Goal: Task Accomplishment & Management: Complete application form

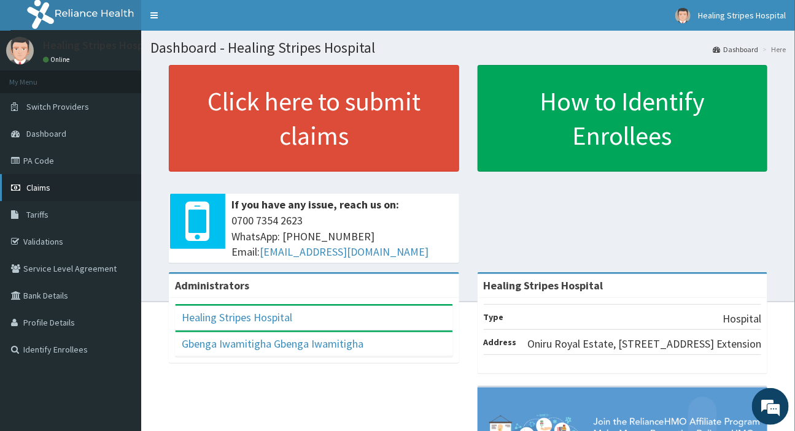
click at [27, 186] on span "Claims" at bounding box center [38, 187] width 24 height 11
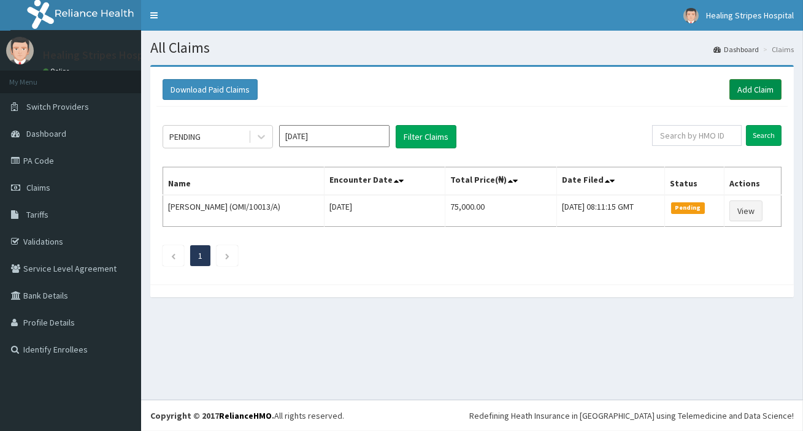
click at [762, 86] on link "Add Claim" at bounding box center [756, 89] width 52 height 21
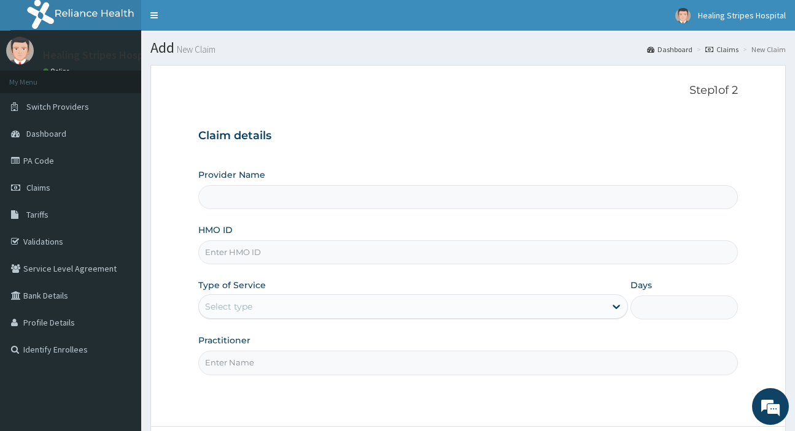
type input "Healing Stripes Hospital"
click at [255, 247] on input "HMO ID" at bounding box center [467, 253] width 539 height 24
paste input "MHG/10188/A"
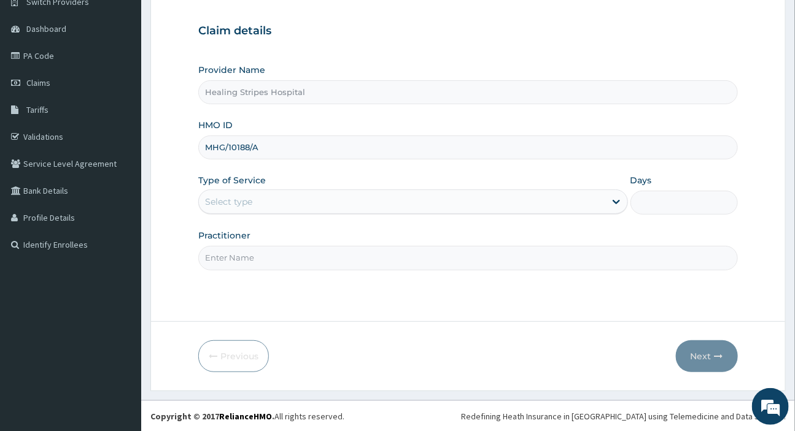
type input "MHG/10188/A"
click at [245, 201] on div "Select type" at bounding box center [228, 202] width 47 height 12
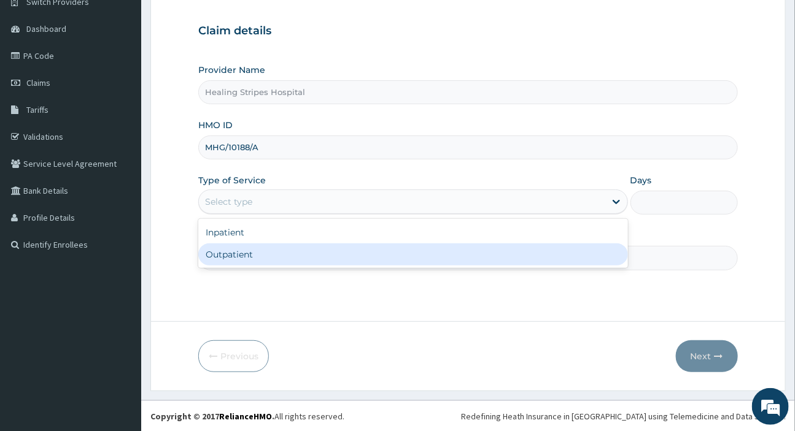
click at [253, 252] on div "Outpatient" at bounding box center [412, 255] width 429 height 22
type input "1"
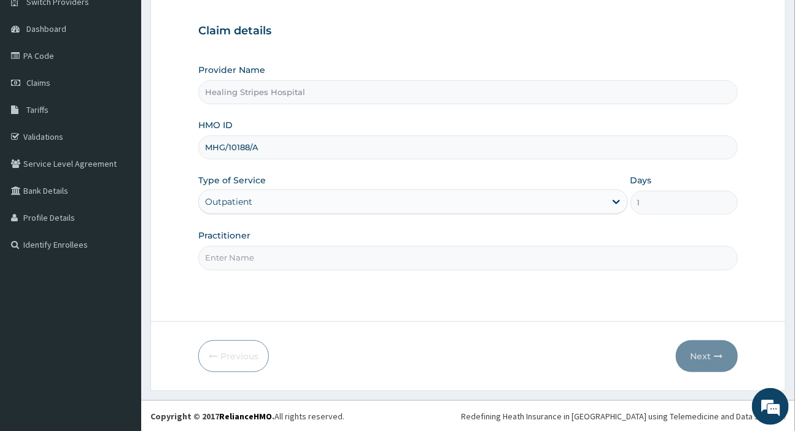
click at [308, 255] on input "Practitioner" at bounding box center [467, 258] width 539 height 24
type input "d"
type input "DR EMMA"
click at [691, 346] on button "Next" at bounding box center [707, 357] width 62 height 32
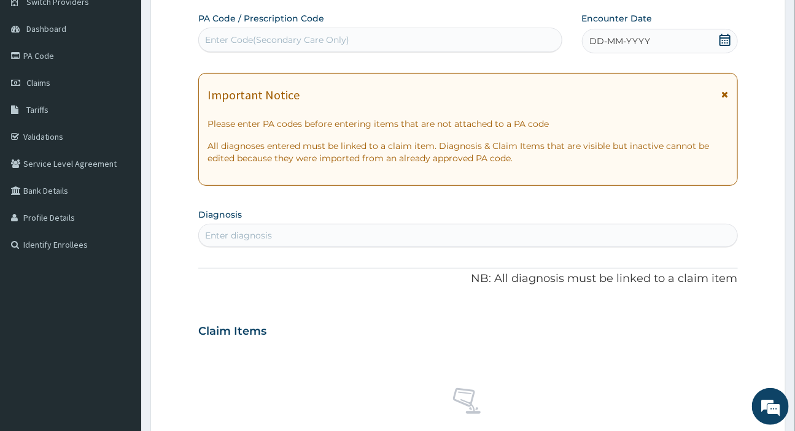
click at [595, 42] on span "DD-MM-YYYY" at bounding box center [620, 41] width 61 height 12
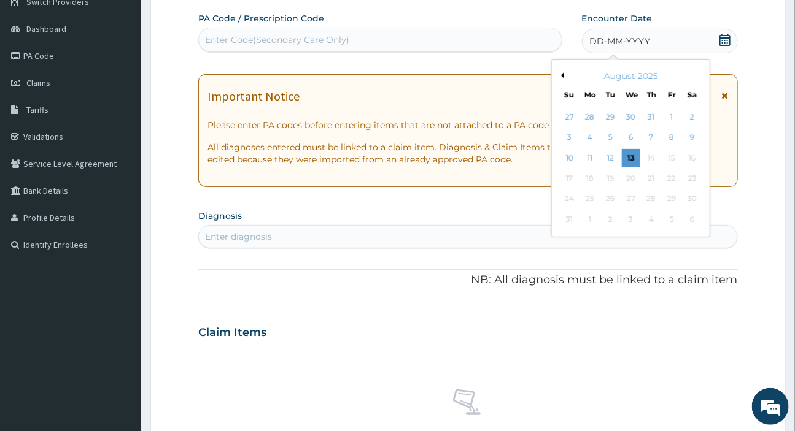
click at [561, 73] on button "Previous Month" at bounding box center [561, 75] width 6 height 6
click at [626, 159] on div "16" at bounding box center [630, 158] width 18 height 18
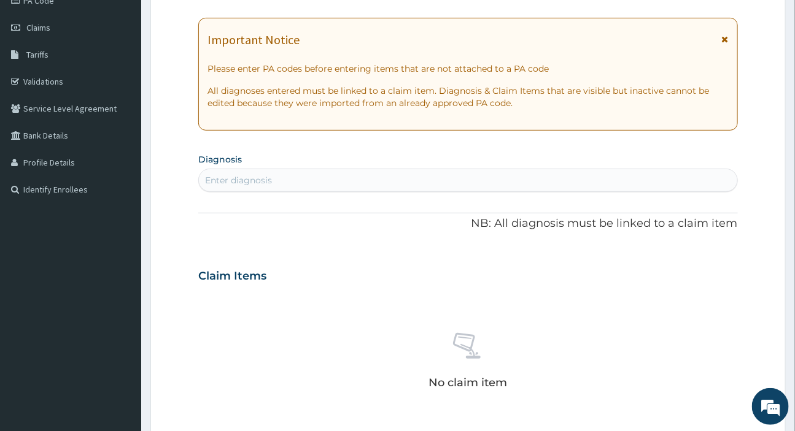
scroll to position [161, 0]
click at [287, 176] on div "Enter diagnosis" at bounding box center [468, 180] width 538 height 20
type input "HYPERTENSI"
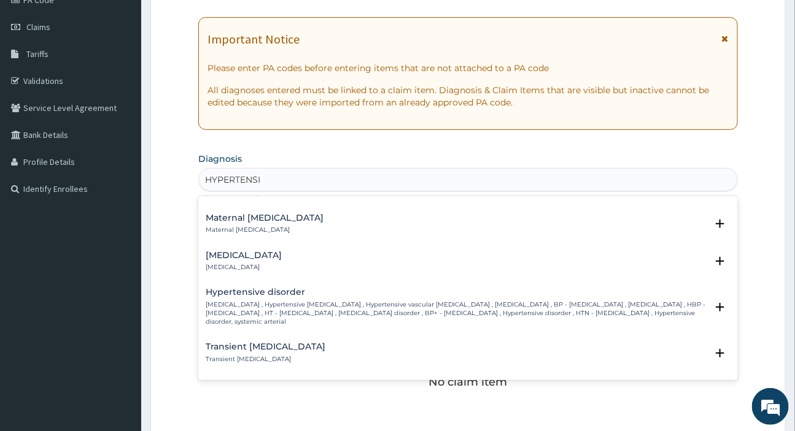
scroll to position [836, 0]
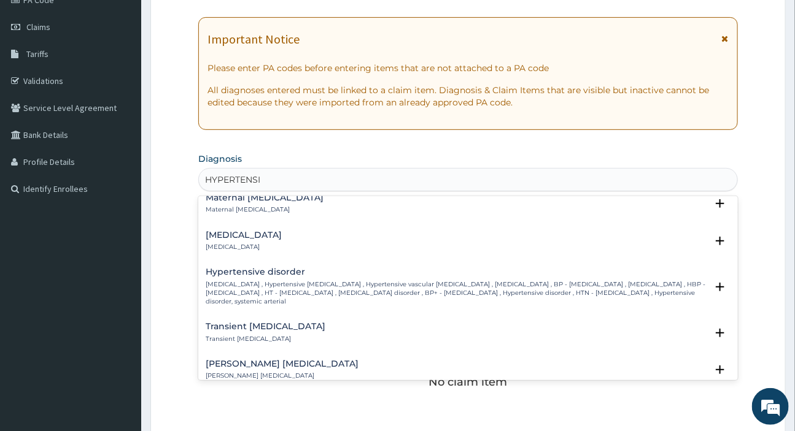
click at [263, 282] on p "High blood pressure , Hypertensive vascular disease , Hypertensive vascular deg…" at bounding box center [456, 293] width 500 height 26
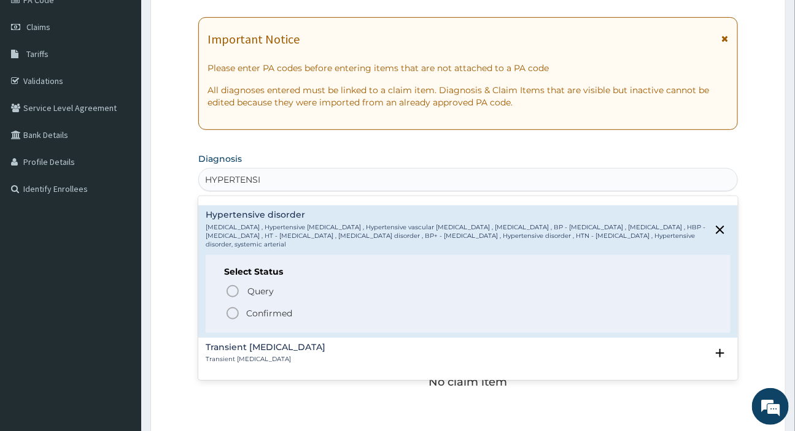
scroll to position [948, 0]
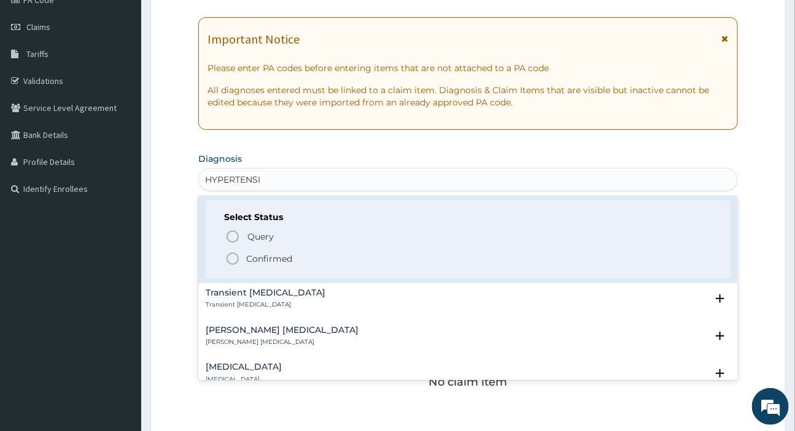
click at [233, 261] on icon "status option filled" at bounding box center [232, 259] width 15 height 15
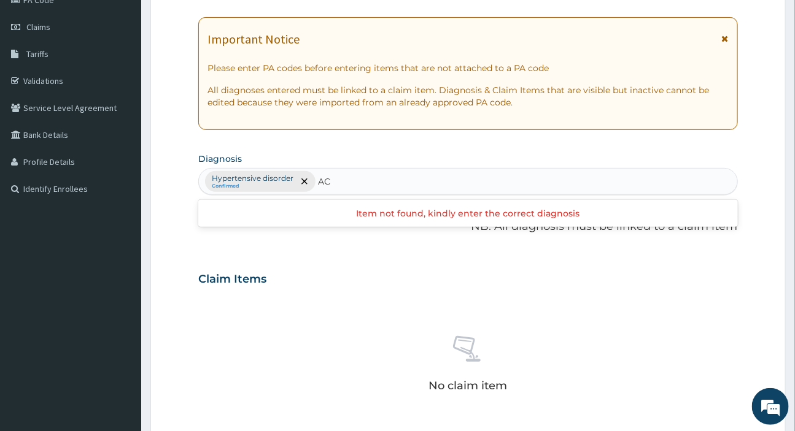
type input "A"
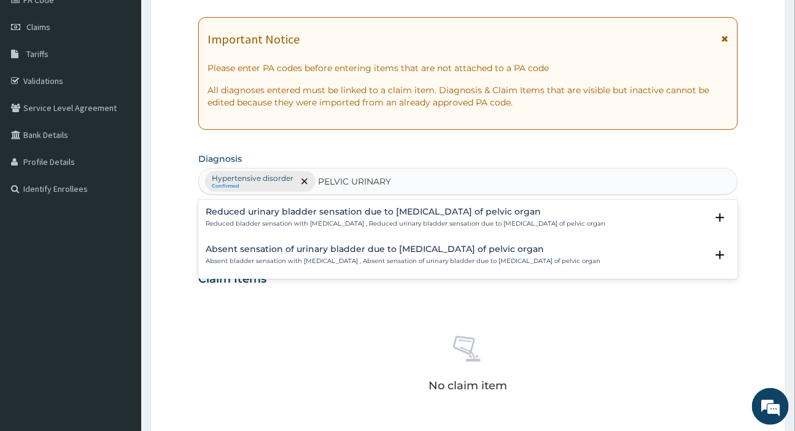
type input "PELVIC URINARY"
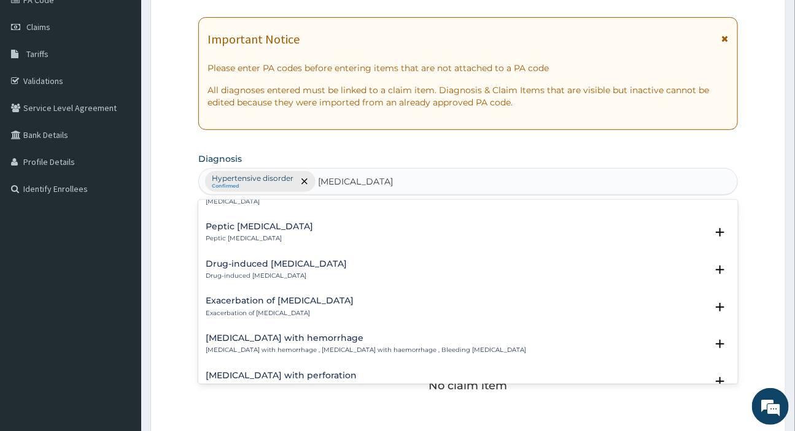
scroll to position [390, 0]
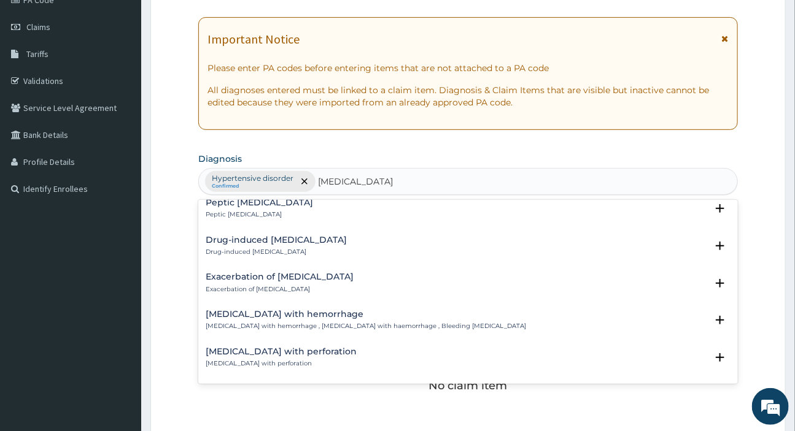
click at [237, 280] on h4 "Exacerbation of peptic ulcer" at bounding box center [280, 276] width 148 height 9
type input "PEPTIC ULCER DI"
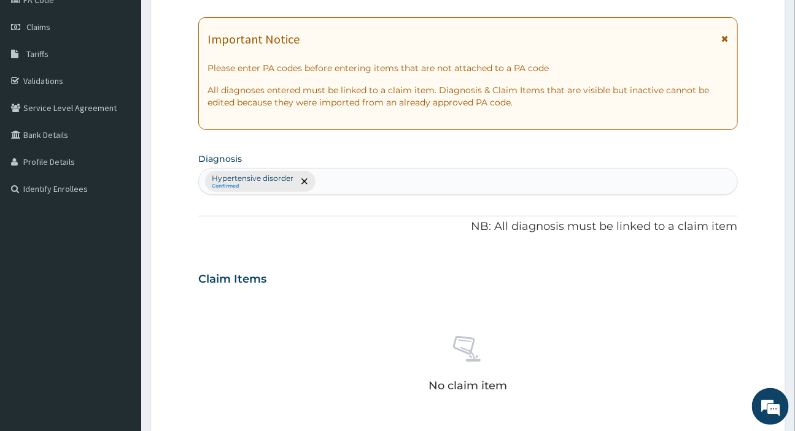
drag, startPoint x: 237, startPoint y: 280, endPoint x: 570, endPoint y: 214, distance: 339.7
click at [570, 214] on div "PA Code / Prescription Code Enter Code(Secondary Care Only) Encounter Date 16-0…" at bounding box center [467, 275] width 539 height 639
drag, startPoint x: 570, startPoint y: 214, endPoint x: 373, endPoint y: 180, distance: 199.8
click at [373, 180] on div "Hypertensive disorder Confirmed" at bounding box center [468, 182] width 538 height 26
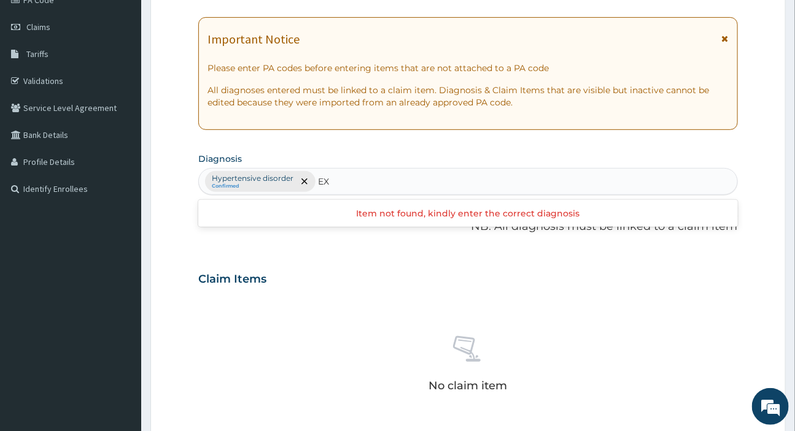
type input "E"
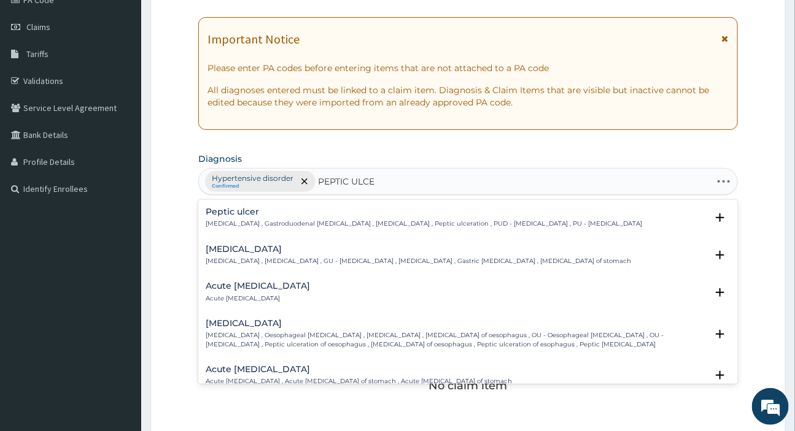
type input "PEPTIC ULCER"
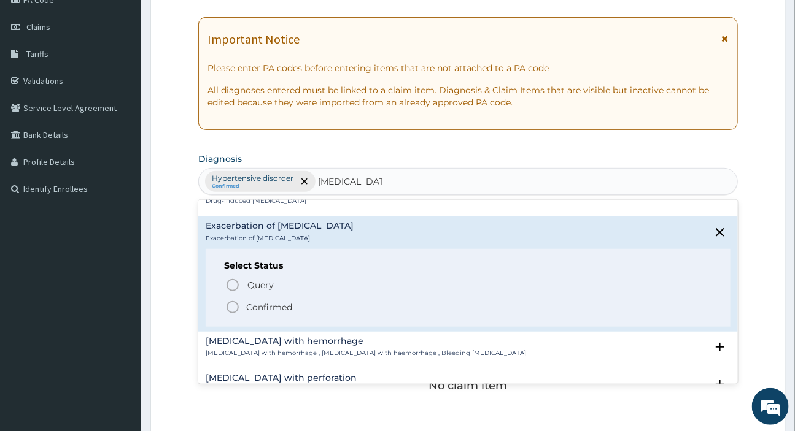
scroll to position [446, 0]
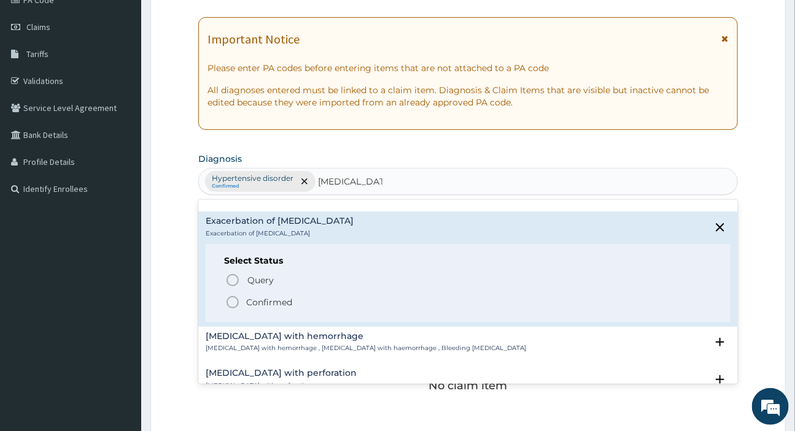
click at [256, 300] on p "Confirmed" at bounding box center [269, 302] width 46 height 12
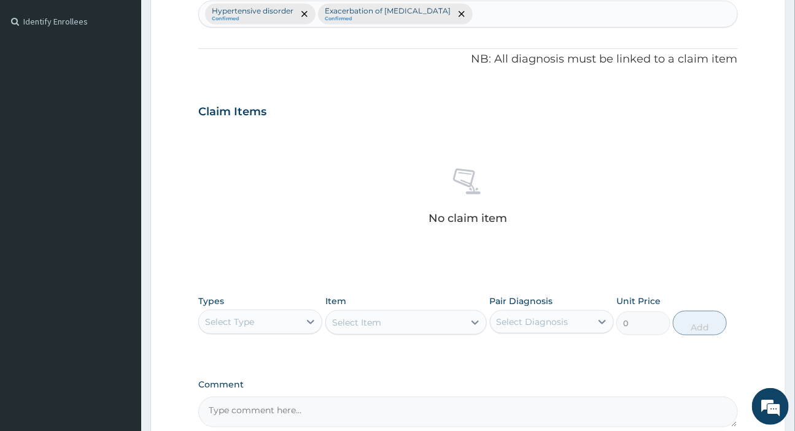
scroll to position [453, 0]
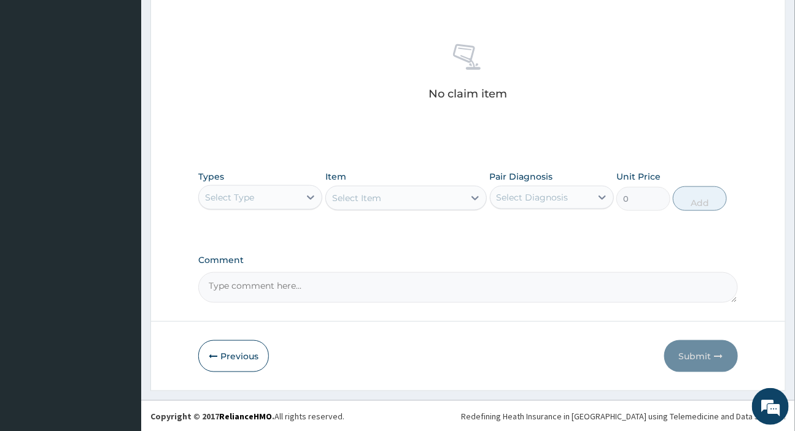
click at [281, 195] on div "Select Type" at bounding box center [249, 198] width 101 height 20
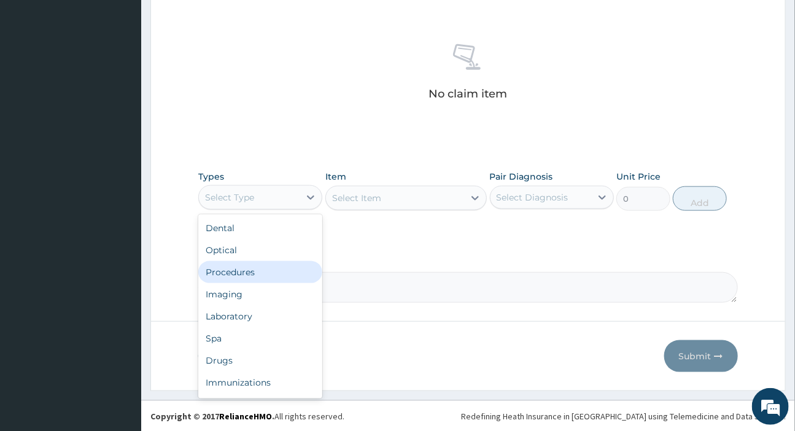
click at [247, 264] on div "Procedures" at bounding box center [260, 272] width 124 height 22
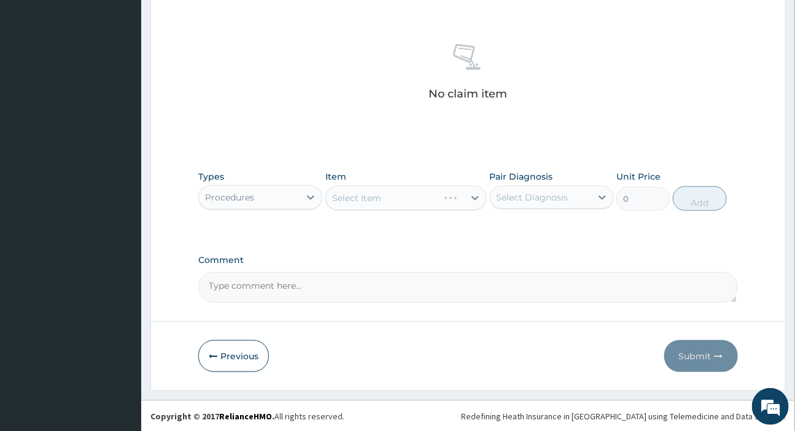
click at [552, 188] on div "Select Diagnosis" at bounding box center [540, 198] width 101 height 20
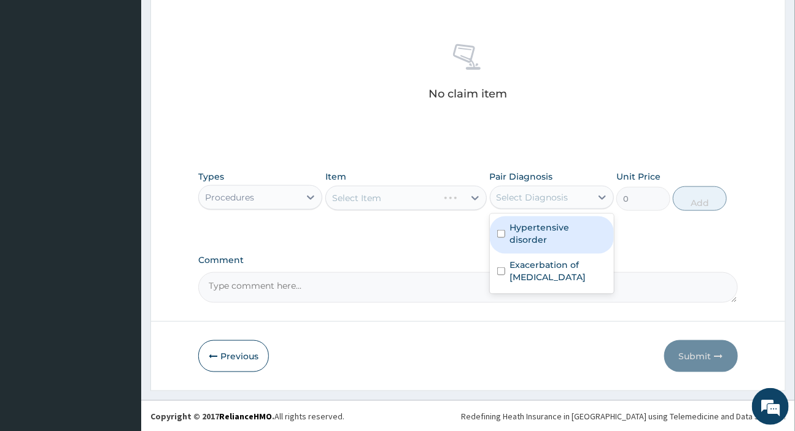
click at [552, 225] on label "Hypertensive disorder" at bounding box center [558, 234] width 96 height 25
checkbox input "true"
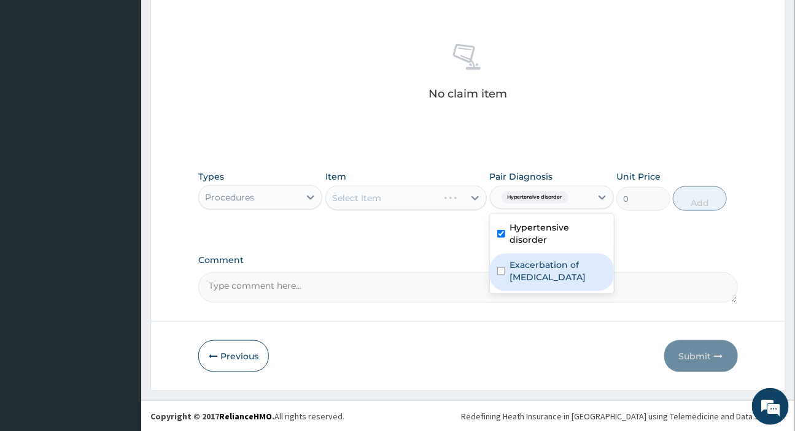
click at [541, 259] on label "Exacerbation of peptic ulcer" at bounding box center [558, 271] width 96 height 25
checkbox input "true"
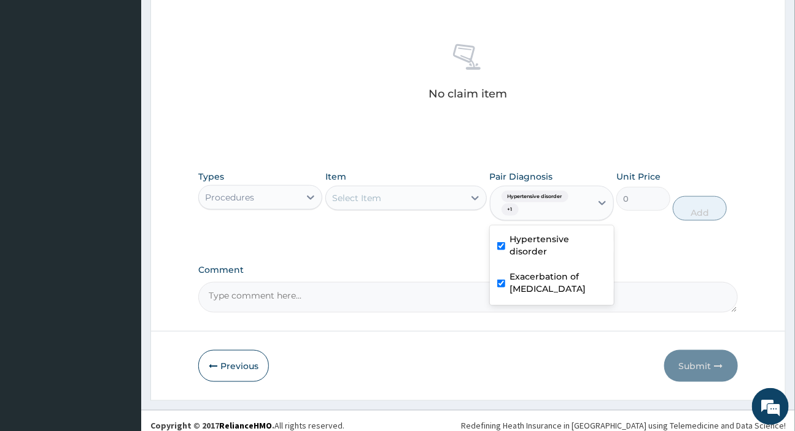
click at [377, 192] on div "Select Item" at bounding box center [356, 198] width 49 height 12
click at [557, 209] on div "Hypertensive disorder + 1" at bounding box center [538, 203] width 85 height 29
click at [369, 196] on div "Select Item" at bounding box center [356, 198] width 49 height 12
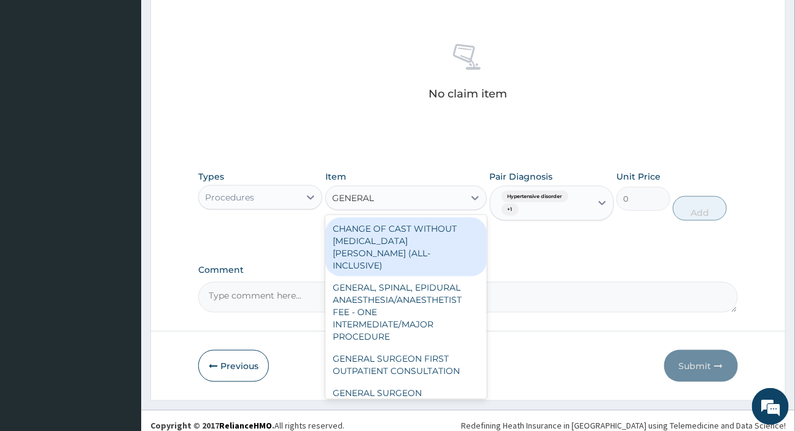
type input "GENERAL"
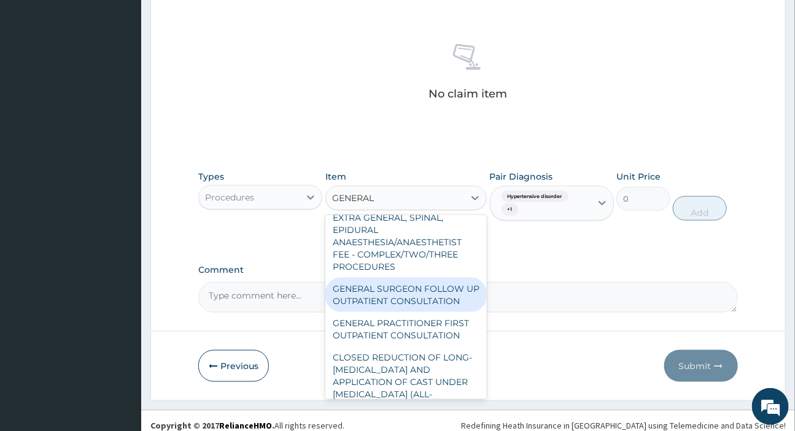
scroll to position [334, 0]
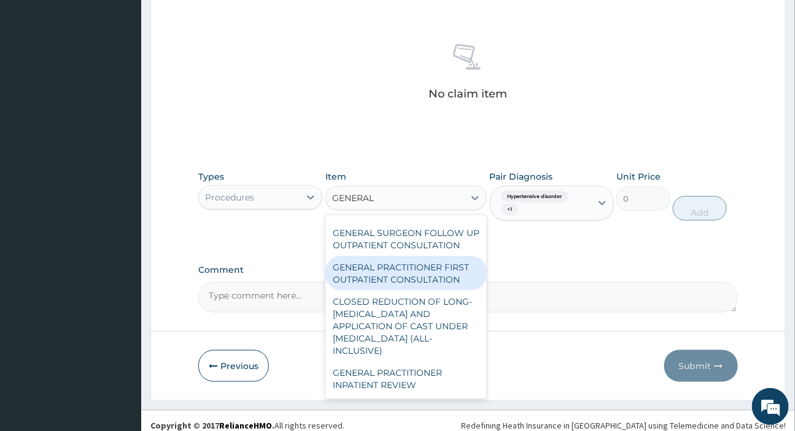
click at [401, 275] on div "GENERAL PRACTITIONER FIRST OUTPATIENT CONSULTATION" at bounding box center [405, 273] width 161 height 34
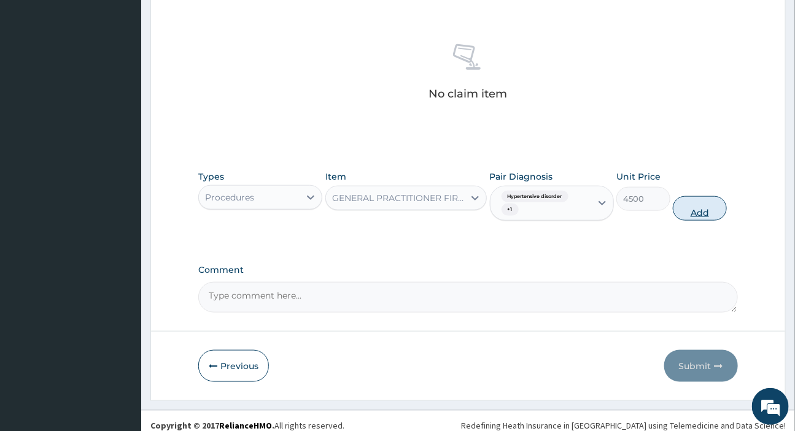
click at [704, 215] on button "Add" at bounding box center [700, 208] width 54 height 25
type input "0"
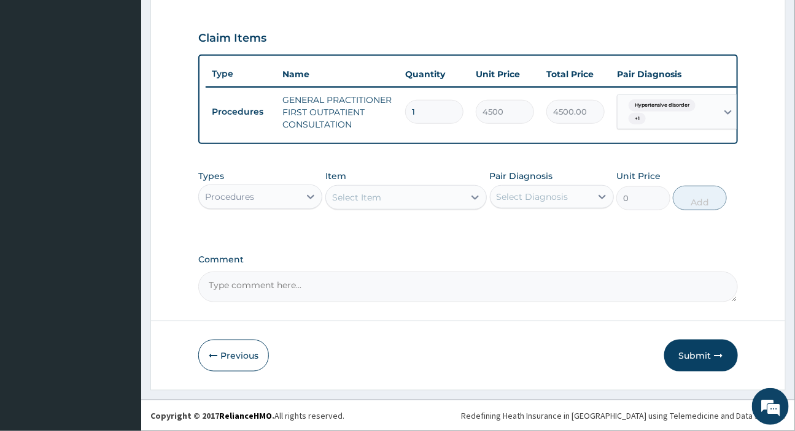
scroll to position [409, 0]
click at [241, 198] on div "Procedures" at bounding box center [229, 197] width 49 height 12
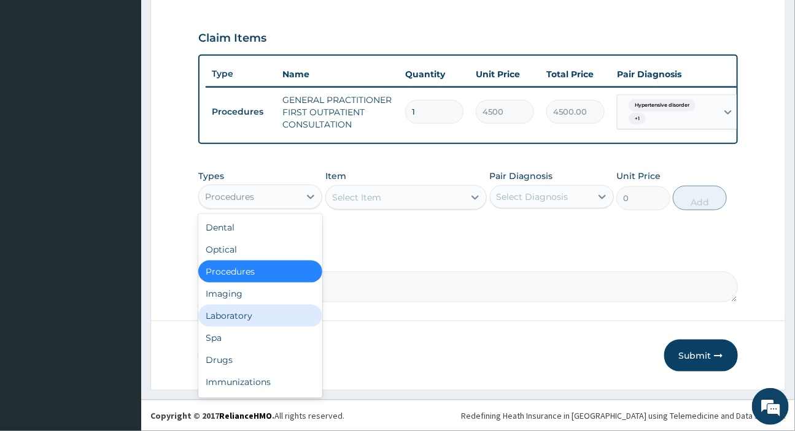
click at [236, 321] on div "Laboratory" at bounding box center [260, 316] width 124 height 22
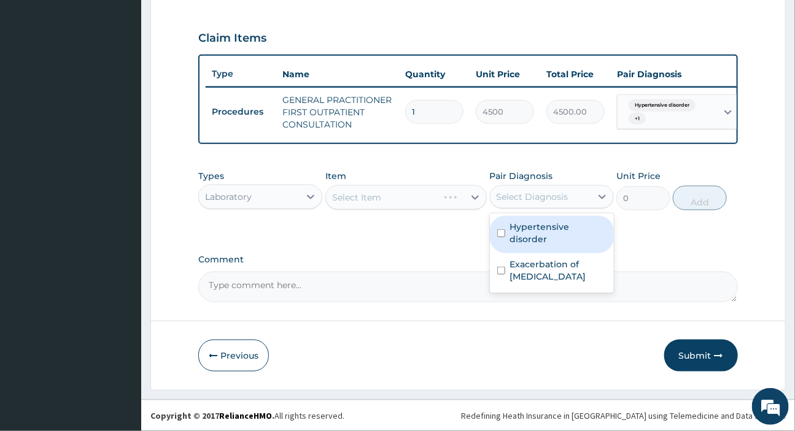
click at [533, 197] on div "Select Diagnosis" at bounding box center [532, 197] width 72 height 12
drag, startPoint x: 533, startPoint y: 197, endPoint x: 531, endPoint y: 210, distance: 13.1
click at [533, 197] on div "Select Diagnosis" at bounding box center [532, 197] width 72 height 12
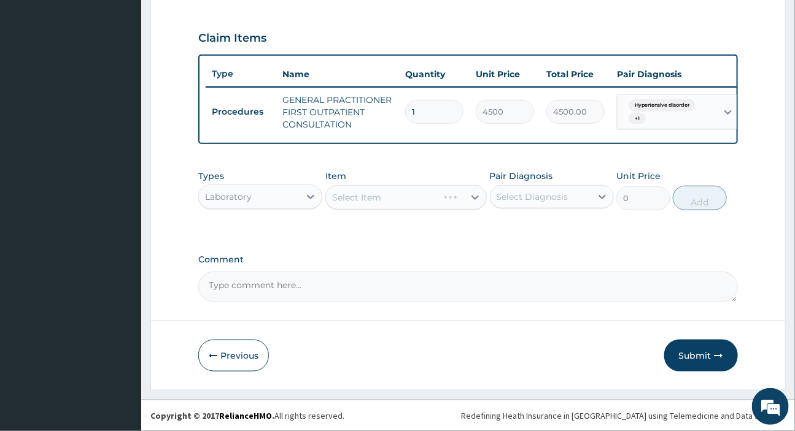
click at [539, 198] on div "Select Diagnosis" at bounding box center [532, 197] width 72 height 12
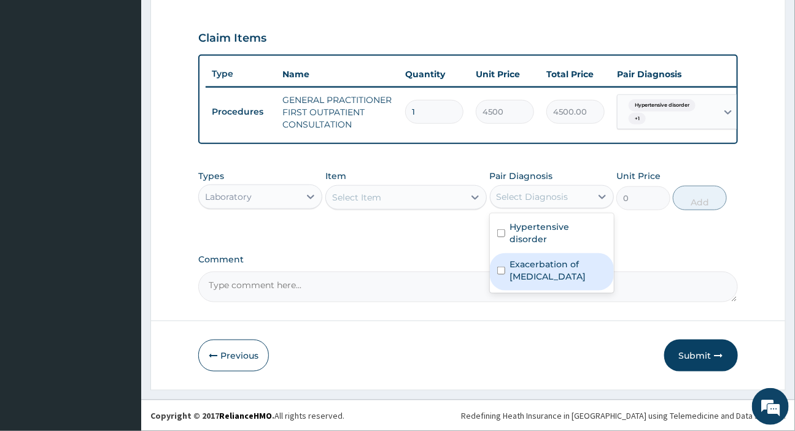
click at [539, 258] on label "Exacerbation of peptic ulcer" at bounding box center [558, 270] width 96 height 25
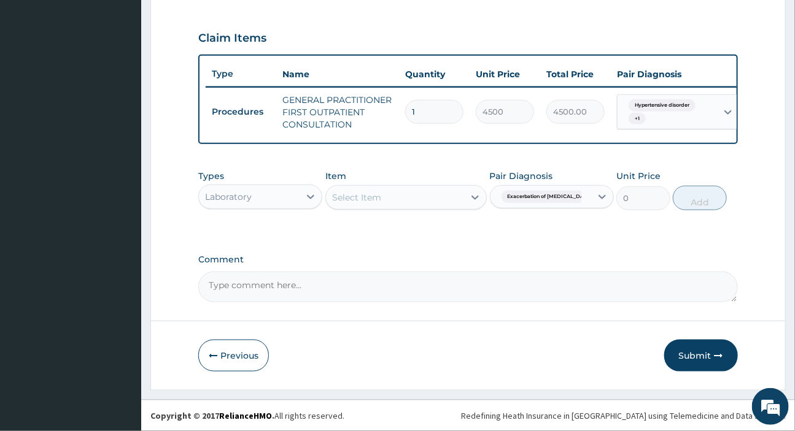
drag, startPoint x: 539, startPoint y: 254, endPoint x: 443, endPoint y: 238, distance: 97.0
click at [443, 238] on div "PA Code / Prescription Code Enter Code(Secondary Care Only) Encounter Date 16-0…" at bounding box center [467, 8] width 539 height 587
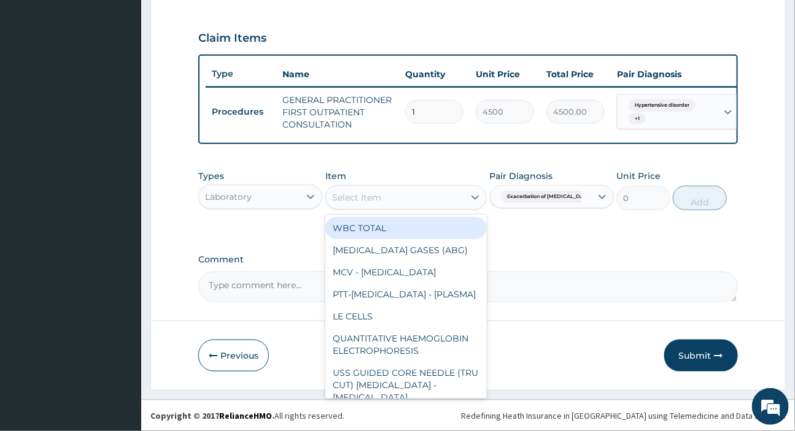
click at [422, 196] on div "Select Item" at bounding box center [395, 198] width 138 height 20
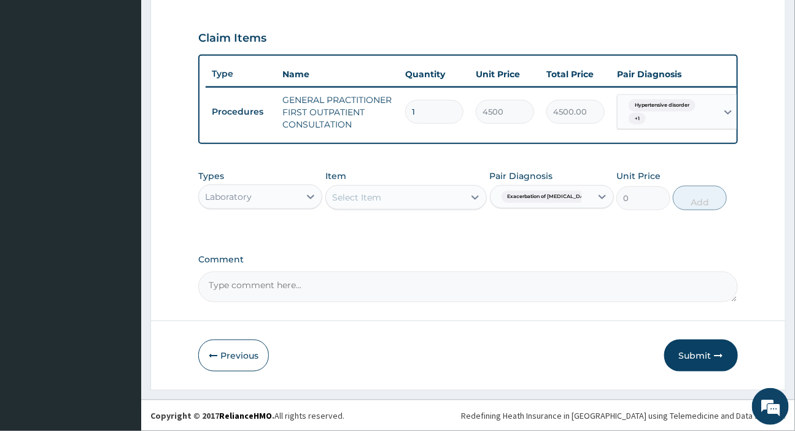
click at [400, 195] on div "Select Item" at bounding box center [395, 198] width 138 height 20
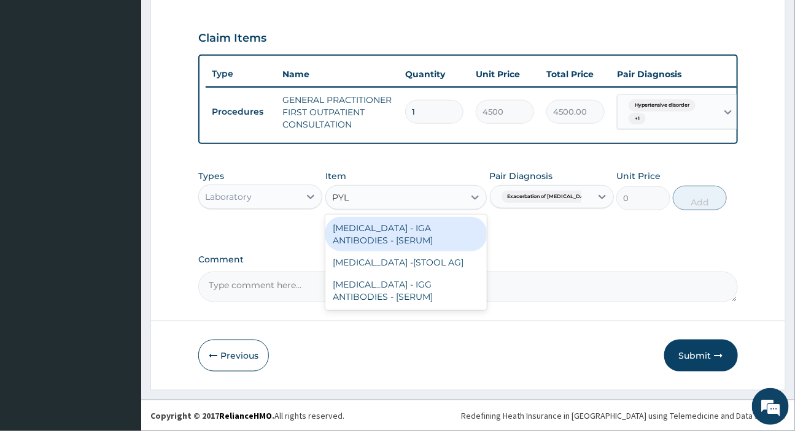
type input "PYLO"
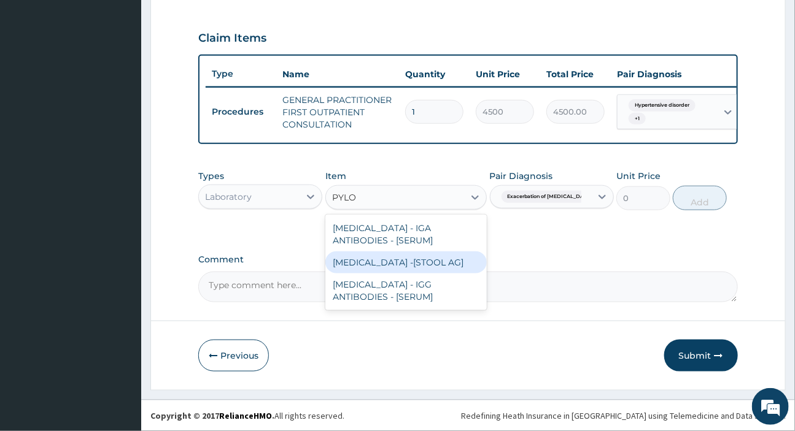
click at [406, 263] on div "HELICOBACTER PYLORI -[STOOL AG]" at bounding box center [405, 263] width 161 height 22
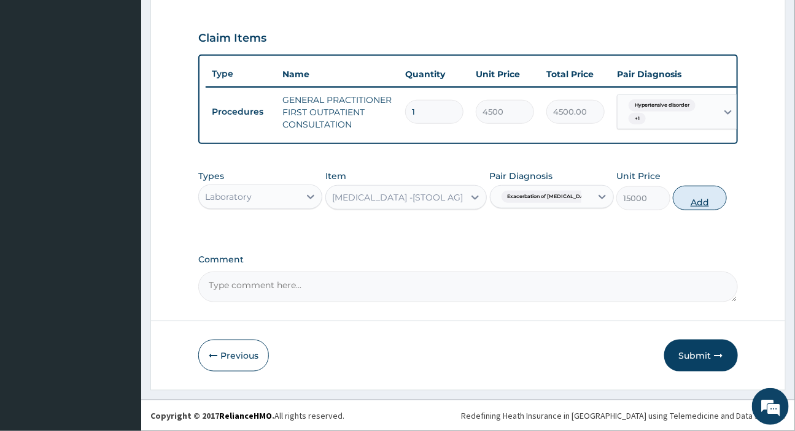
click at [706, 196] on button "Add" at bounding box center [700, 198] width 54 height 25
click at [706, 196] on div "PA Code / Prescription Code Enter Code(Secondary Care Only) Encounter Date 16-0…" at bounding box center [467, 8] width 539 height 587
type input "0"
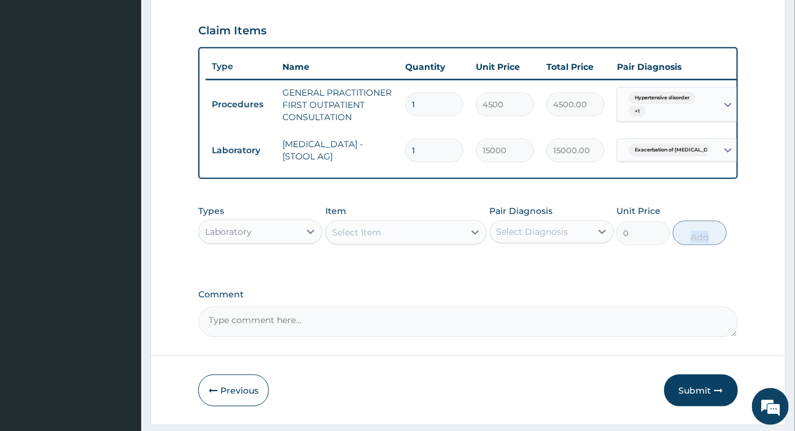
click at [285, 242] on div "Laboratory" at bounding box center [249, 232] width 101 height 20
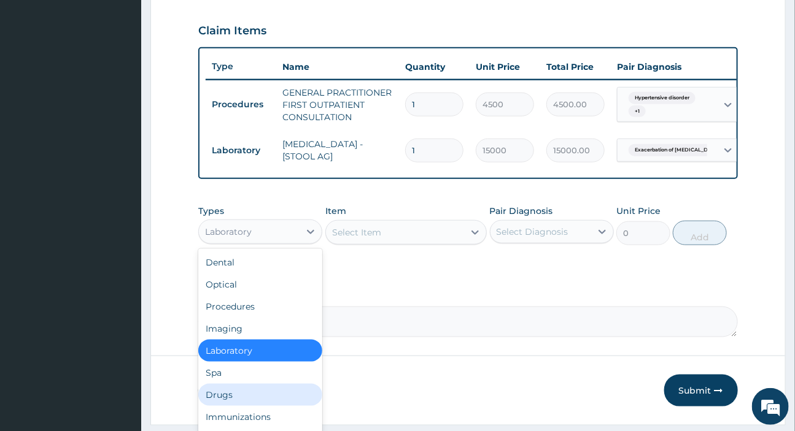
click at [261, 393] on div "Drugs" at bounding box center [260, 395] width 124 height 22
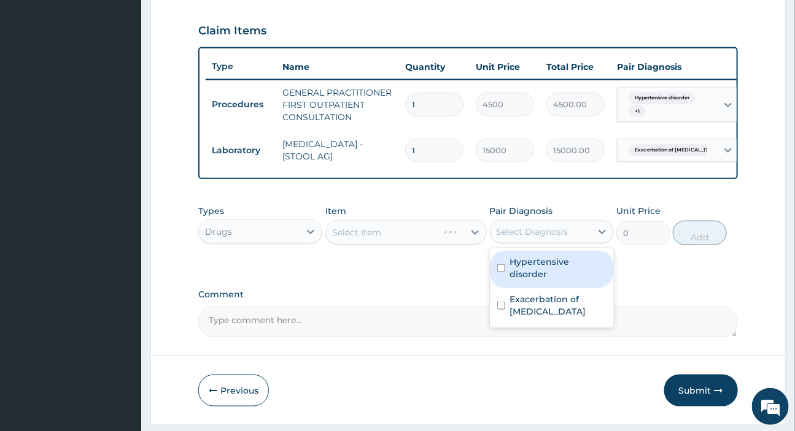
click at [529, 238] on div "Select Diagnosis" at bounding box center [532, 232] width 72 height 12
click at [547, 273] on label "Hypertensive disorder" at bounding box center [558, 268] width 96 height 25
checkbox input "true"
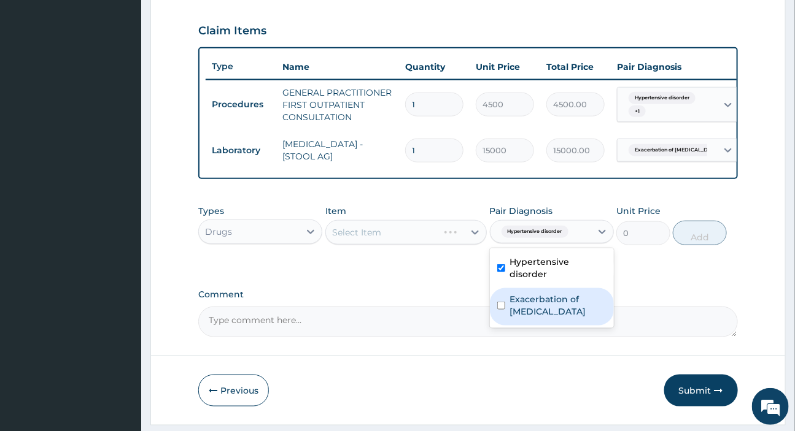
click at [547, 298] on label "Exacerbation of peptic ulcer" at bounding box center [558, 305] width 96 height 25
checkbox input "true"
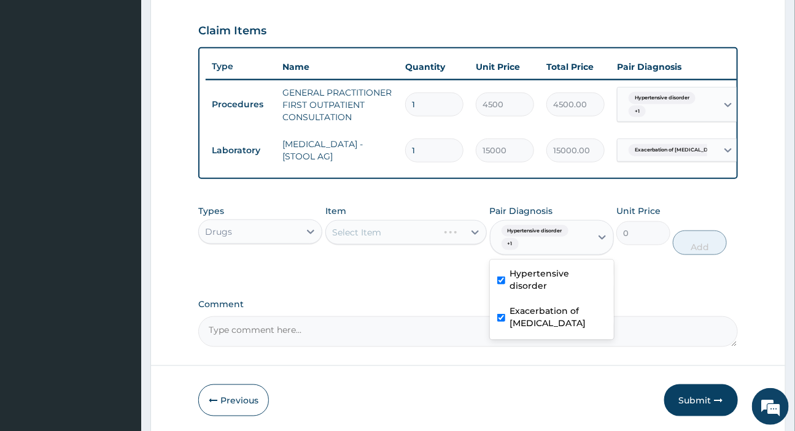
click at [401, 269] on div "Types Drugs Item Select Item Pair Diagnosis option Exacerbation of peptic ulcer…" at bounding box center [467, 240] width 539 height 82
click at [389, 238] on div "Select Item" at bounding box center [405, 232] width 161 height 25
click at [389, 239] on div "Select Item" at bounding box center [395, 233] width 138 height 20
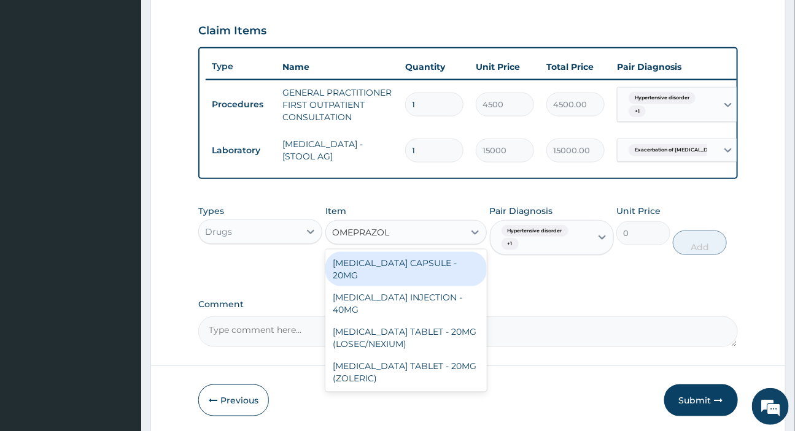
type input "OMEPRAZOLE"
click at [423, 272] on div "OMEPRAZOLE CAPSULE - 20MG" at bounding box center [405, 269] width 161 height 34
click at [423, 272] on div "Types Drugs Item option HELICOBACTER PYLORI -[STOOL AG], selected. option OMEPR…" at bounding box center [467, 240] width 539 height 82
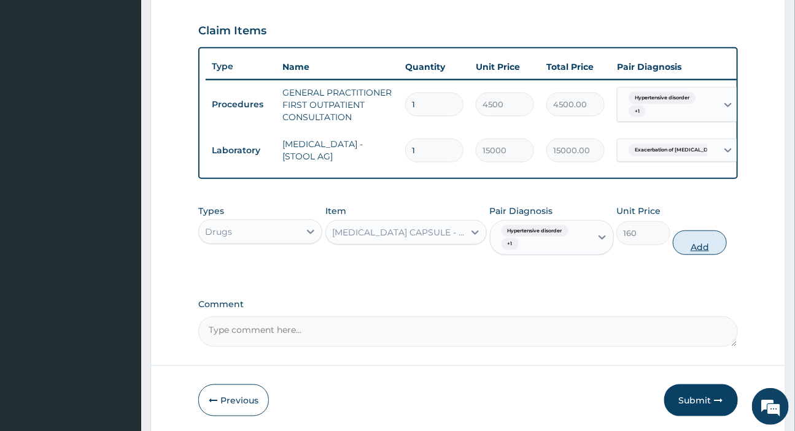
click at [693, 252] on button "Add" at bounding box center [700, 243] width 54 height 25
type input "0"
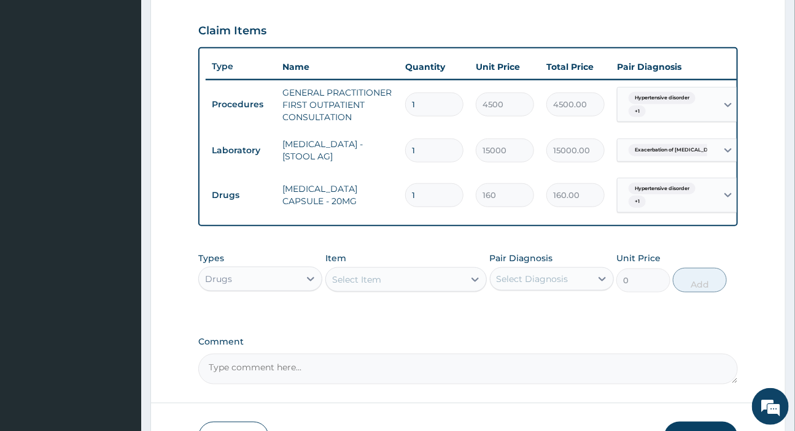
drag, startPoint x: 431, startPoint y: 196, endPoint x: 382, endPoint y: 200, distance: 49.9
click at [382, 200] on tr "Drugs OMEPRAZOLE CAPSULE - 20MG 1 160 160.00 Hypertensive disorder + 1 Delete" at bounding box center [506, 196] width 601 height 48
type input "2"
type input "320.00"
type input "28"
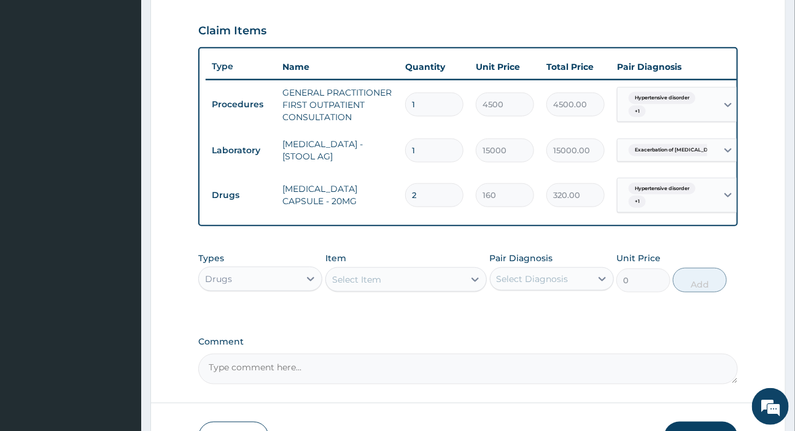
type input "4480.00"
type input "28"
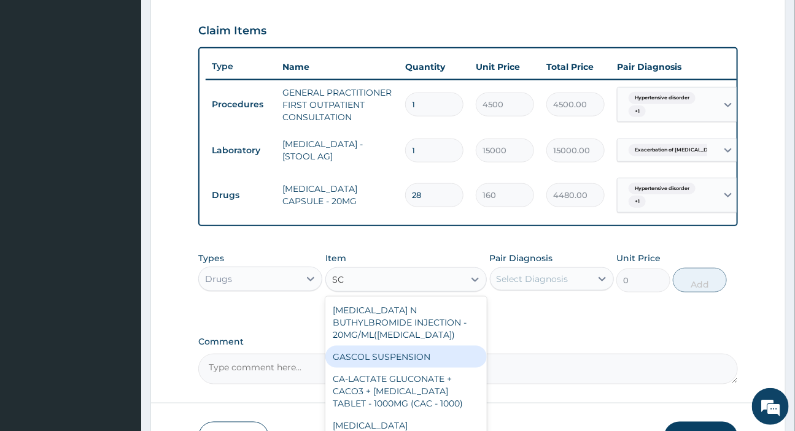
type input "S"
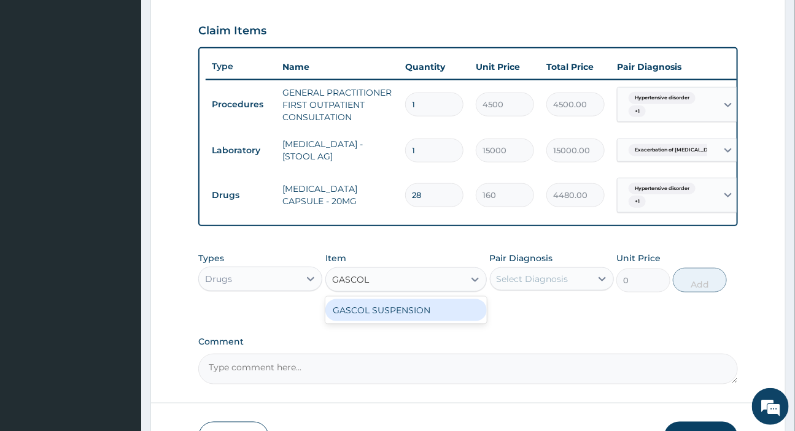
type input "GASCOL"
type input "GASC"
click at [412, 318] on div "GASCOL SUSPENSION" at bounding box center [405, 310] width 161 height 22
type input "1120"
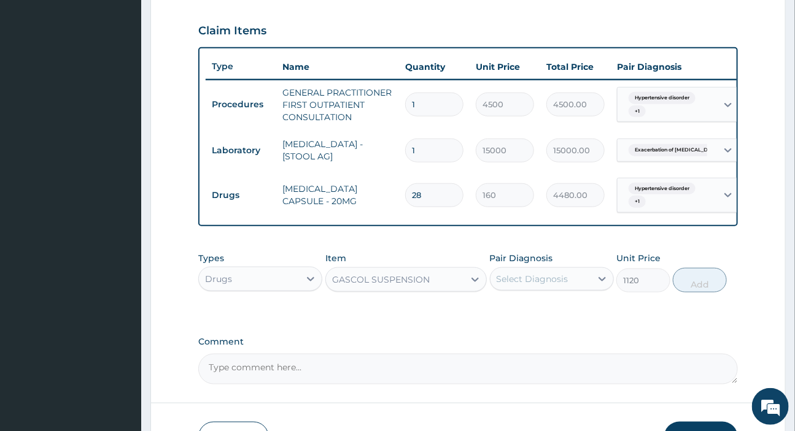
click at [412, 317] on div "Types Drugs Item GASCOL SUSPENSION Pair Diagnosis Select Diagnosis Unit Price 1…" at bounding box center [467, 281] width 539 height 71
click at [540, 285] on div "Select Diagnosis" at bounding box center [532, 279] width 72 height 12
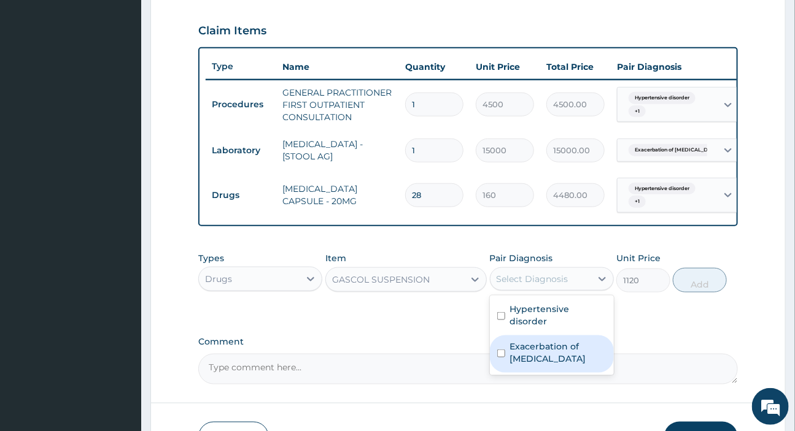
click at [547, 350] on label "Exacerbation of peptic ulcer" at bounding box center [558, 353] width 96 height 25
checkbox input "true"
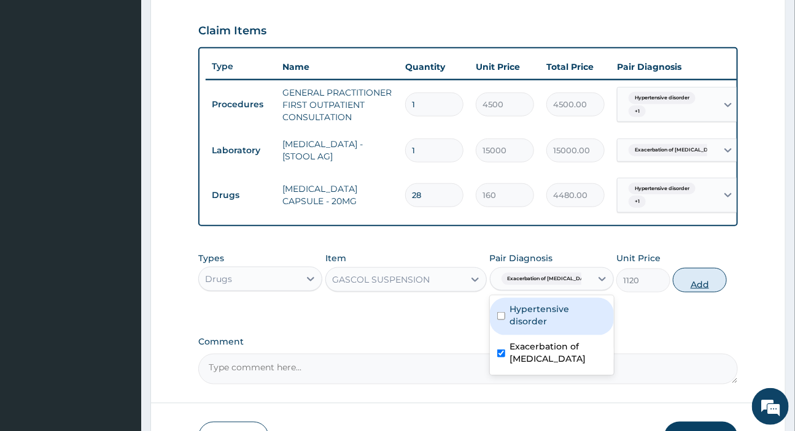
click at [688, 286] on button "Add" at bounding box center [700, 280] width 54 height 25
type input "0"
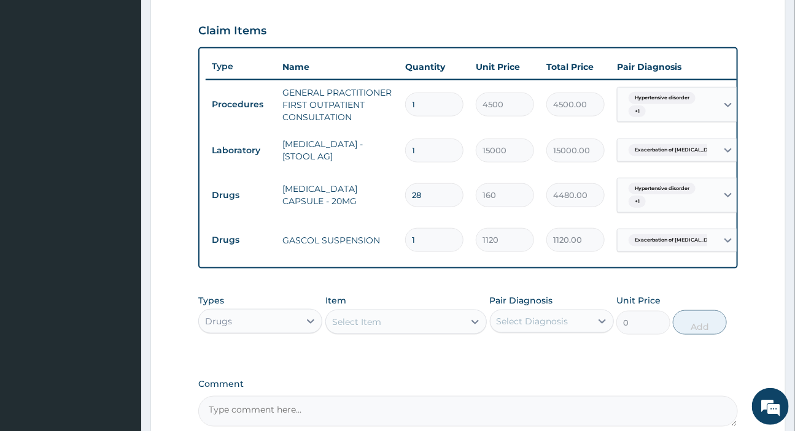
click at [395, 330] on div "Select Item" at bounding box center [395, 322] width 138 height 20
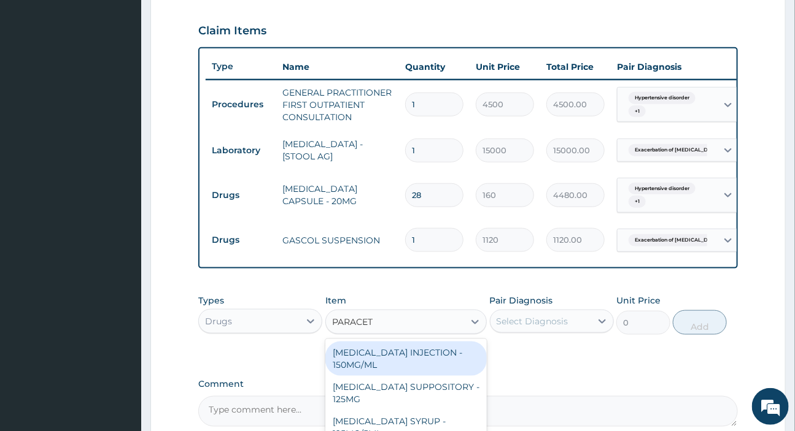
type input "PARACETA"
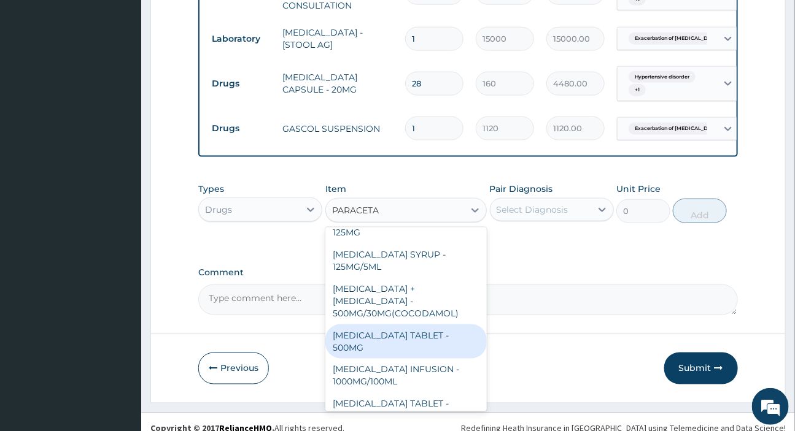
scroll to position [142, 0]
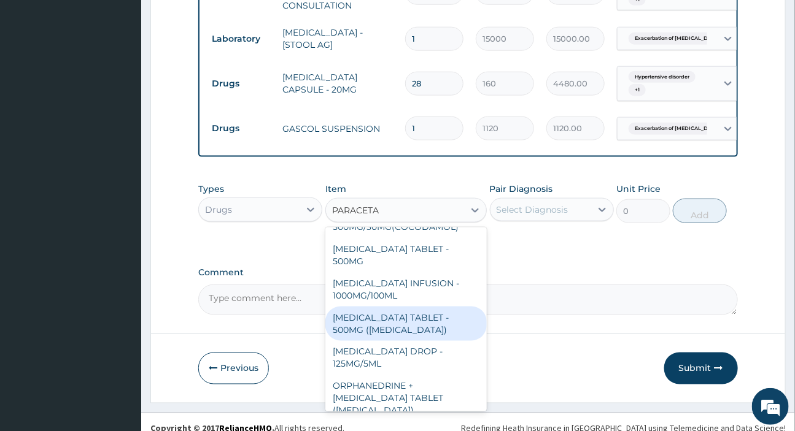
click at [418, 321] on div "PARACETAMOL TABLET - 500MG (PANADOL)" at bounding box center [405, 324] width 161 height 34
type input "48"
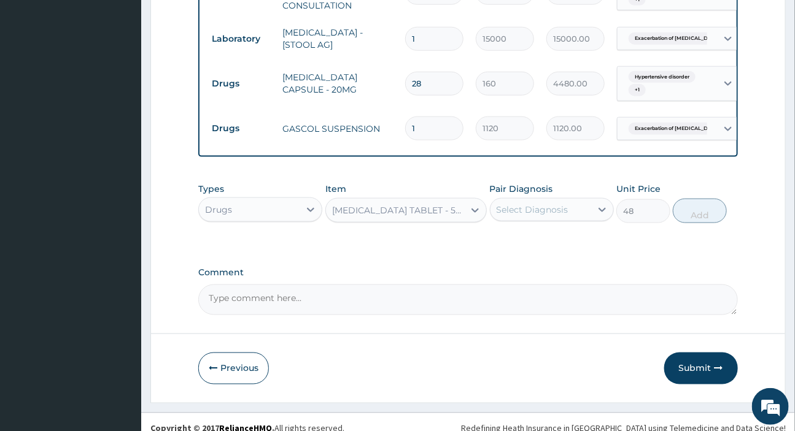
click at [531, 214] on div "Select Diagnosis" at bounding box center [532, 210] width 72 height 12
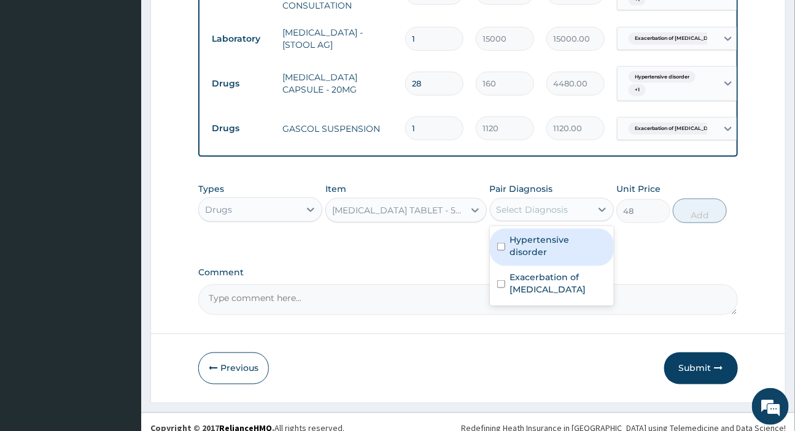
click at [531, 247] on label "Hypertensive disorder" at bounding box center [558, 246] width 96 height 25
checkbox input "true"
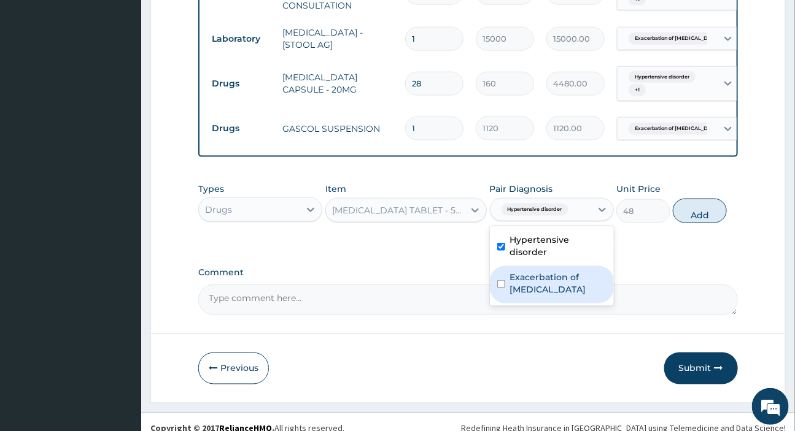
click at [531, 271] on label "Exacerbation of peptic ulcer" at bounding box center [558, 283] width 96 height 25
checkbox input "true"
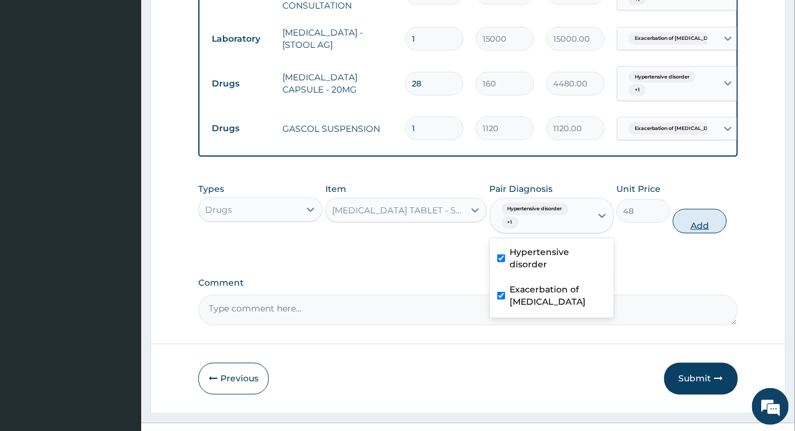
click at [696, 228] on button "Add" at bounding box center [700, 221] width 54 height 25
type input "0"
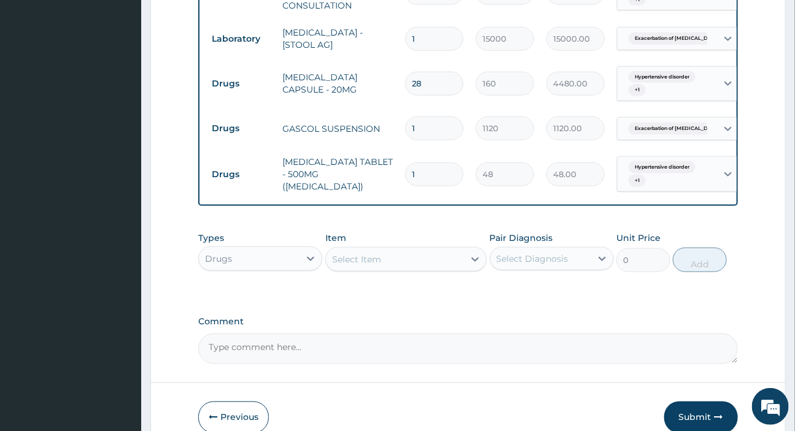
type input "18"
type input "864.00"
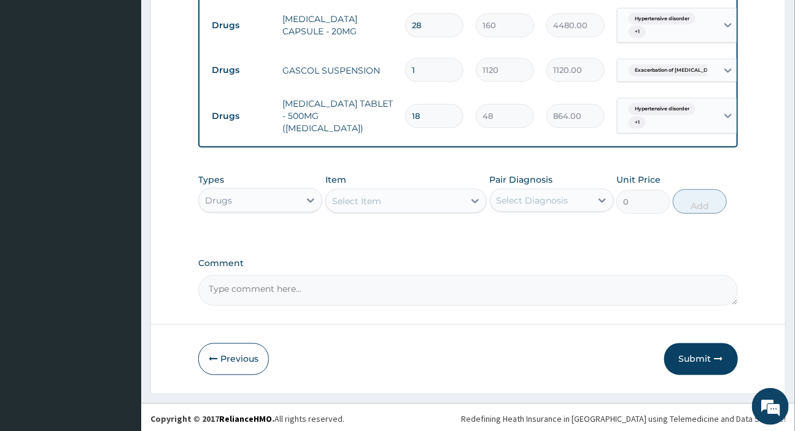
scroll to position [589, 0]
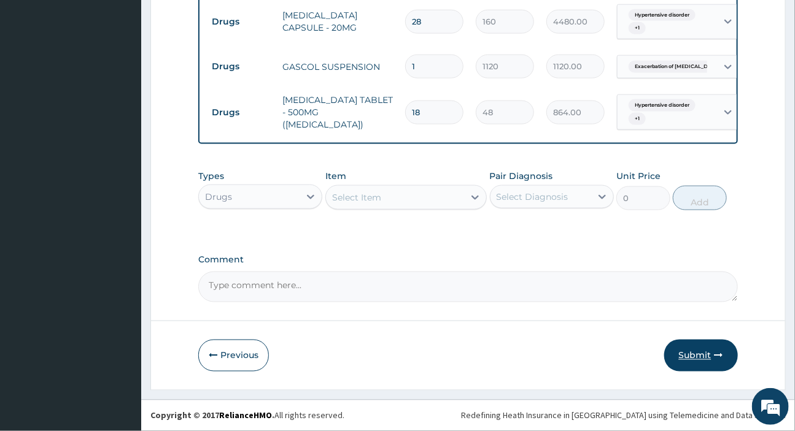
click at [690, 347] on button "Submit" at bounding box center [701, 356] width 74 height 32
drag, startPoint x: 690, startPoint y: 347, endPoint x: 592, endPoint y: 295, distance: 110.9
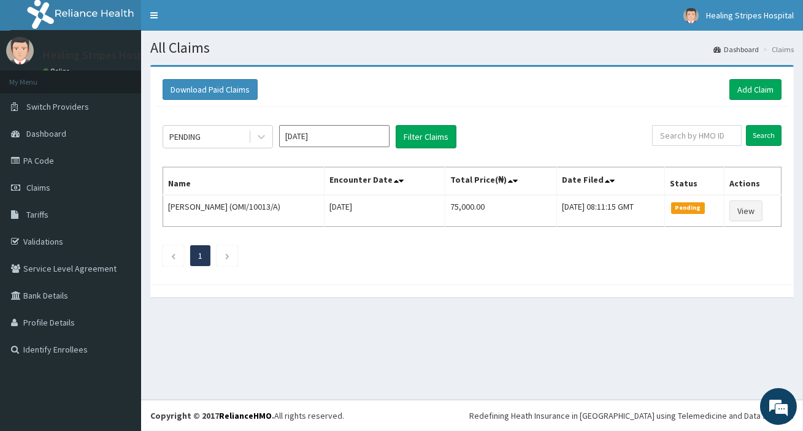
click at [725, 89] on div "Download Paid Claims Add Claim" at bounding box center [472, 89] width 619 height 21
click at [736, 90] on link "Add Claim" at bounding box center [756, 89] width 52 height 21
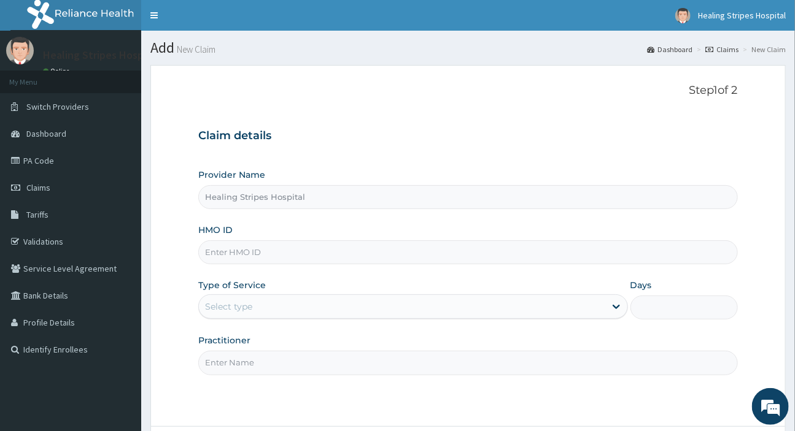
click at [280, 257] on input "HMO ID" at bounding box center [467, 253] width 539 height 24
paste input "OMI/10015/A"
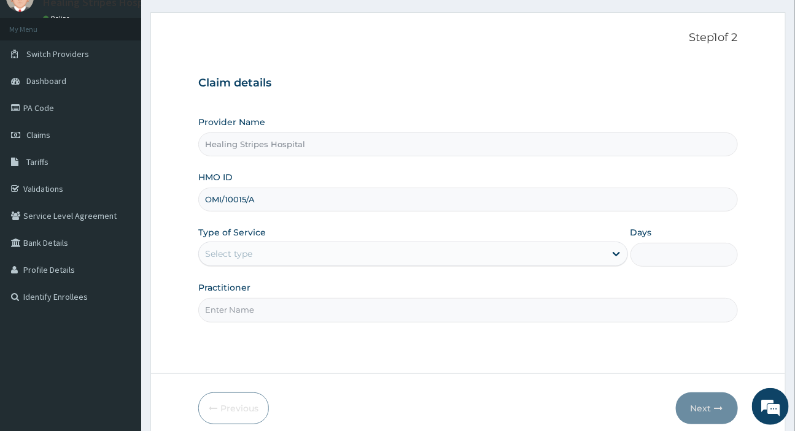
scroll to position [105, 0]
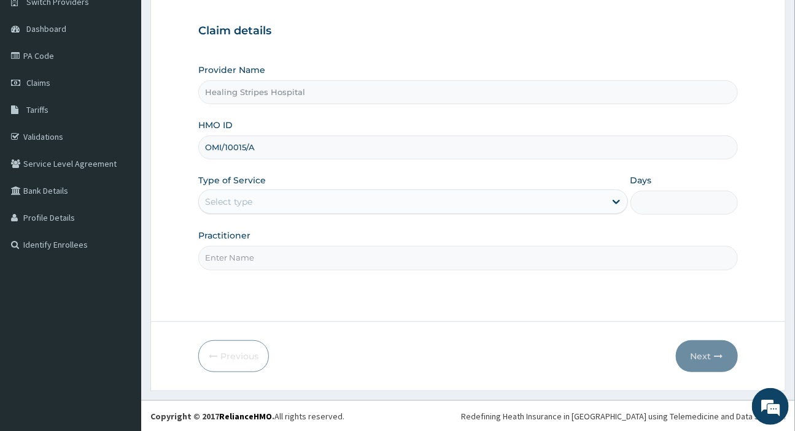
type input "OMI/10015/A"
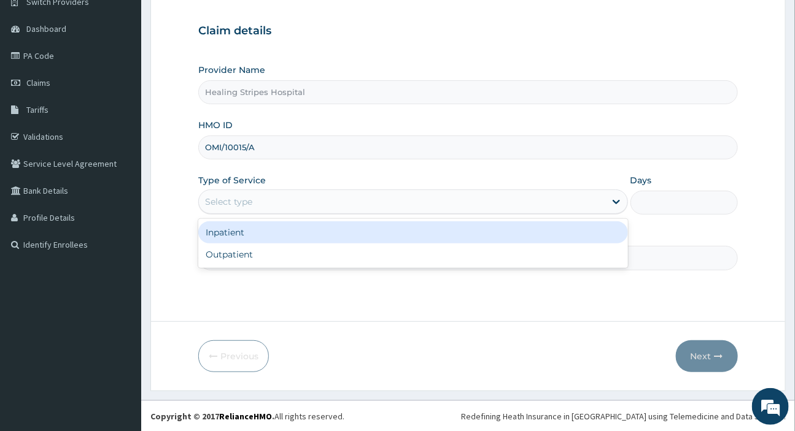
click at [288, 201] on div "Select type" at bounding box center [402, 202] width 406 height 20
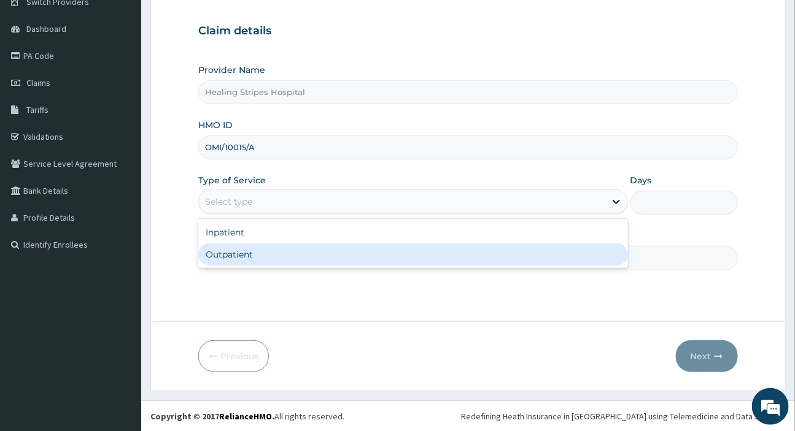
click at [288, 253] on div "Outpatient" at bounding box center [412, 255] width 429 height 22
type input "1"
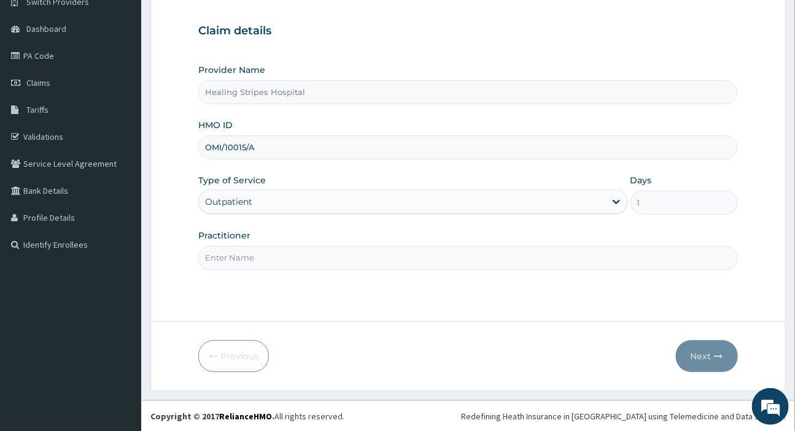
click at [288, 255] on input "Practitioner" at bounding box center [467, 258] width 539 height 24
type input "DR EMMA"
click at [699, 362] on button "Next" at bounding box center [707, 357] width 62 height 32
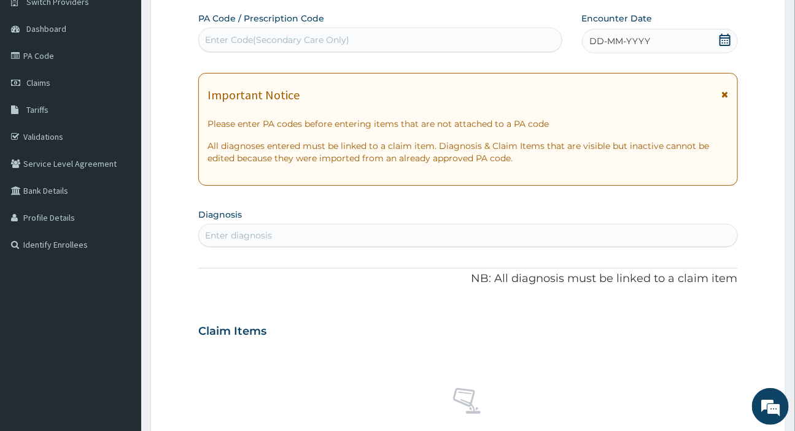
click at [641, 43] on span "DD-MM-YYYY" at bounding box center [620, 41] width 61 height 12
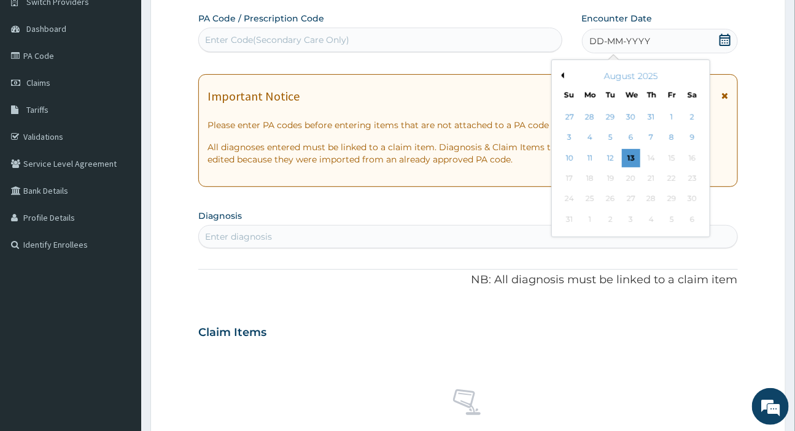
click at [561, 75] on button "Previous Month" at bounding box center [561, 75] width 6 height 6
click at [626, 160] on div "16" at bounding box center [630, 158] width 18 height 18
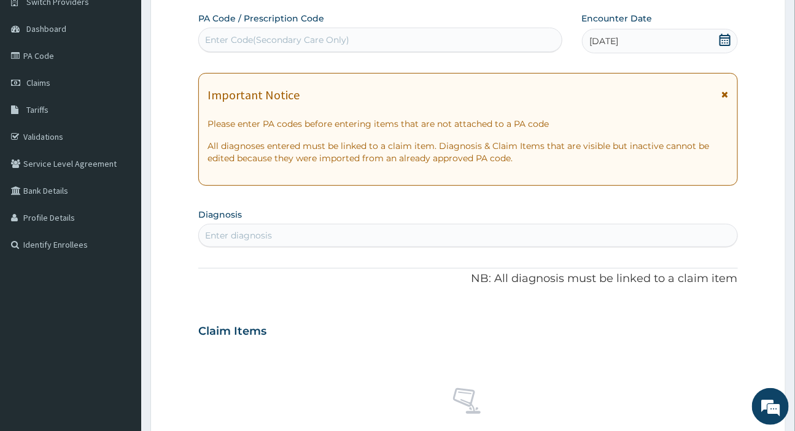
scroll to position [161, 0]
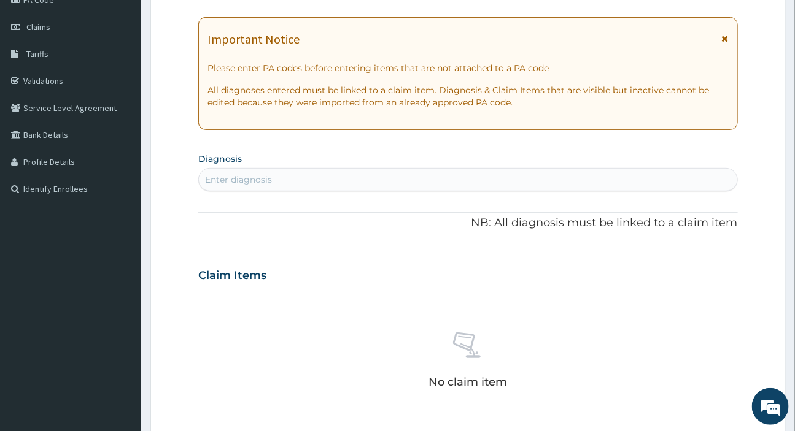
click at [330, 177] on div "Enter diagnosis" at bounding box center [468, 180] width 538 height 20
type input "MALARIA"
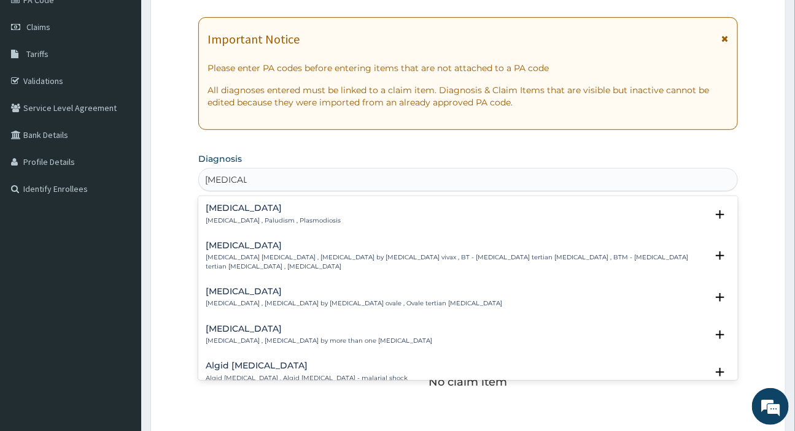
click at [215, 211] on h4 "Malaria" at bounding box center [273, 208] width 135 height 9
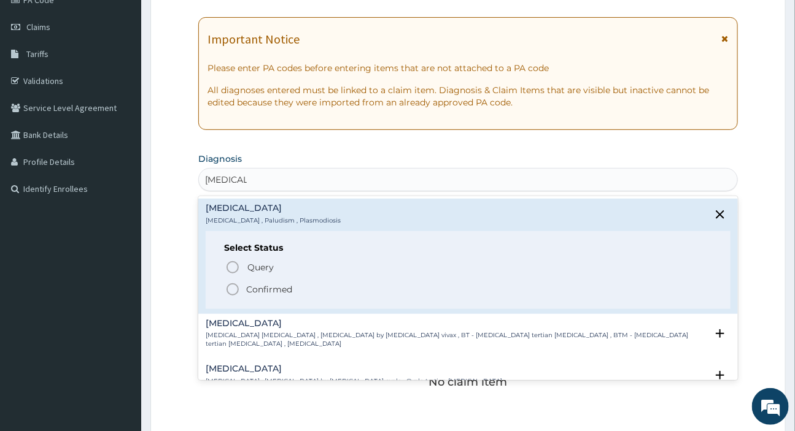
click at [256, 288] on p "Confirmed" at bounding box center [269, 289] width 46 height 12
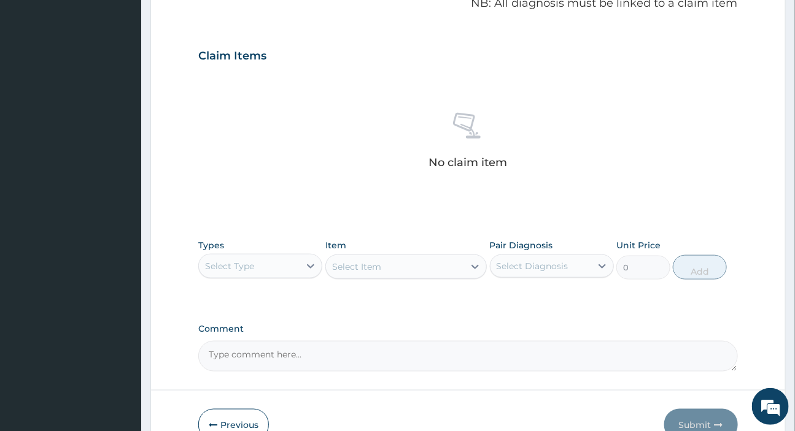
scroll to position [453, 0]
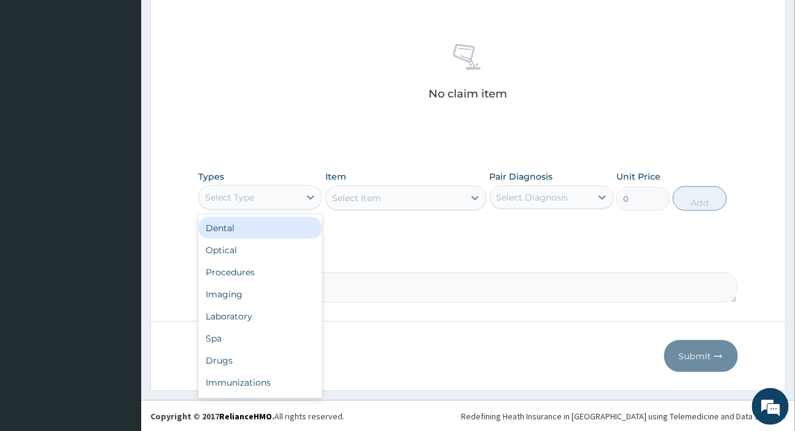
click at [255, 204] on div "Select Type" at bounding box center [249, 198] width 101 height 20
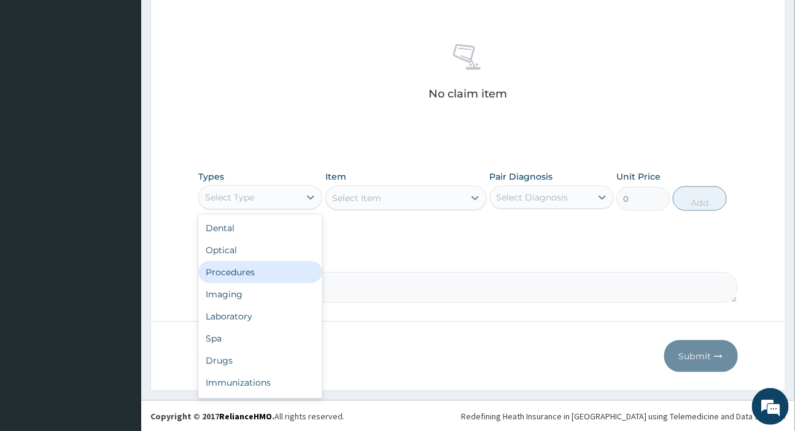
click at [234, 276] on div "Procedures" at bounding box center [260, 272] width 124 height 22
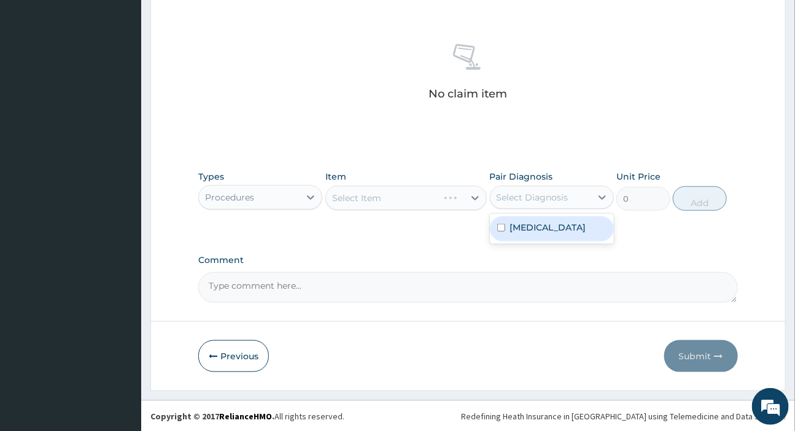
click at [531, 200] on div "Select Diagnosis" at bounding box center [532, 197] width 72 height 12
click at [534, 227] on label "Malaria" at bounding box center [548, 228] width 76 height 12
checkbox input "true"
click at [400, 198] on div "Select Item" at bounding box center [405, 198] width 161 height 25
click at [400, 199] on div "Select Item" at bounding box center [382, 198] width 112 height 20
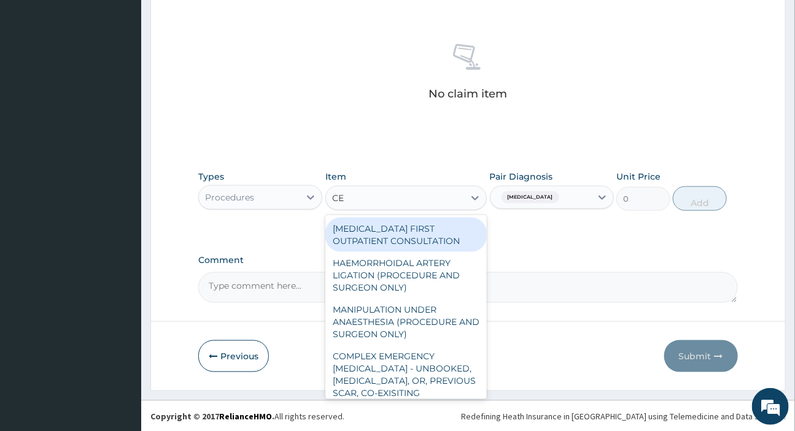
type input "C"
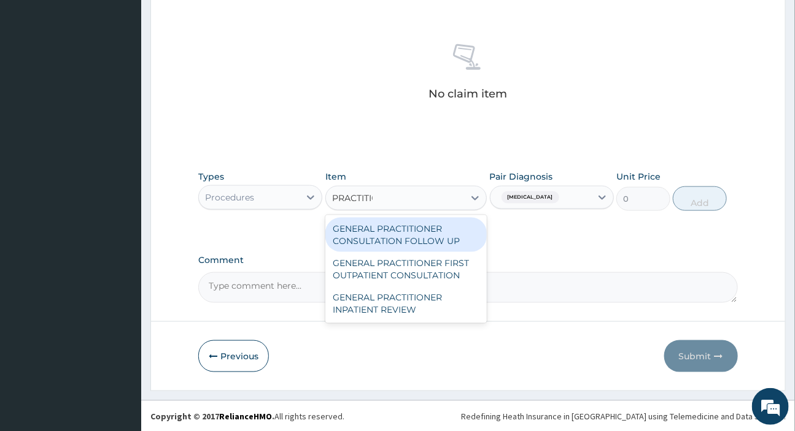
type input "PRACTITION"
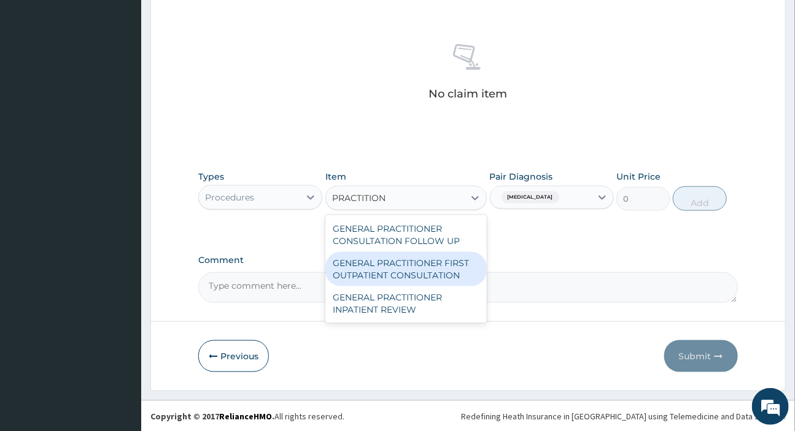
click at [415, 276] on div "GENERAL PRACTITIONER FIRST OUTPATIENT CONSULTATION" at bounding box center [405, 269] width 161 height 34
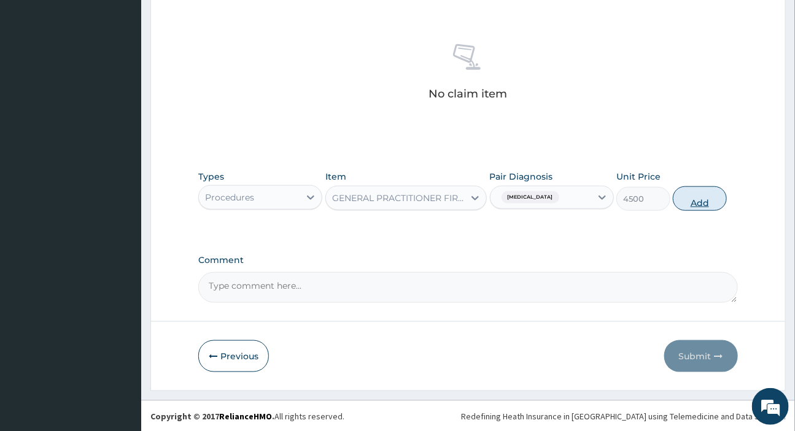
click at [703, 193] on button "Add" at bounding box center [700, 199] width 54 height 25
type input "0"
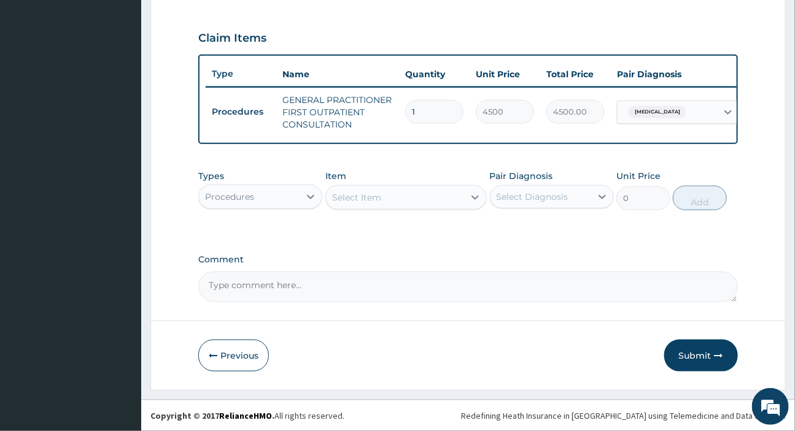
scroll to position [409, 0]
click at [411, 199] on div "Select Item" at bounding box center [395, 198] width 138 height 20
click at [374, 196] on div "Select Item" at bounding box center [356, 197] width 49 height 12
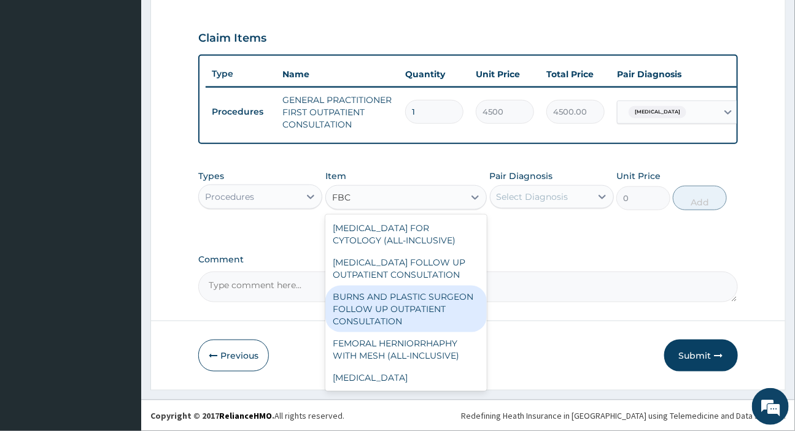
type input "FBC"
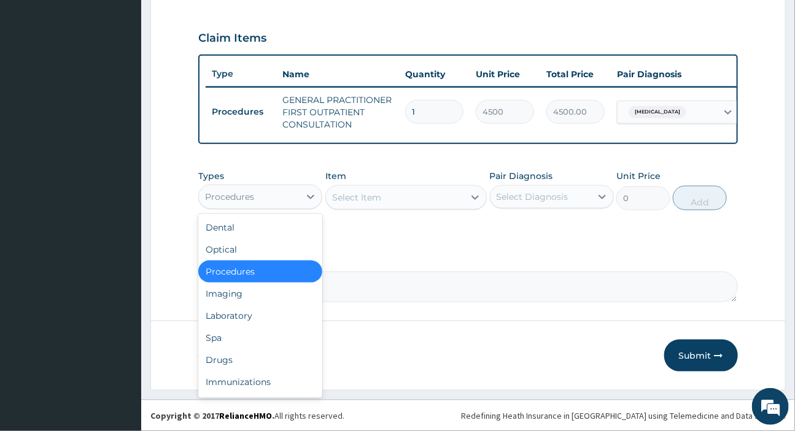
click at [257, 199] on div "Procedures" at bounding box center [249, 197] width 101 height 20
click at [241, 317] on div "Laboratory" at bounding box center [260, 316] width 124 height 22
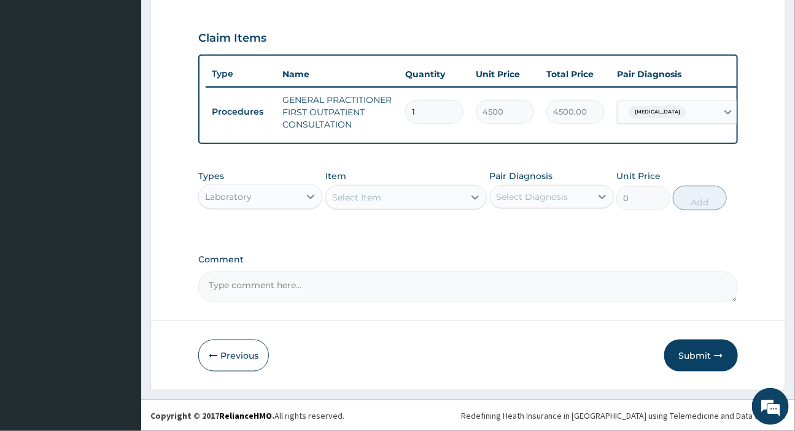
click at [520, 195] on div "Select Diagnosis" at bounding box center [532, 197] width 72 height 12
click at [535, 228] on label "Malaria" at bounding box center [548, 227] width 76 height 12
checkbox input "true"
click at [406, 200] on div "Select Item" at bounding box center [395, 198] width 138 height 20
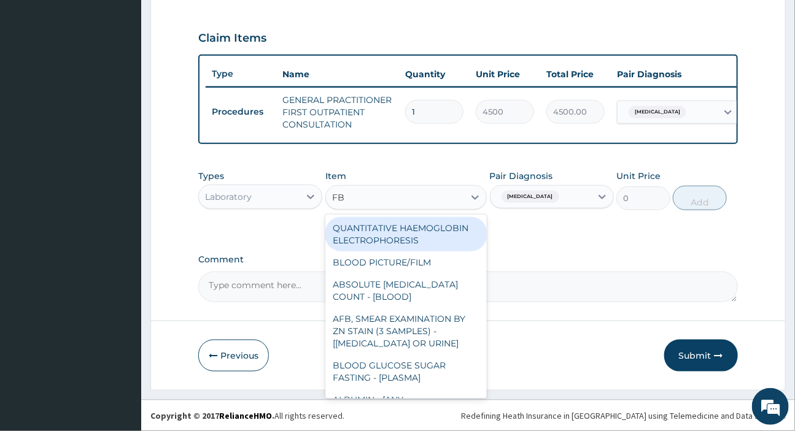
type input "FBC"
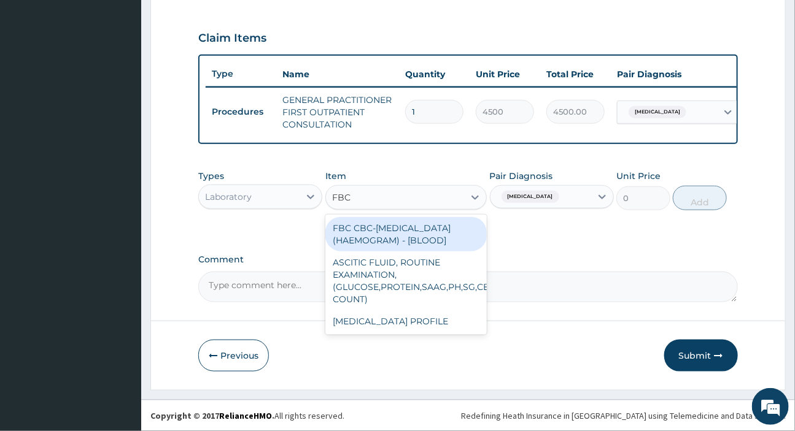
click at [386, 242] on div "FBC CBC-COMPLETE BLOOD COUNT (HAEMOGRAM) - [BLOOD]" at bounding box center [405, 234] width 161 height 34
click at [386, 242] on div "PA Code / Prescription Code Enter Code(Secondary Care Only) Encounter Date 16-0…" at bounding box center [467, 8] width 539 height 587
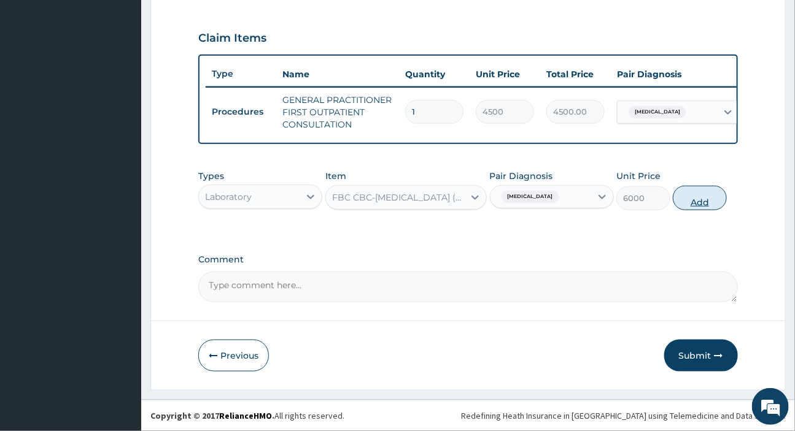
click at [696, 195] on button "Add" at bounding box center [700, 198] width 54 height 25
type input "0"
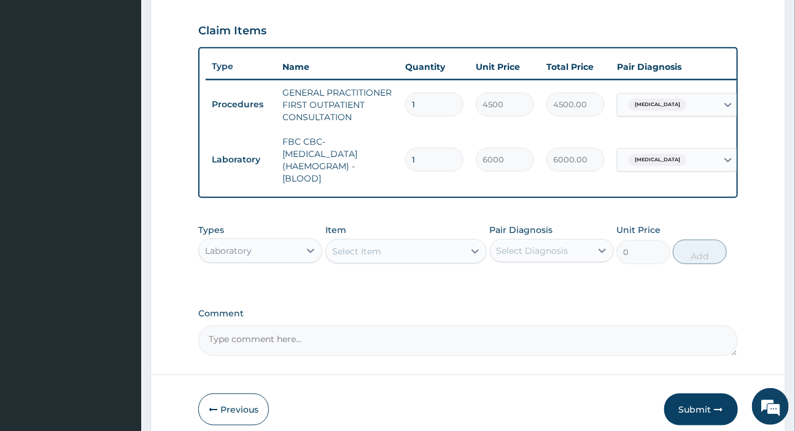
click at [357, 255] on div "Select Item" at bounding box center [356, 251] width 49 height 12
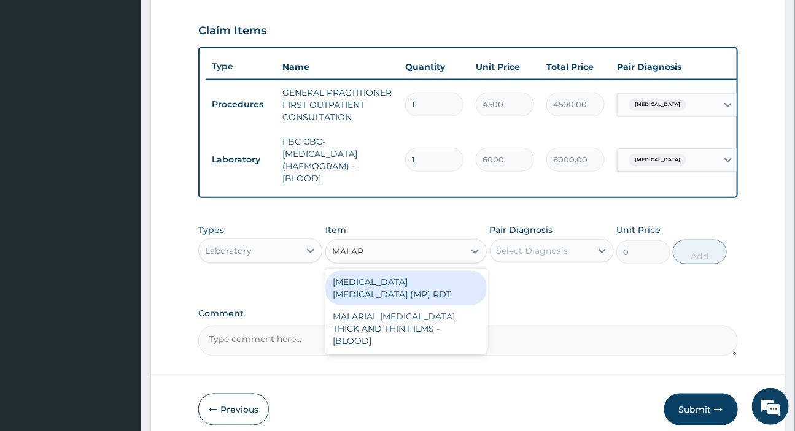
type input "MALARI"
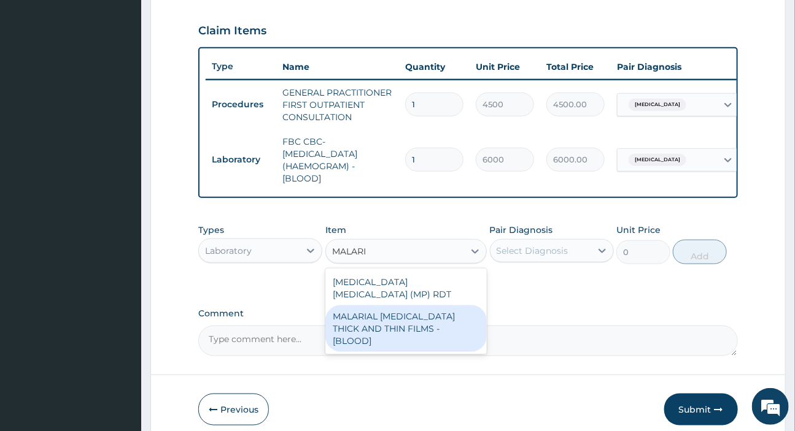
click at [426, 314] on div "MALARIAL PARASITE THICK AND THIN FILMS - [BLOOD]" at bounding box center [405, 329] width 161 height 47
type input "2625"
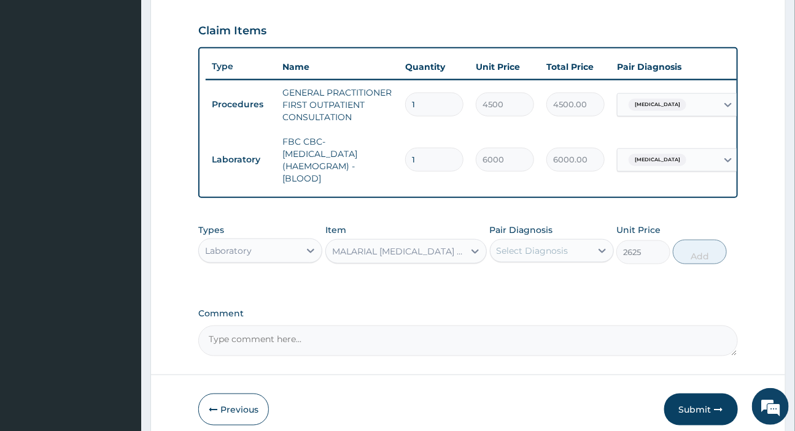
click at [394, 258] on div "MALARIAL PARASITE THICK AND THIN FILMS - [BLOOD]" at bounding box center [398, 251] width 133 height 12
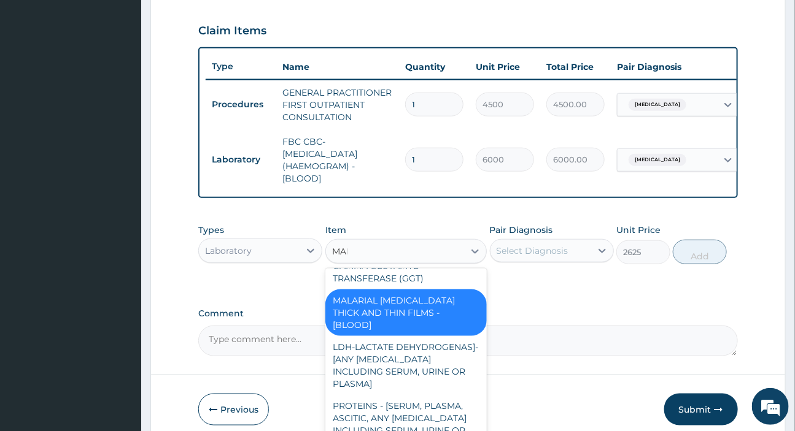
scroll to position [24, 0]
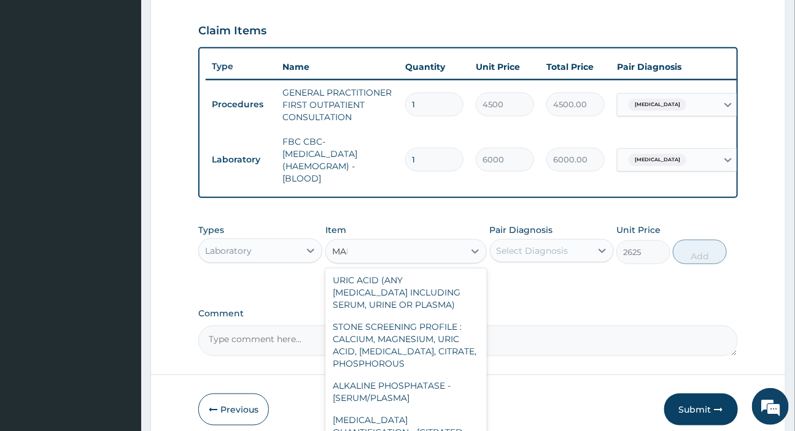
type input "MALA"
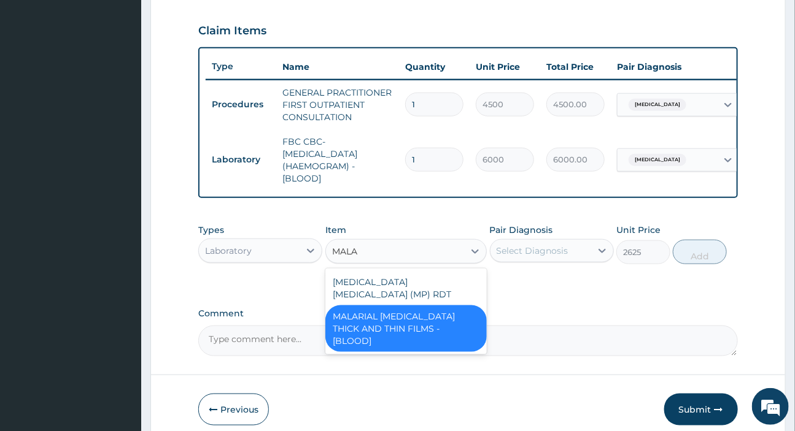
scroll to position [0, 0]
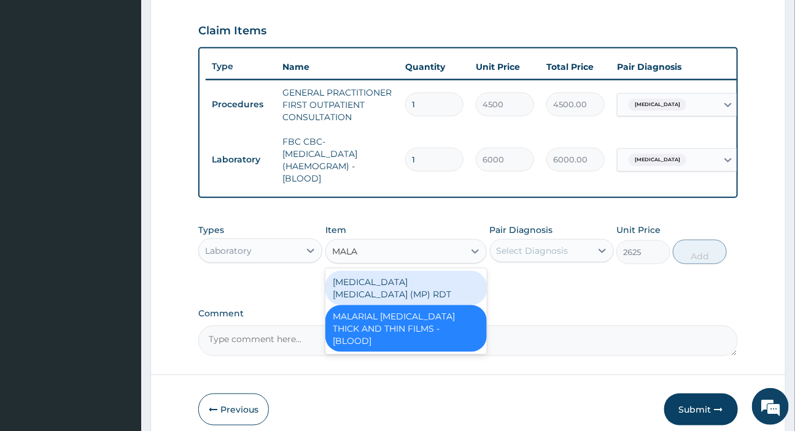
click at [388, 283] on div "MALARIA PARASITE (MP) RDT" at bounding box center [405, 288] width 161 height 34
type input "2400"
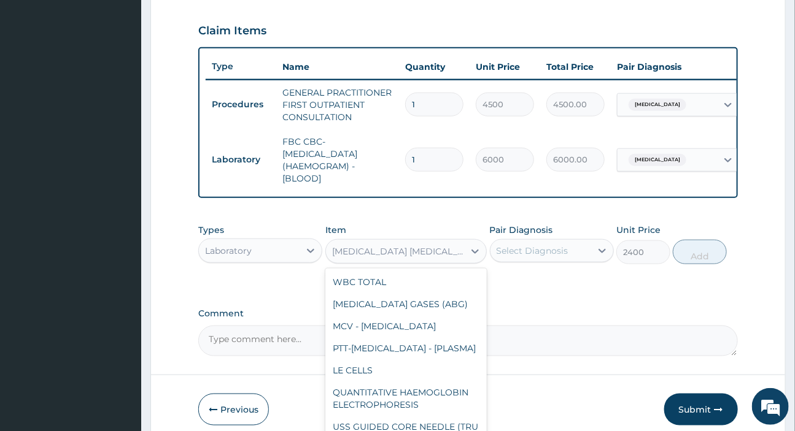
click at [390, 258] on div "MALARIA PARASITE (MP) RDT" at bounding box center [398, 251] width 133 height 12
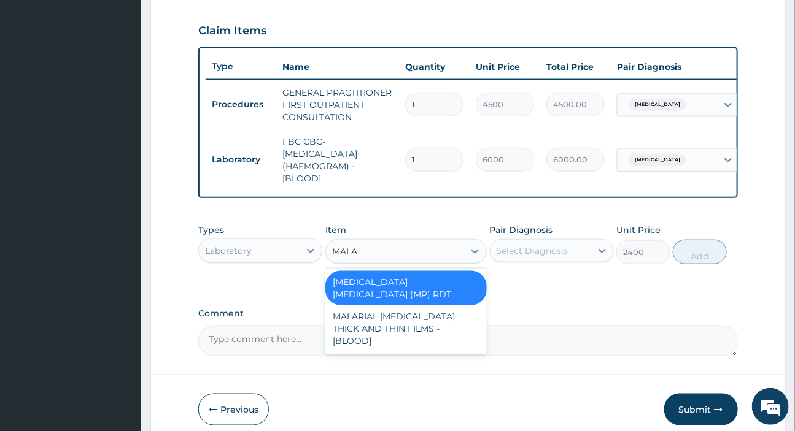
type input "MALAR"
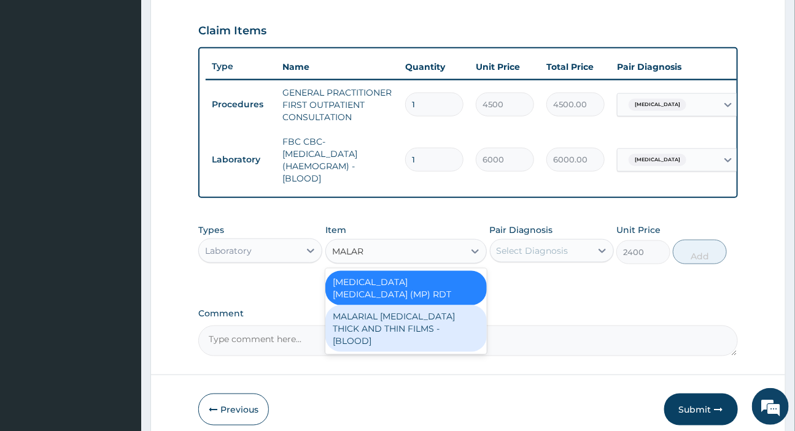
click at [379, 315] on div "MALARIAL PARASITE THICK AND THIN FILMS - [BLOOD]" at bounding box center [405, 329] width 161 height 47
type input "2625"
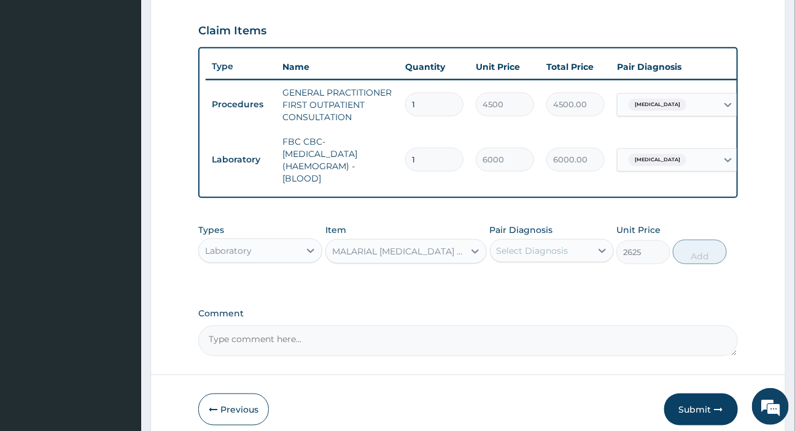
click at [540, 257] on div "Select Diagnosis" at bounding box center [532, 251] width 72 height 12
click at [521, 286] on label "Malaria" at bounding box center [548, 281] width 76 height 12
checkbox input "true"
click at [703, 258] on button "Add" at bounding box center [700, 252] width 54 height 25
type input "0"
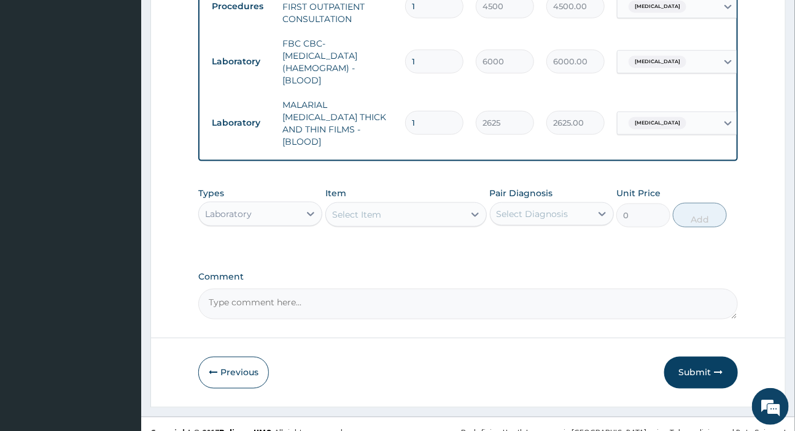
scroll to position [520, 0]
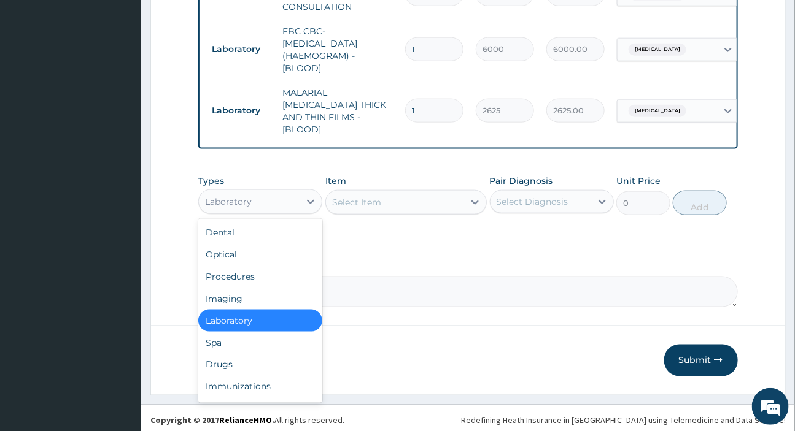
click at [280, 192] on div "Laboratory" at bounding box center [249, 202] width 101 height 20
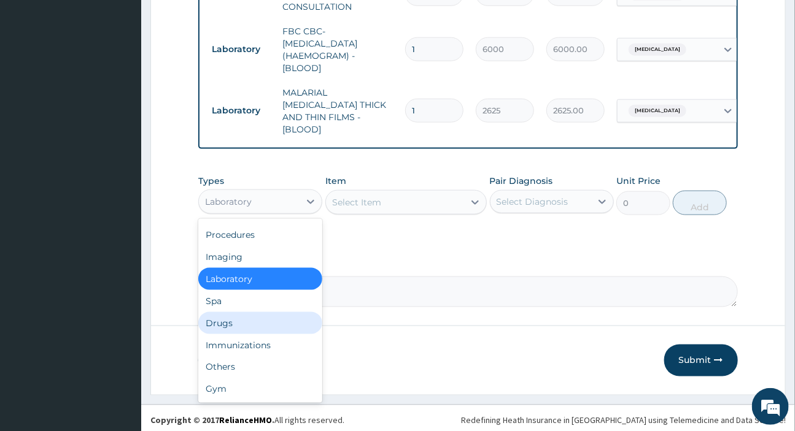
click at [225, 324] on div "Drugs" at bounding box center [260, 323] width 124 height 22
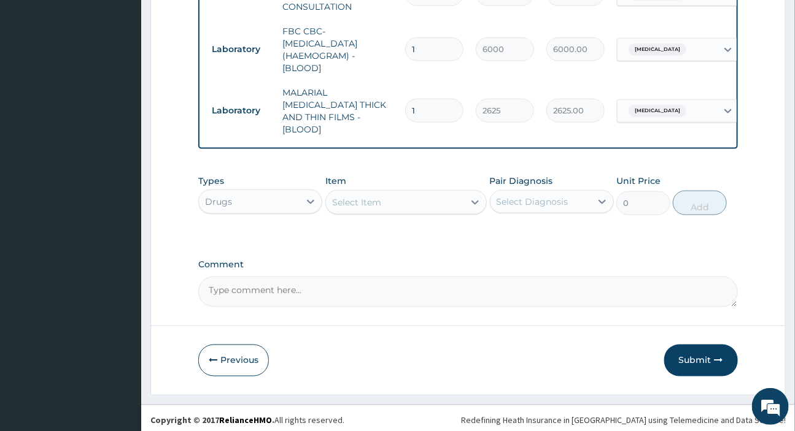
click at [368, 199] on div "Select Item" at bounding box center [356, 202] width 49 height 12
type input "ARTEMET"
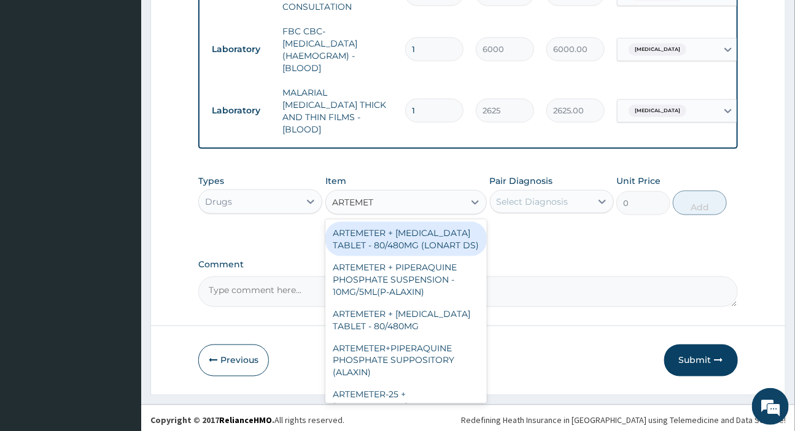
click at [414, 247] on div "ARTEMETER + [MEDICAL_DATA] TABLET - 80/480MG (LONART DS)" at bounding box center [405, 239] width 161 height 34
type input "672"
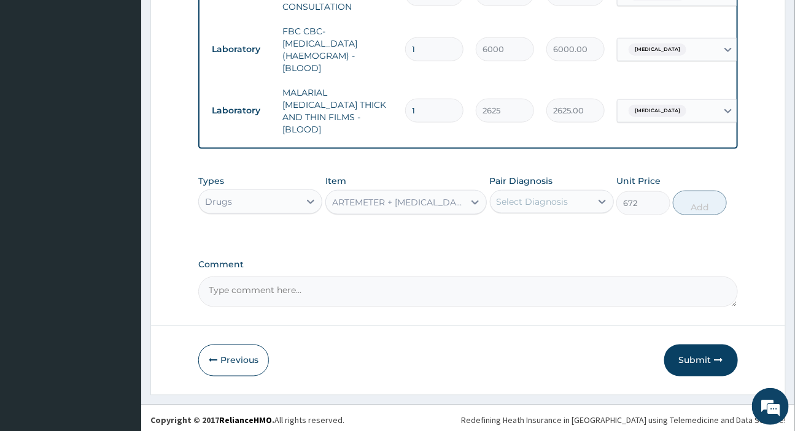
click at [530, 199] on div "Select Diagnosis" at bounding box center [532, 202] width 72 height 12
click at [549, 231] on div "[MEDICAL_DATA]" at bounding box center [552, 233] width 124 height 25
checkbox input "true"
click at [704, 201] on button "Add" at bounding box center [700, 203] width 54 height 25
type input "0"
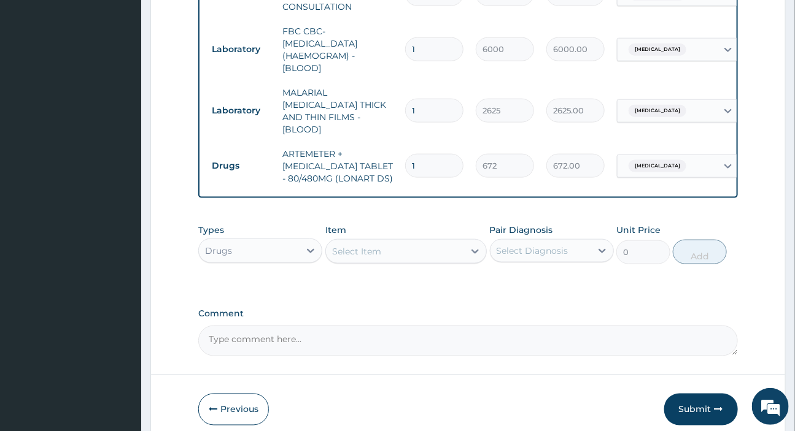
click at [384, 252] on div "Select Item" at bounding box center [395, 252] width 138 height 20
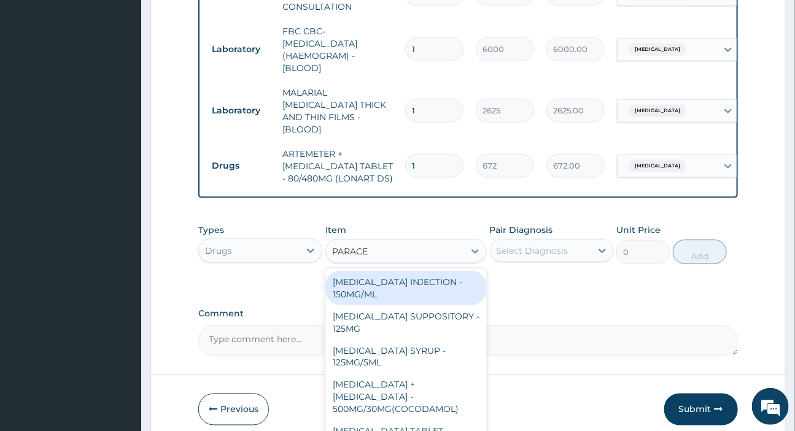
type input "PARACET"
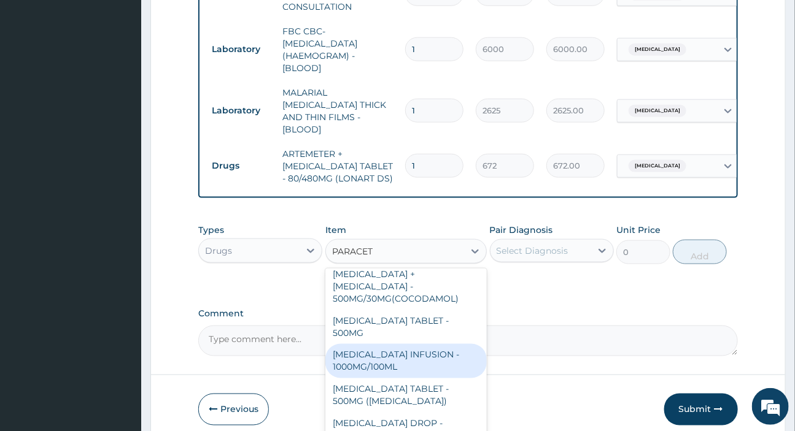
scroll to position [142, 0]
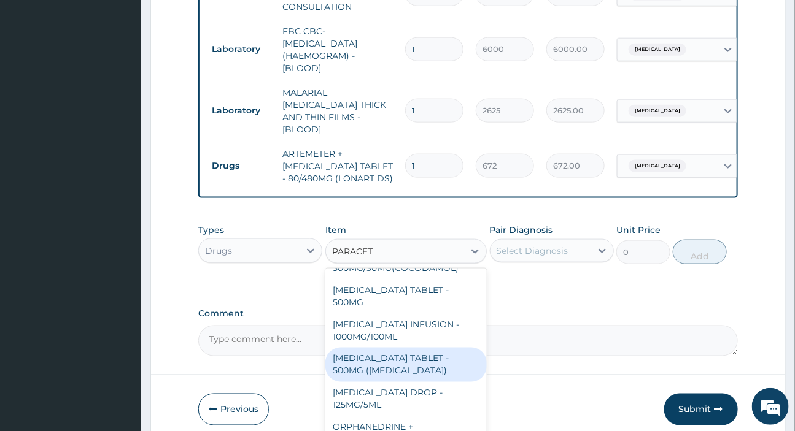
click at [387, 348] on div "[MEDICAL_DATA] TABLET - 500MG ([MEDICAL_DATA])" at bounding box center [405, 365] width 161 height 34
type input "48"
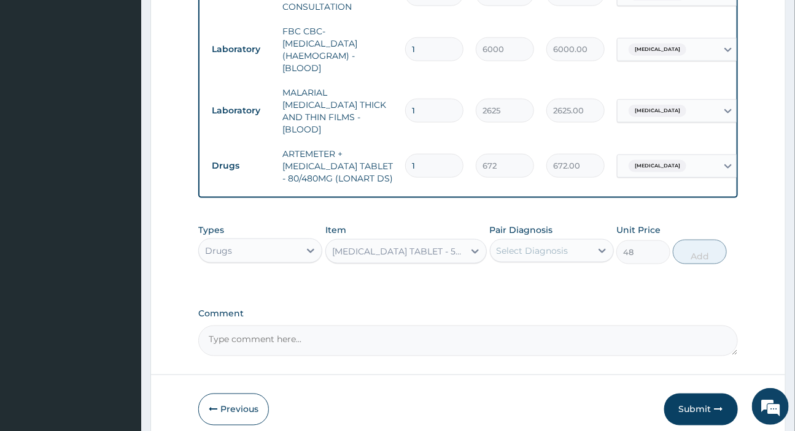
click at [387, 345] on textarea "Comment" at bounding box center [467, 341] width 539 height 31
click at [537, 253] on div "Select Diagnosis" at bounding box center [540, 251] width 101 height 20
click at [539, 282] on label "[MEDICAL_DATA]" at bounding box center [548, 281] width 76 height 12
checkbox input "true"
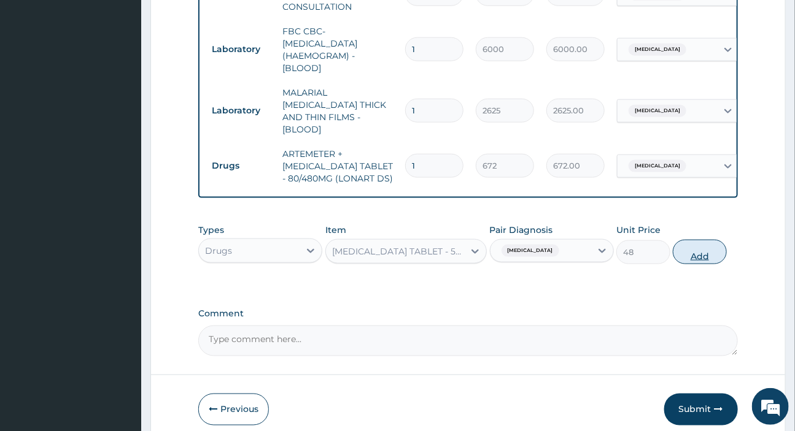
click at [713, 245] on button "Add" at bounding box center [700, 252] width 54 height 25
type input "0"
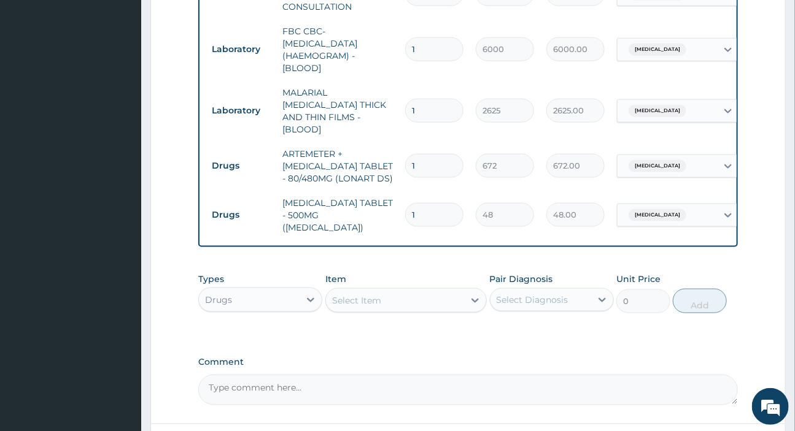
type input "18"
type input "864.00"
type input "17"
type input "816.00"
type input "16"
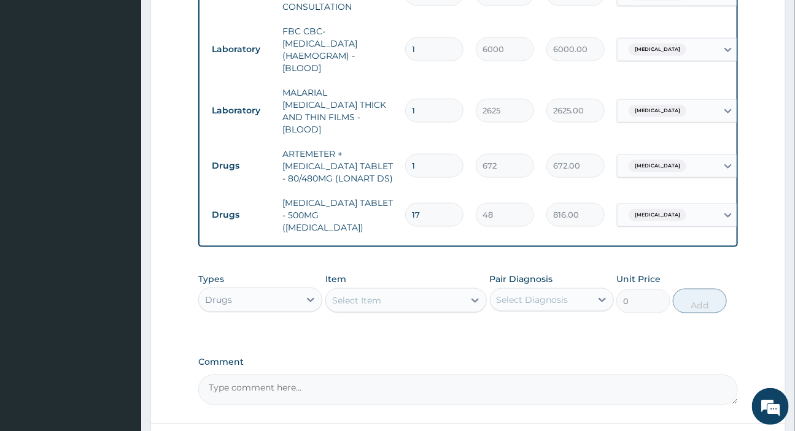
type input "768.00"
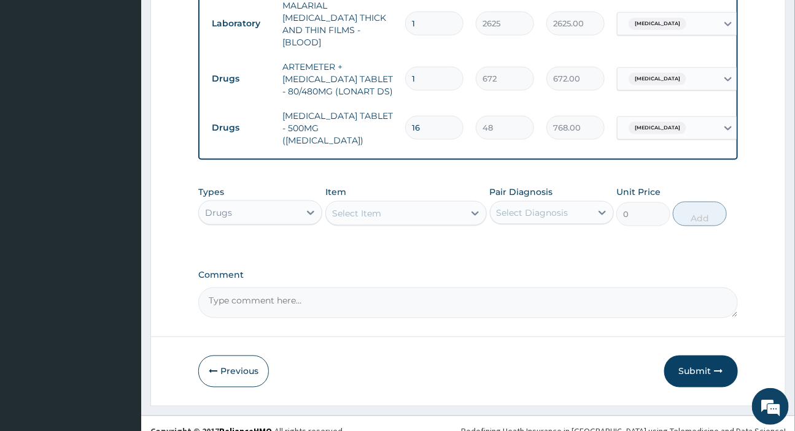
scroll to position [611, 0]
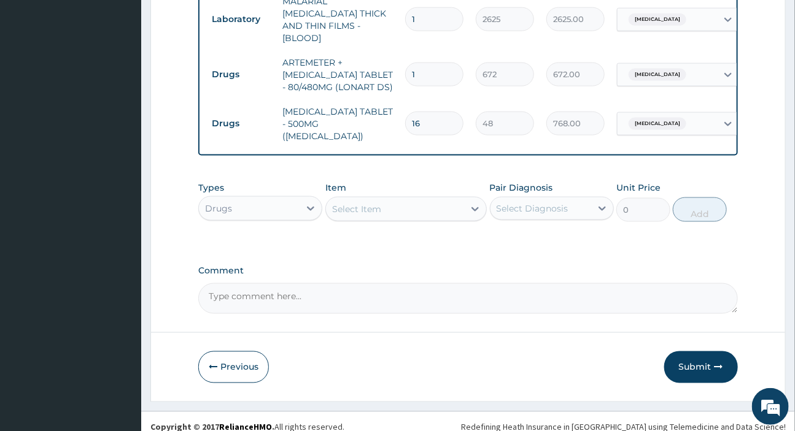
type input "16"
click at [366, 203] on div "Select Item" at bounding box center [356, 209] width 49 height 12
drag, startPoint x: 432, startPoint y: 55, endPoint x: 385, endPoint y: 59, distance: 46.8
click at [385, 59] on tr "Drugs ARTEMETER + LUMEFANTRINE TABLET - 80/480MG (LONART DS) 1 672 672.00 Malar…" at bounding box center [506, 74] width 601 height 49
type input "6"
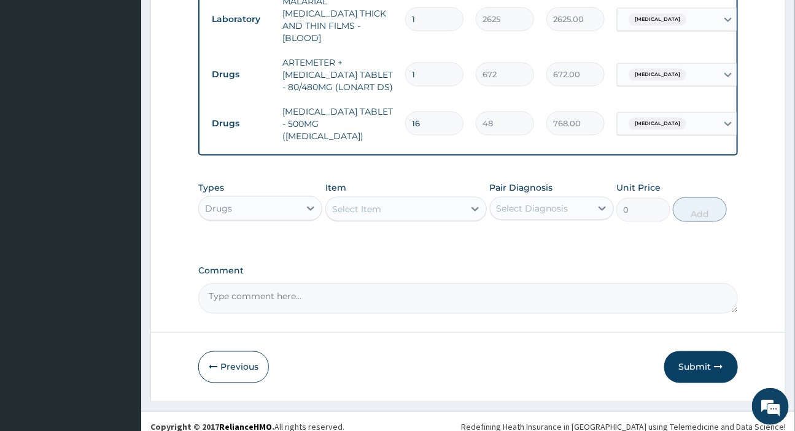
type input "4032.00"
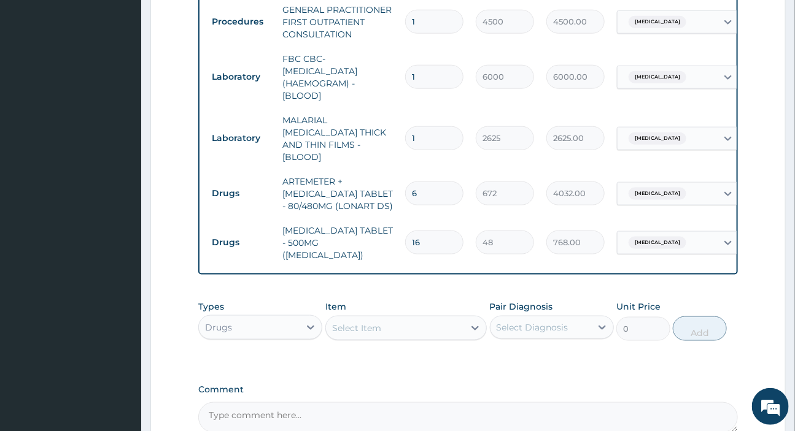
scroll to position [444, 0]
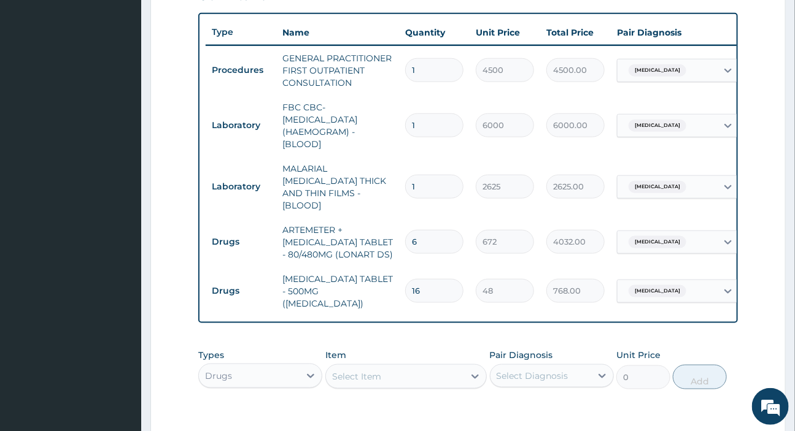
type input "6"
click at [439, 279] on input "16" at bounding box center [434, 291] width 58 height 24
type input "1"
type input "48.00"
type input "18"
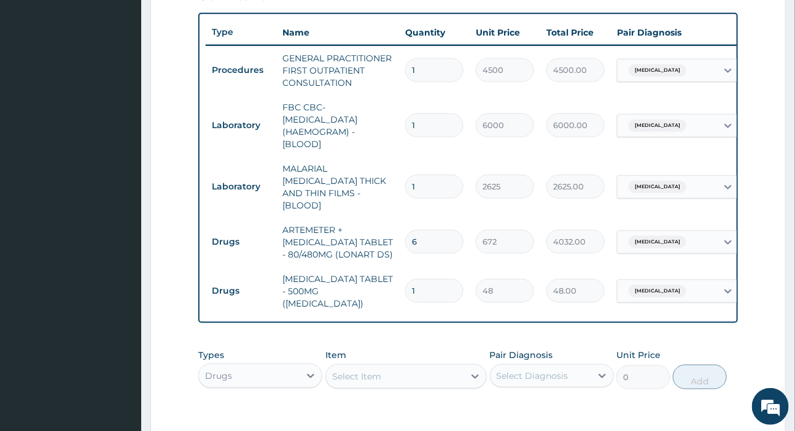
type input "864.00"
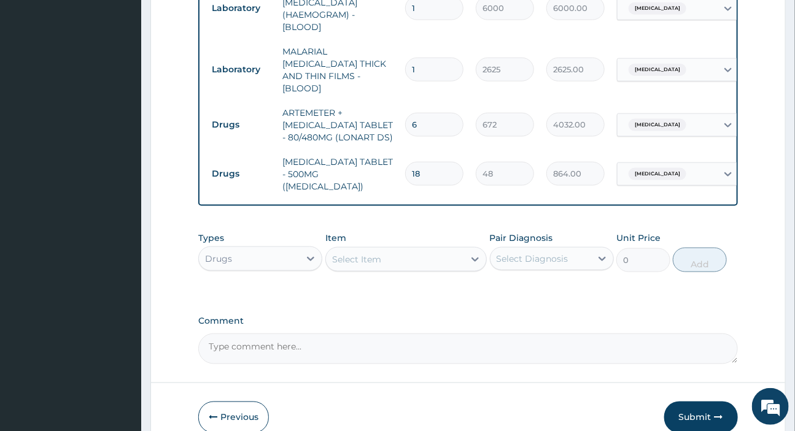
scroll to position [611, 0]
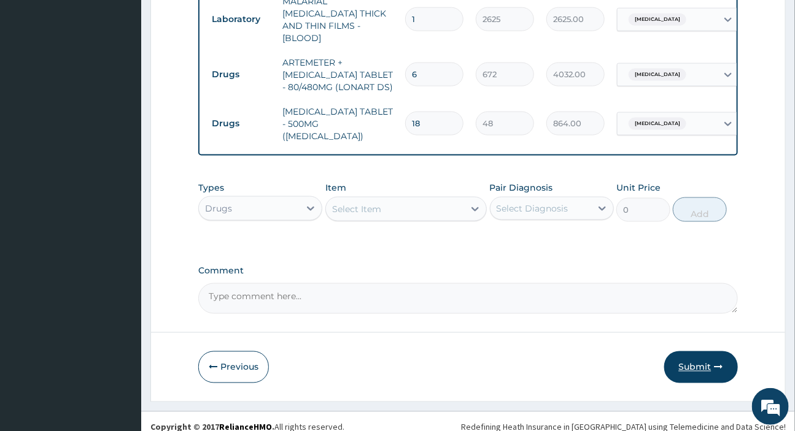
type input "18"
click at [687, 352] on button "Submit" at bounding box center [701, 368] width 74 height 32
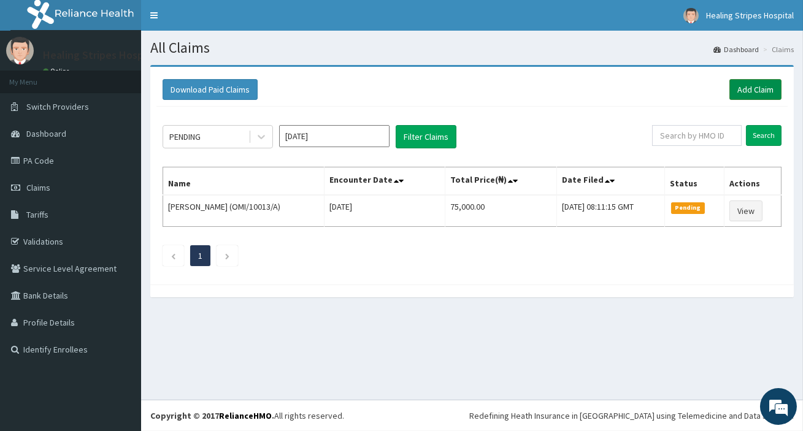
click at [747, 88] on link "Add Claim" at bounding box center [756, 89] width 52 height 21
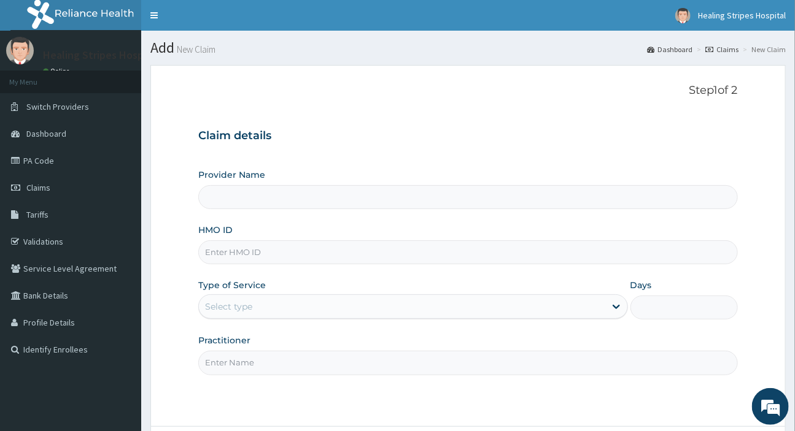
paste input "RCC/10042/A"
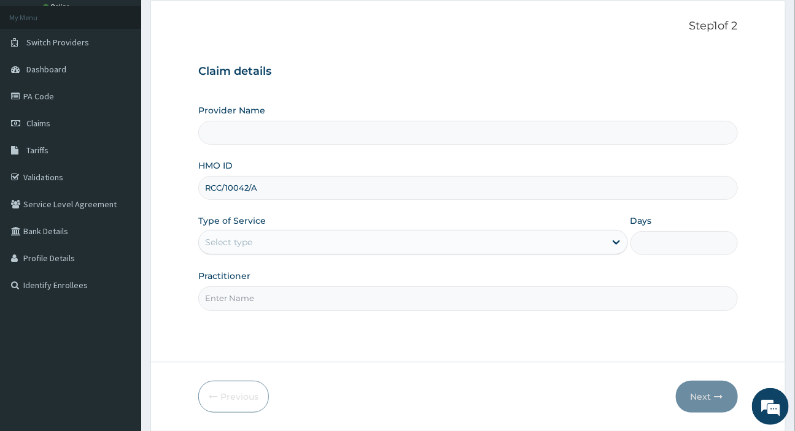
scroll to position [105, 0]
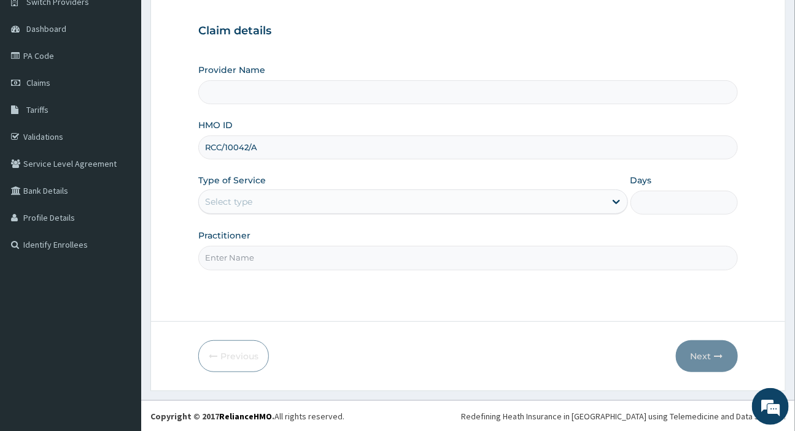
type input "RCC/10042/A"
click at [334, 202] on div "Select type" at bounding box center [402, 202] width 406 height 20
click at [348, 204] on div "Select type" at bounding box center [402, 202] width 406 height 20
click at [333, 207] on div "Select type" at bounding box center [402, 202] width 406 height 20
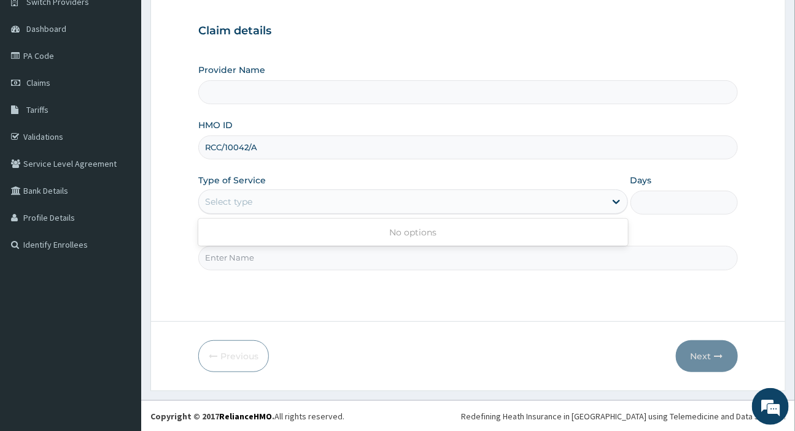
click at [333, 207] on div "Select type" at bounding box center [402, 202] width 406 height 20
click at [320, 258] on input "Practitioner" at bounding box center [467, 258] width 539 height 24
type input "d"
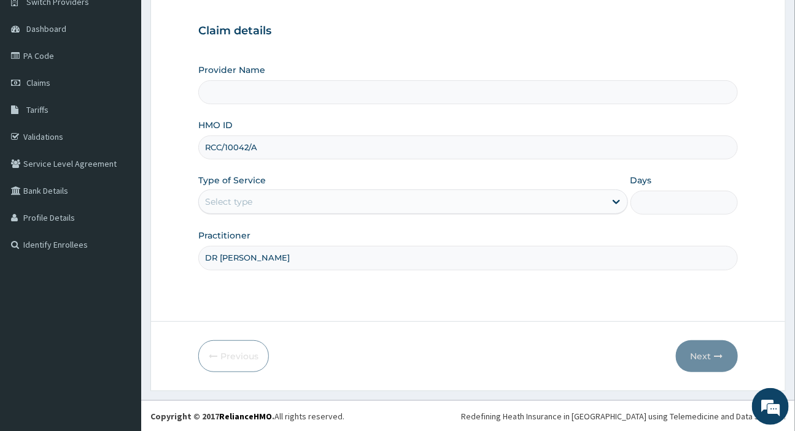
type input "DR [PERSON_NAME]"
click at [392, 206] on div "Select type" at bounding box center [402, 202] width 406 height 20
click at [281, 148] on input "RCC/10042/A" at bounding box center [467, 148] width 539 height 24
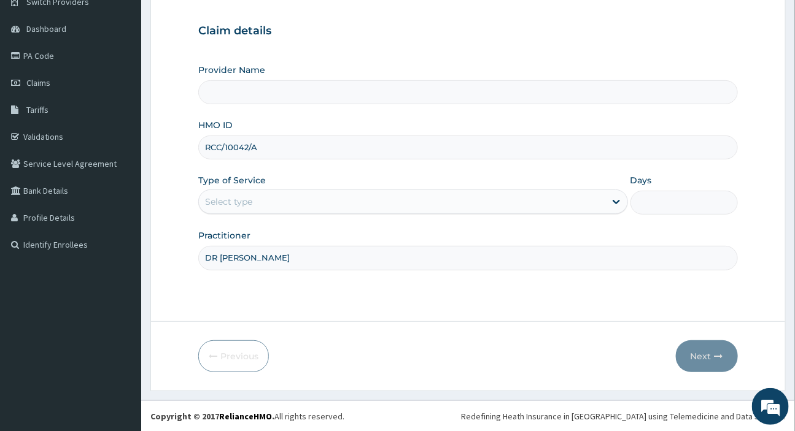
click at [281, 148] on input "RCC/10042/A" at bounding box center [467, 148] width 539 height 24
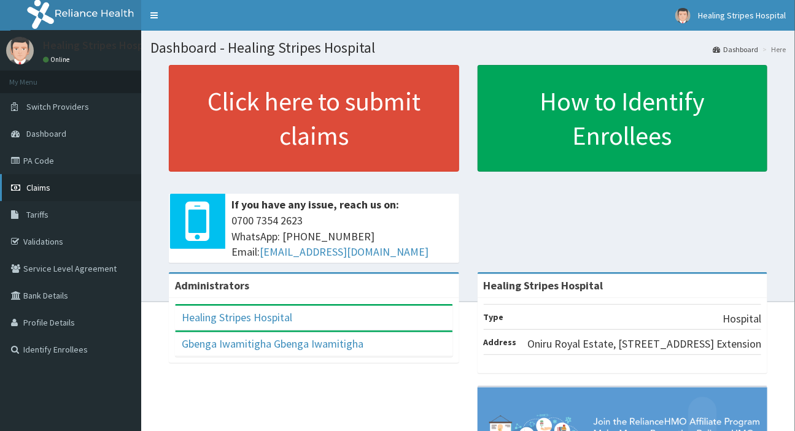
click at [56, 189] on link "Claims" at bounding box center [70, 187] width 141 height 27
click at [55, 189] on link "Claims" at bounding box center [70, 187] width 141 height 27
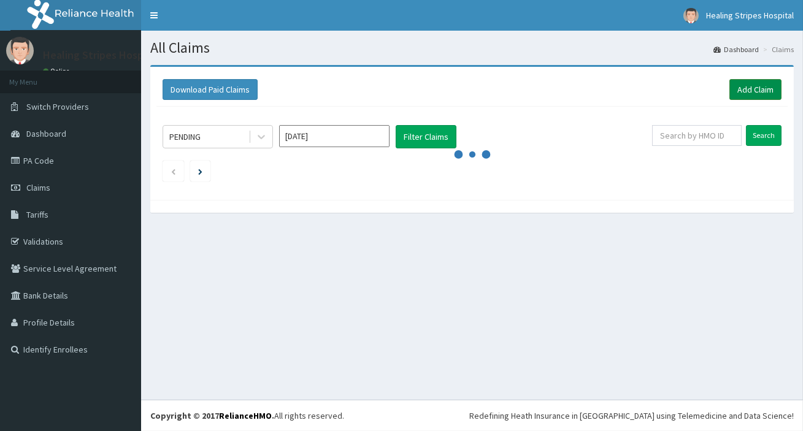
click at [767, 88] on link "Add Claim" at bounding box center [756, 89] width 52 height 21
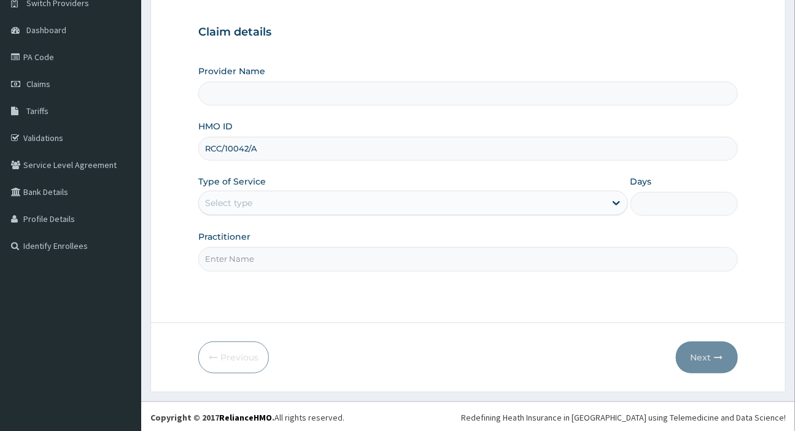
scroll to position [105, 0]
type input "Healing Stripes Hospital"
type input "RCC/10042/A"
click at [324, 192] on div "Select type" at bounding box center [402, 202] width 406 height 20
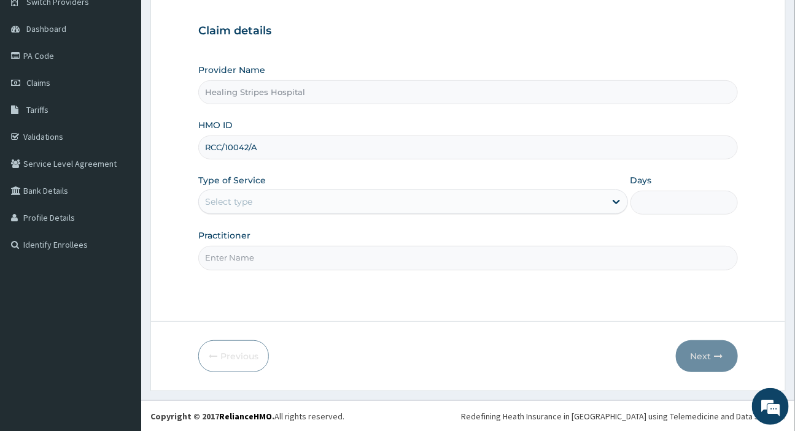
click at [330, 202] on div "Select type" at bounding box center [402, 202] width 406 height 20
click at [336, 209] on div "Select type" at bounding box center [402, 202] width 406 height 20
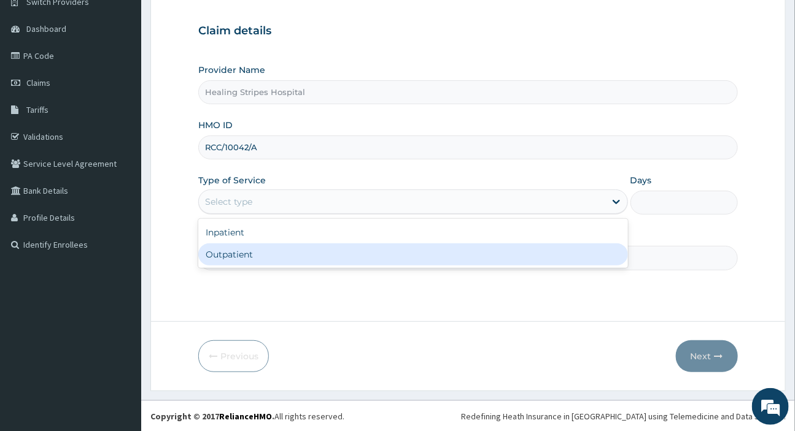
click at [329, 249] on div "Outpatient" at bounding box center [412, 255] width 429 height 22
type input "1"
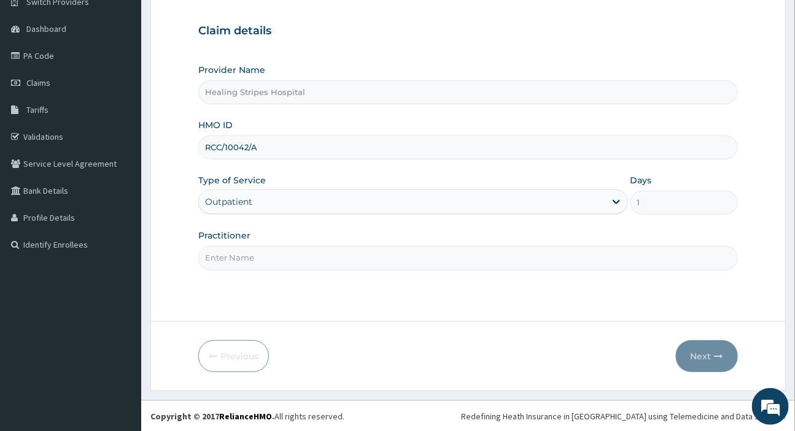
click at [329, 249] on input "Practitioner" at bounding box center [467, 258] width 539 height 24
type input "DR EMMA"
click at [717, 362] on button "Next" at bounding box center [707, 357] width 62 height 32
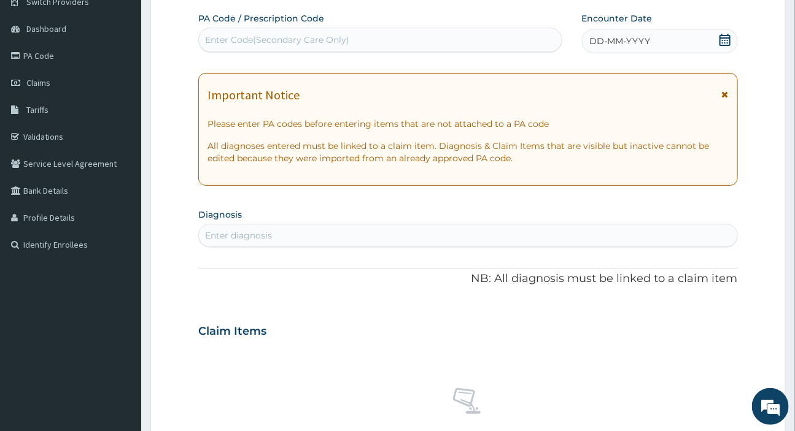
scroll to position [0, 0]
click at [631, 39] on span "DD-MM-YYYY" at bounding box center [620, 41] width 61 height 12
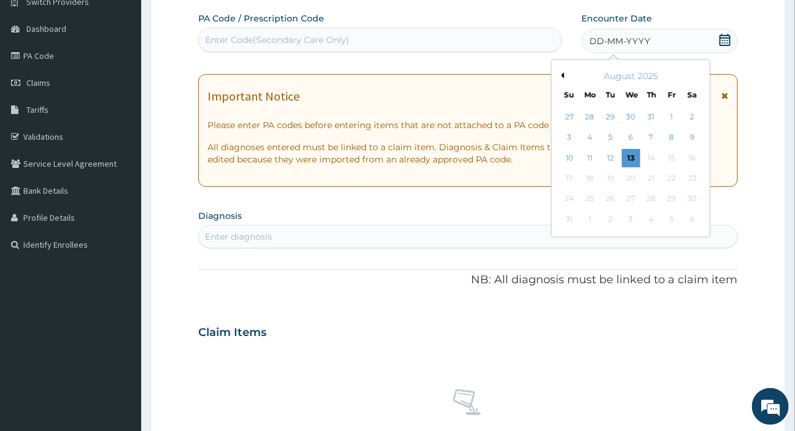
click at [620, 42] on span "DD-MM-YYYY" at bounding box center [620, 41] width 61 height 12
click at [563, 73] on button "Previous Month" at bounding box center [561, 75] width 6 height 6
click at [626, 157] on div "16" at bounding box center [630, 158] width 18 height 18
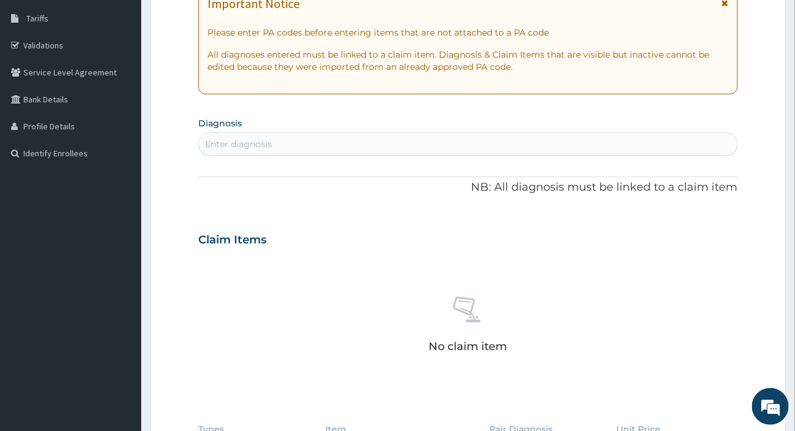
scroll to position [217, 0]
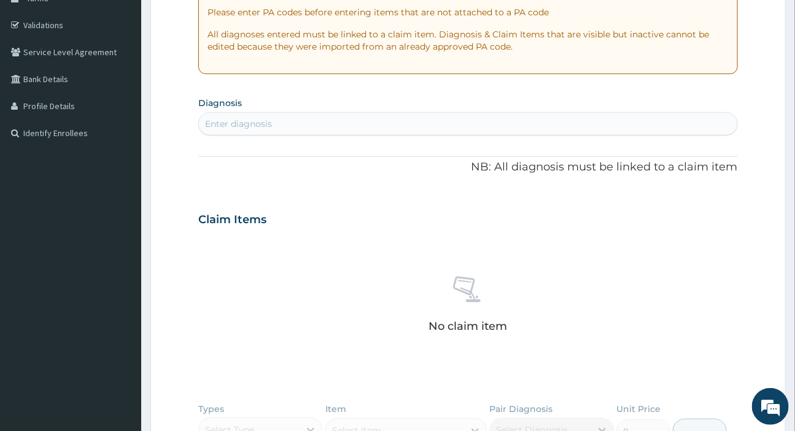
click at [306, 123] on div "Enter diagnosis" at bounding box center [468, 124] width 538 height 20
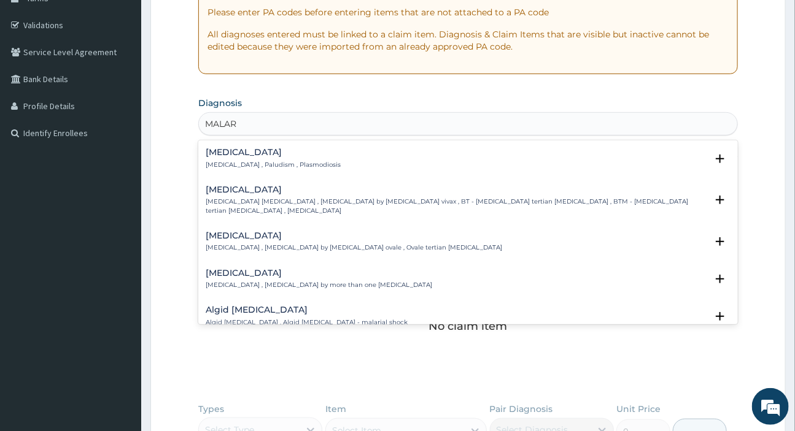
click at [245, 158] on div "Malaria Malaria , Paludism , Plasmodiosis" at bounding box center [273, 158] width 135 height 21
type input "MALAR"
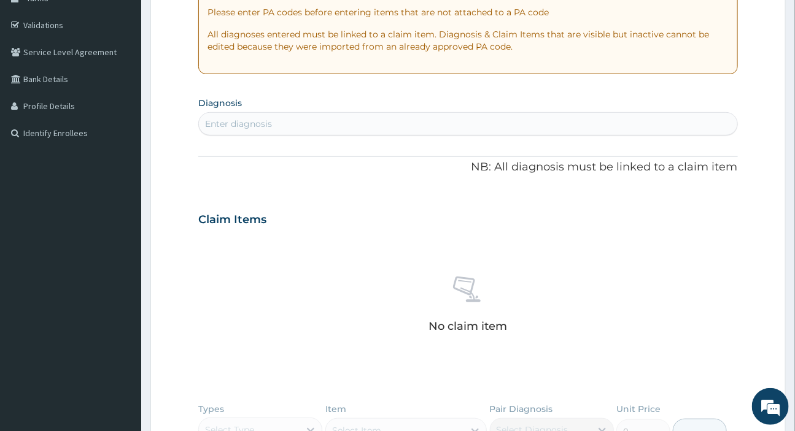
drag, startPoint x: 233, startPoint y: 160, endPoint x: 237, endPoint y: 115, distance: 44.9
click at [237, 115] on div "Enter diagnosis" at bounding box center [468, 124] width 538 height 20
type input "MALARIA"
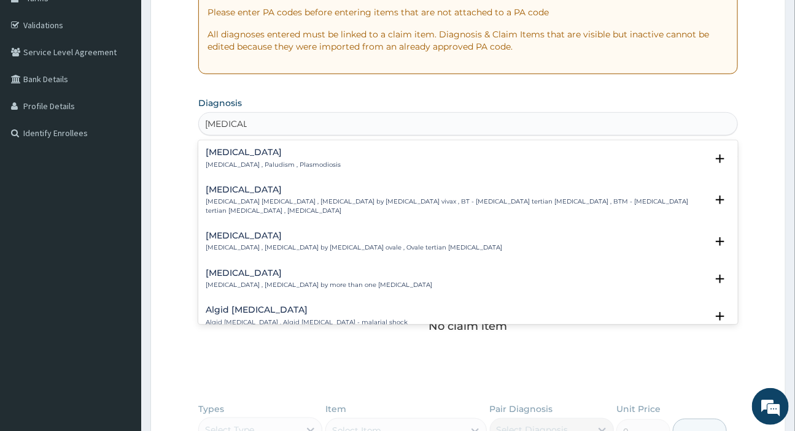
click at [239, 156] on h4 "Malaria" at bounding box center [273, 152] width 135 height 9
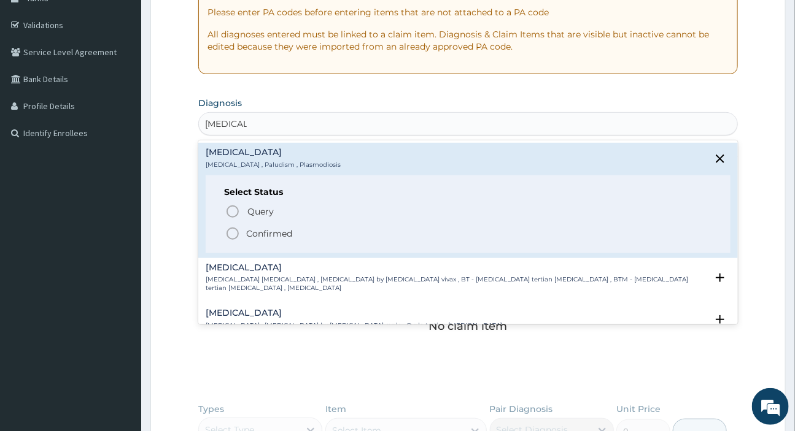
click at [251, 233] on p "Confirmed" at bounding box center [269, 234] width 46 height 12
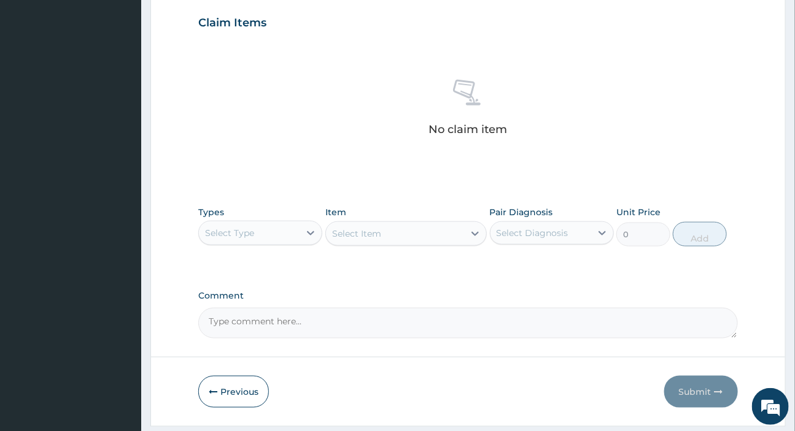
scroll to position [453, 0]
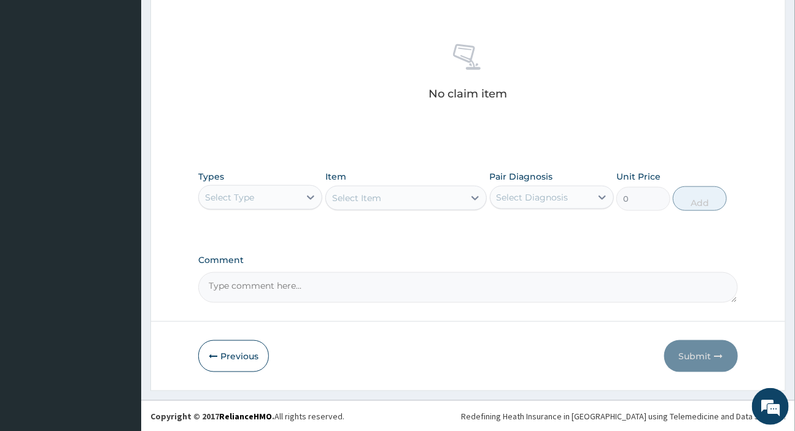
click at [268, 202] on div "Select Type" at bounding box center [249, 198] width 101 height 20
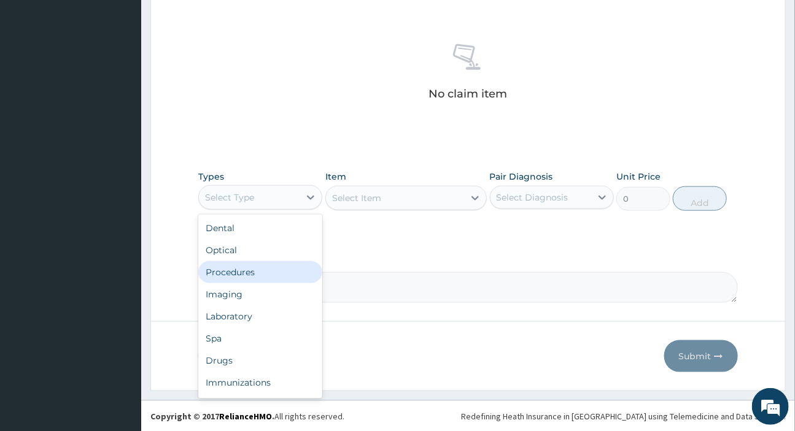
click at [237, 269] on div "Procedures" at bounding box center [260, 272] width 124 height 22
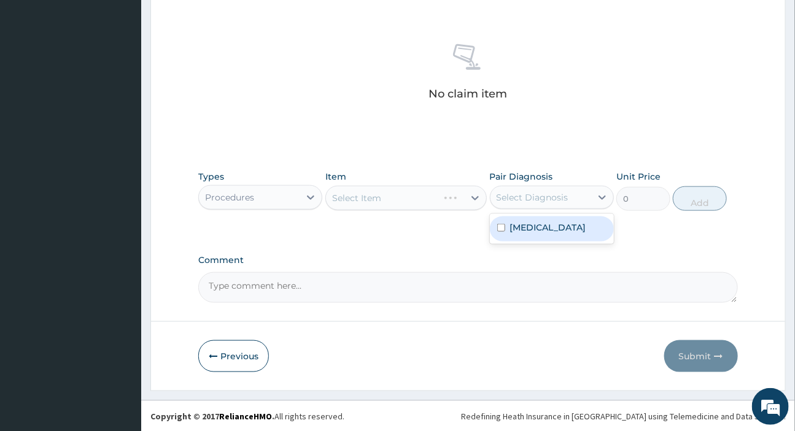
click at [519, 190] on div "Select Diagnosis" at bounding box center [540, 198] width 101 height 20
click at [523, 220] on div "Malaria" at bounding box center [552, 229] width 124 height 25
checkbox input "true"
click at [398, 200] on div "Select Item" at bounding box center [405, 198] width 161 height 25
click at [398, 200] on div "Select Item" at bounding box center [395, 198] width 138 height 20
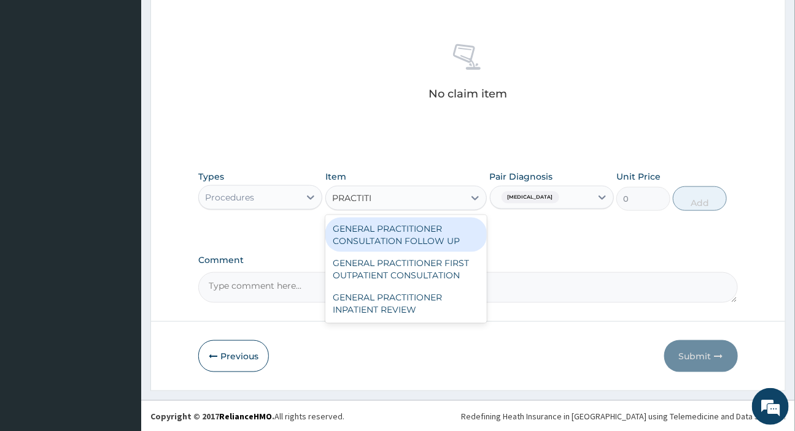
type input "PRACTITIO"
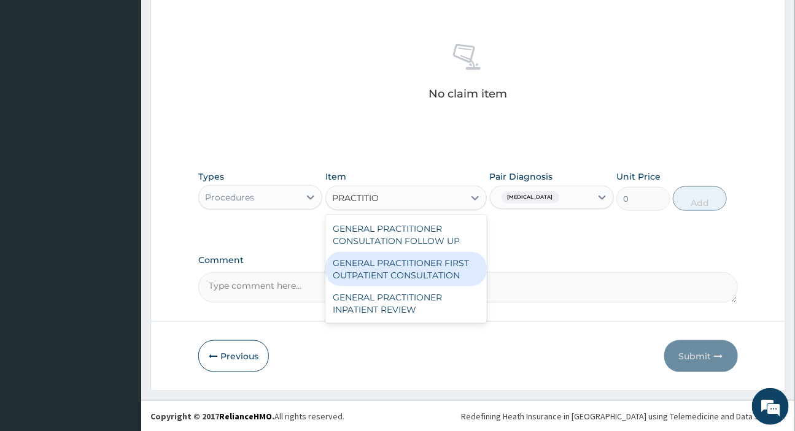
click at [411, 263] on div "GENERAL PRACTITIONER FIRST OUTPATIENT CONSULTATION" at bounding box center [405, 269] width 161 height 34
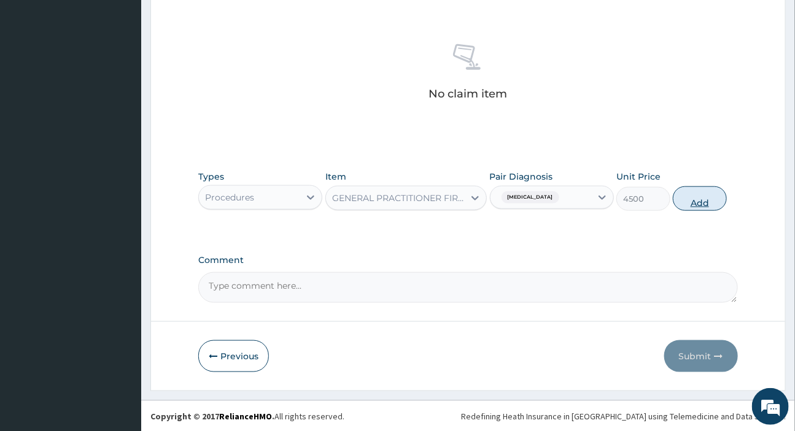
click at [687, 198] on button "Add" at bounding box center [700, 199] width 54 height 25
type input "0"
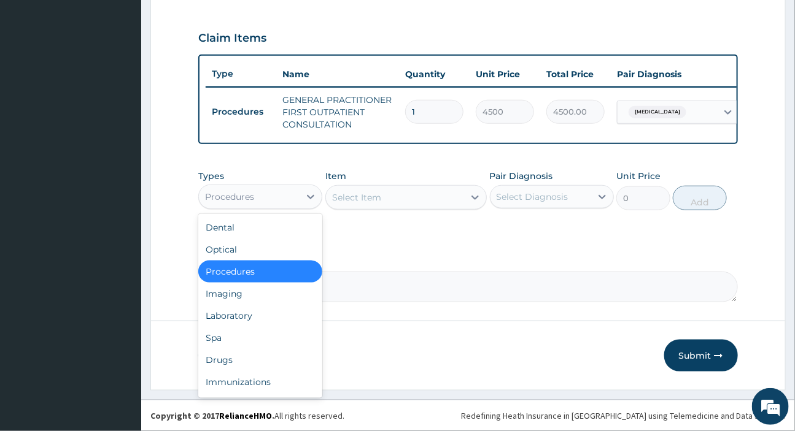
click at [263, 191] on div "Procedures" at bounding box center [249, 197] width 101 height 20
click at [247, 317] on div "Laboratory" at bounding box center [260, 316] width 124 height 22
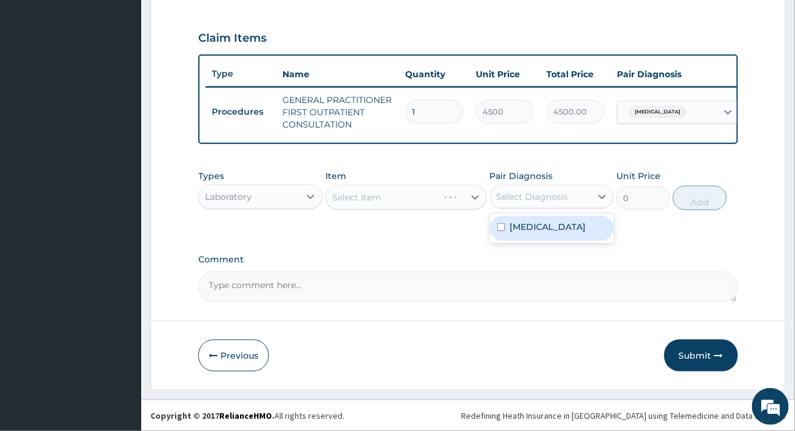
click at [542, 192] on div "Select Diagnosis" at bounding box center [532, 197] width 72 height 12
click at [536, 233] on div "Malaria" at bounding box center [552, 228] width 124 height 25
checkbox input "true"
click at [421, 194] on div "Select Item" at bounding box center [405, 197] width 161 height 25
click at [421, 194] on div "Select Item" at bounding box center [395, 198] width 138 height 20
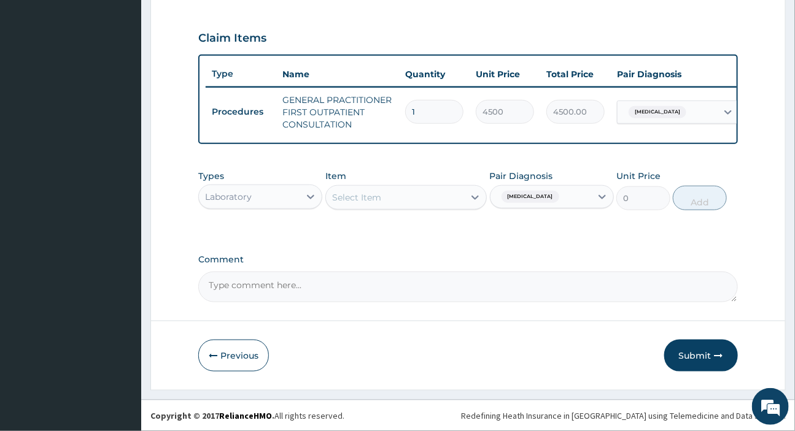
click at [421, 194] on div "Select Item" at bounding box center [395, 198] width 138 height 20
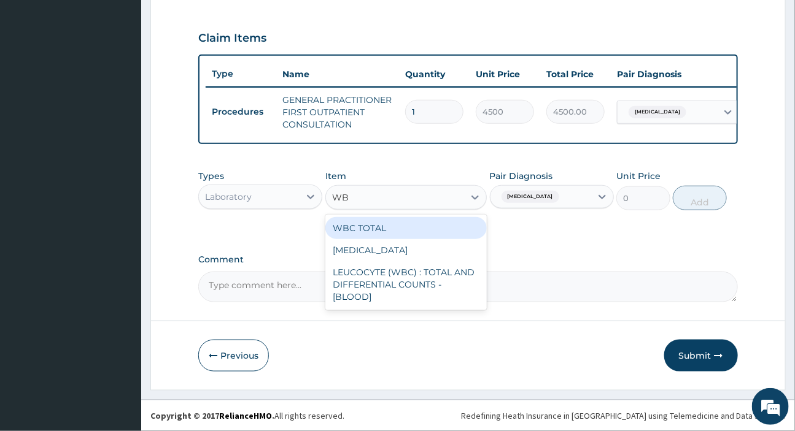
type input "WBC"
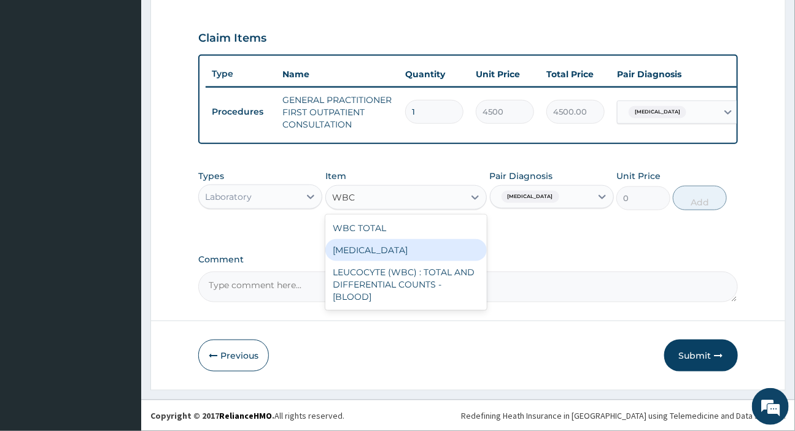
click at [380, 249] on div "WBC DIFFERENTIAL" at bounding box center [405, 250] width 161 height 22
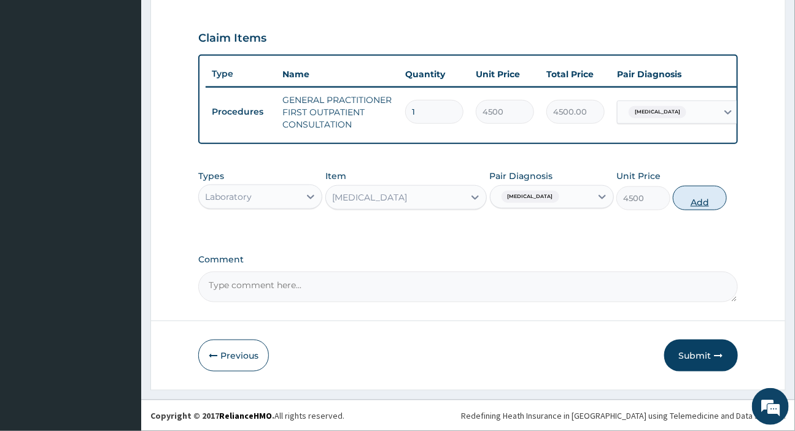
click at [701, 197] on button "Add" at bounding box center [700, 198] width 54 height 25
type input "0"
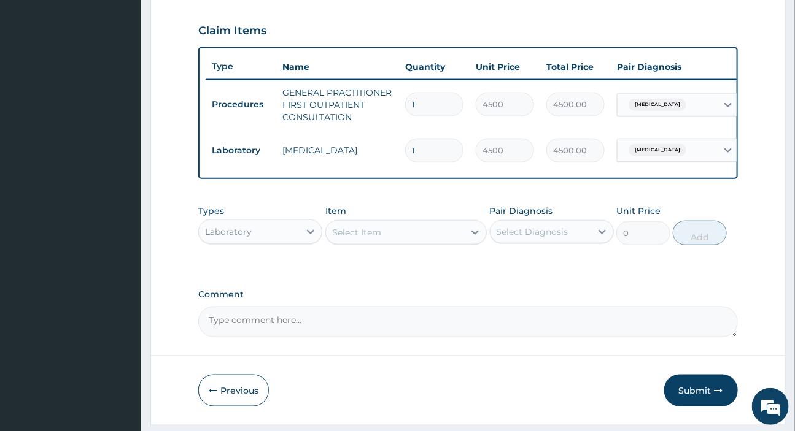
click at [380, 239] on div "Select Item" at bounding box center [356, 232] width 49 height 12
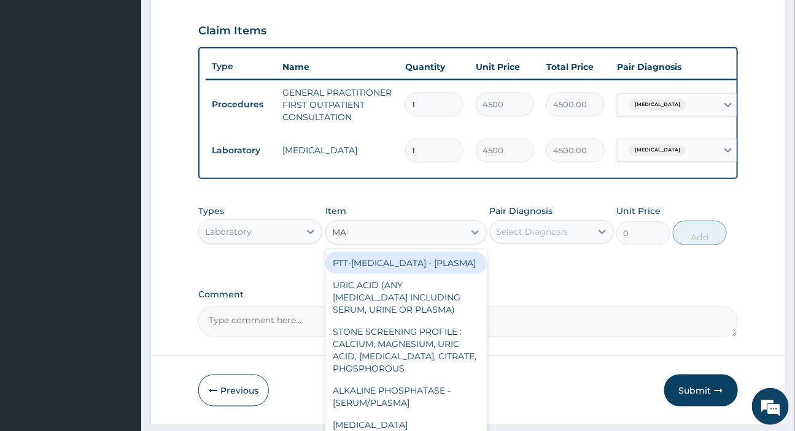
type input "MALA"
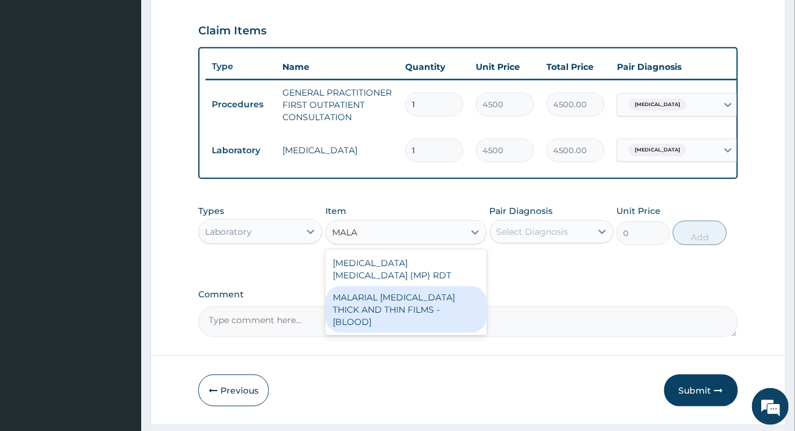
click at [384, 300] on div "MALARIAL PARASITE THICK AND THIN FILMS - [BLOOD]" at bounding box center [405, 310] width 161 height 47
type input "2625"
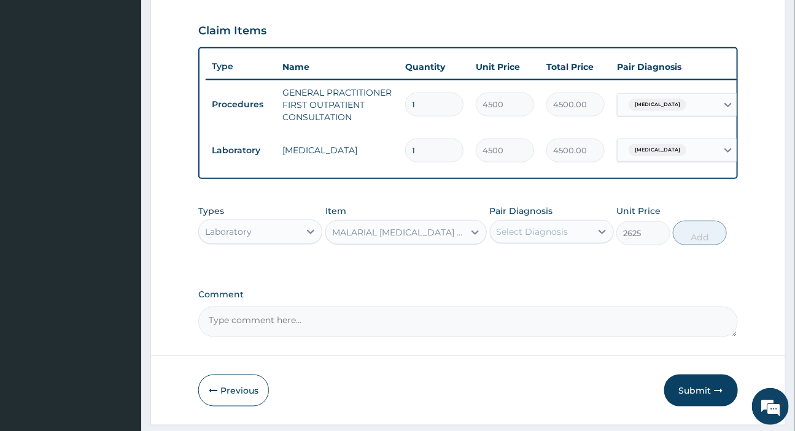
click at [555, 238] on div "Select Diagnosis" at bounding box center [532, 232] width 72 height 12
click at [552, 266] on div "Malaria" at bounding box center [552, 263] width 124 height 25
checkbox input "true"
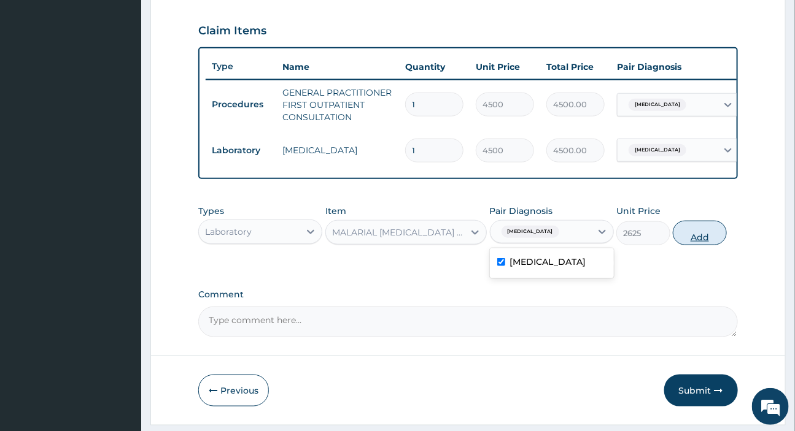
click at [694, 238] on button "Add" at bounding box center [700, 233] width 54 height 25
type input "0"
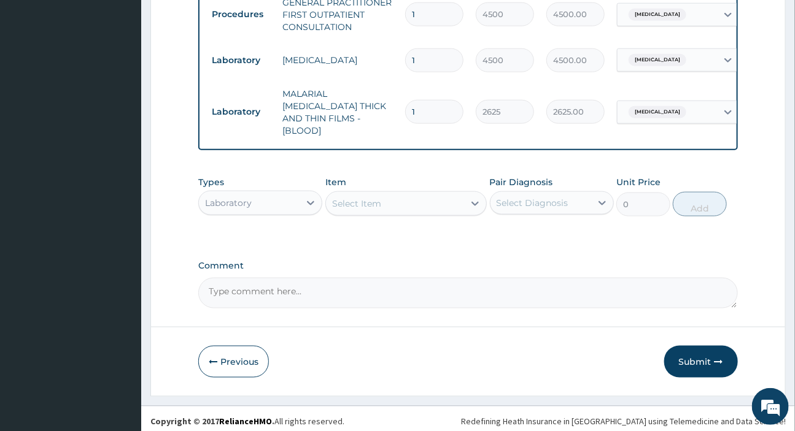
scroll to position [501, 0]
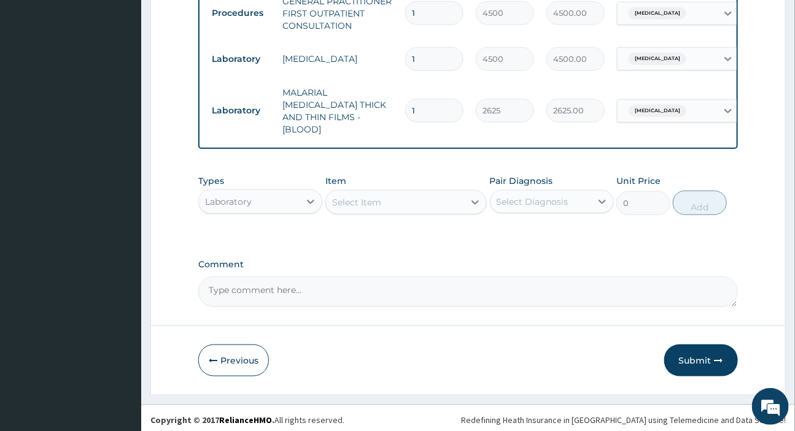
click at [244, 201] on div "Laboratory" at bounding box center [228, 202] width 47 height 12
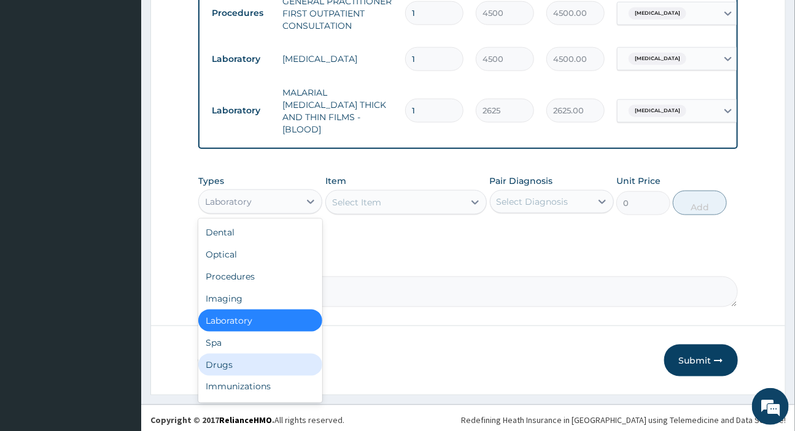
click at [244, 358] on div "Drugs" at bounding box center [260, 365] width 124 height 22
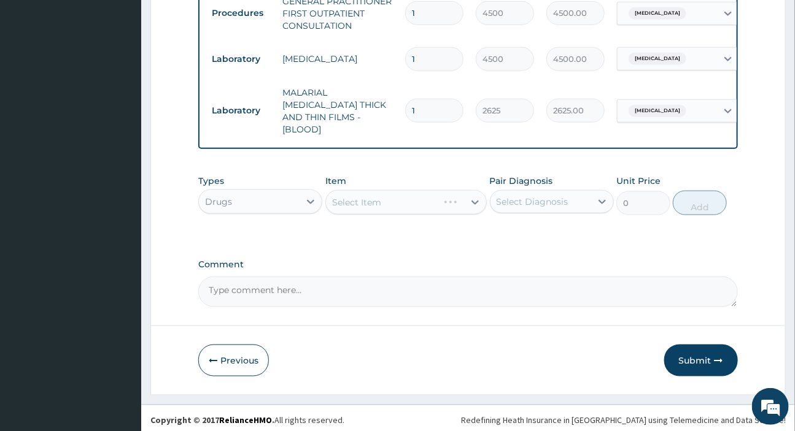
click at [528, 199] on div "Select Diagnosis" at bounding box center [532, 202] width 72 height 12
click at [537, 228] on label "Malaria" at bounding box center [548, 232] width 76 height 12
checkbox input "true"
click at [411, 197] on div "Select Item" at bounding box center [405, 202] width 161 height 25
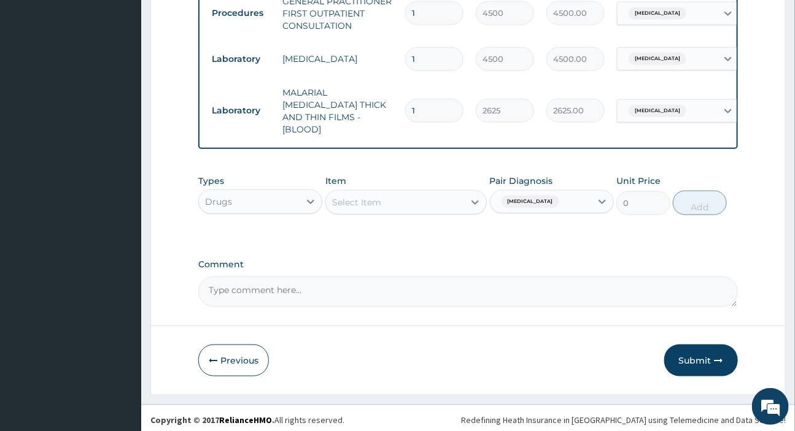
click at [411, 197] on div "Select Item" at bounding box center [395, 203] width 138 height 20
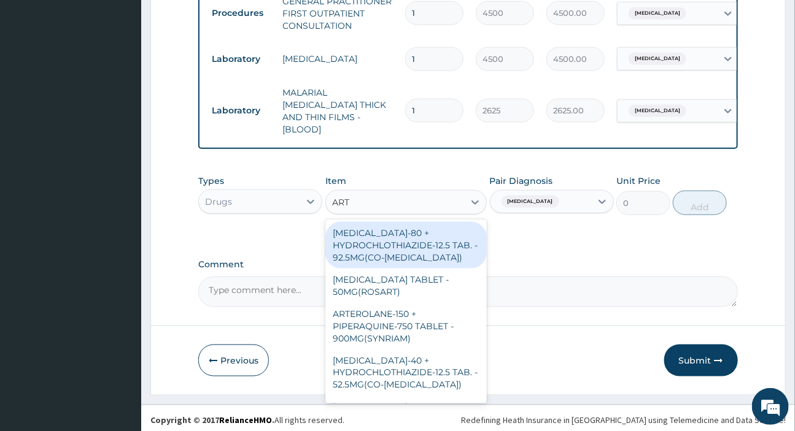
type input "ARTE"
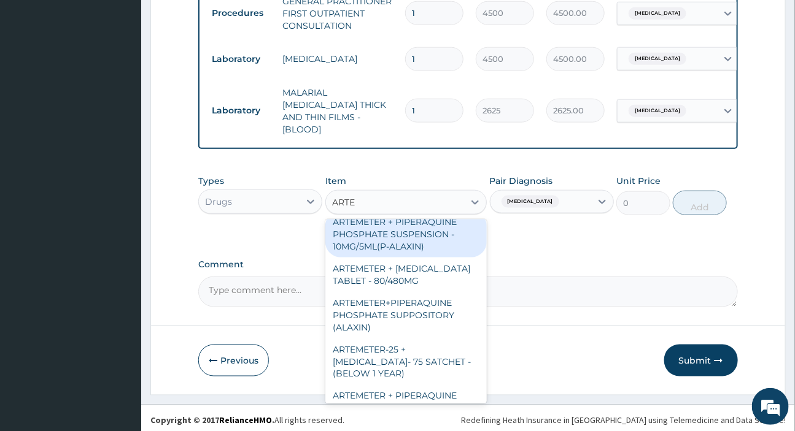
scroll to position [111, 0]
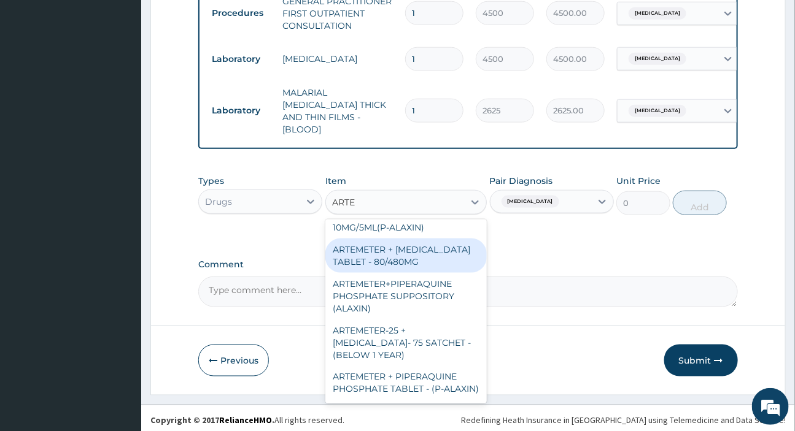
click at [411, 267] on div "ARTEMETER + LUMEFANTRINE TABLET - 80/480MG" at bounding box center [405, 256] width 161 height 34
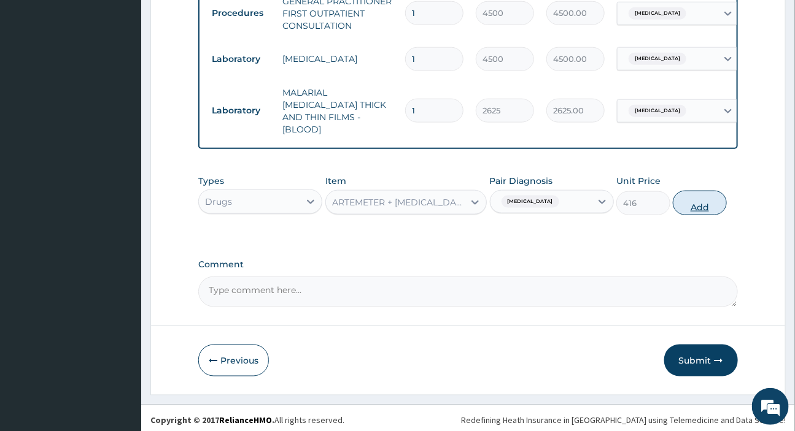
click at [699, 204] on button "Add" at bounding box center [700, 203] width 54 height 25
type input "0"
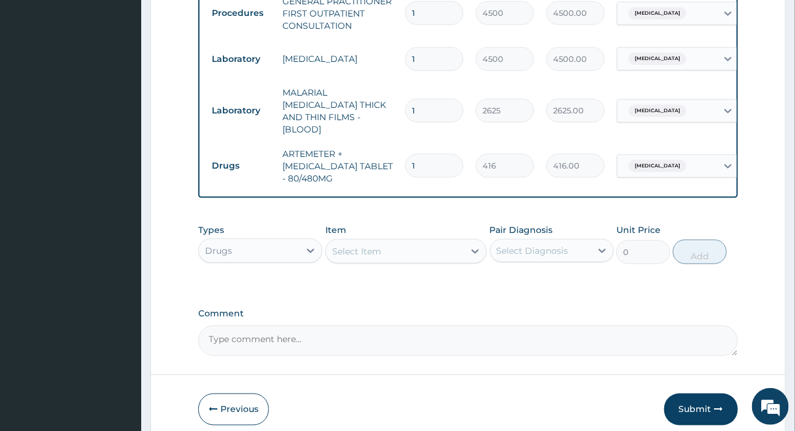
drag, startPoint x: 430, startPoint y: 153, endPoint x: 384, endPoint y: 147, distance: 45.8
click at [384, 147] on tr "Drugs ARTEMETER + LUMEFANTRINE TABLET - 80/480MG 1 416 416.00 Malaria Delete" at bounding box center [506, 166] width 601 height 49
type input "6"
type input "2496.00"
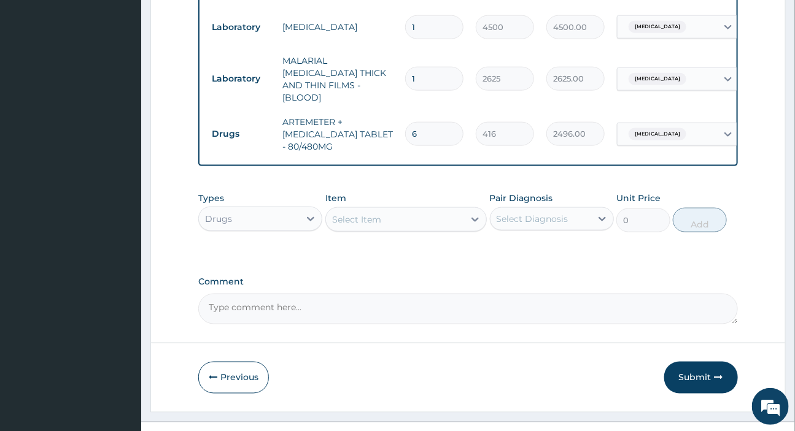
scroll to position [550, 0]
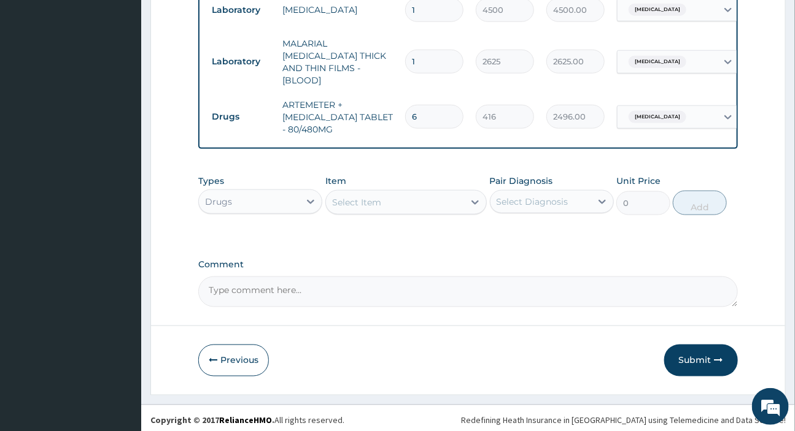
type input "6"
click at [367, 196] on div "Select Item" at bounding box center [356, 202] width 49 height 12
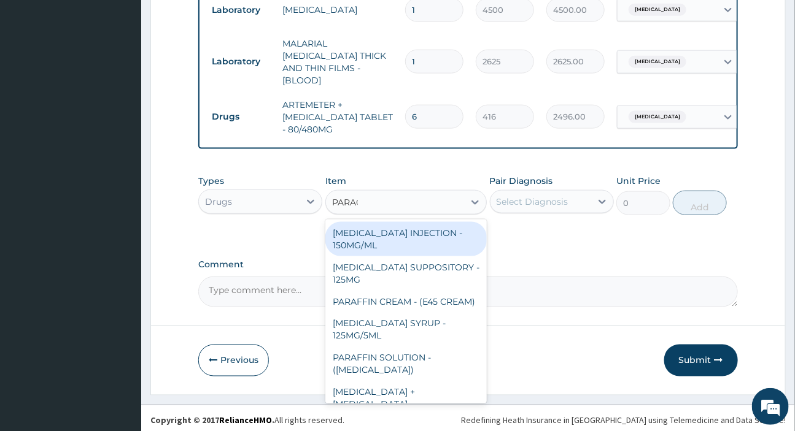
type input "PARACE"
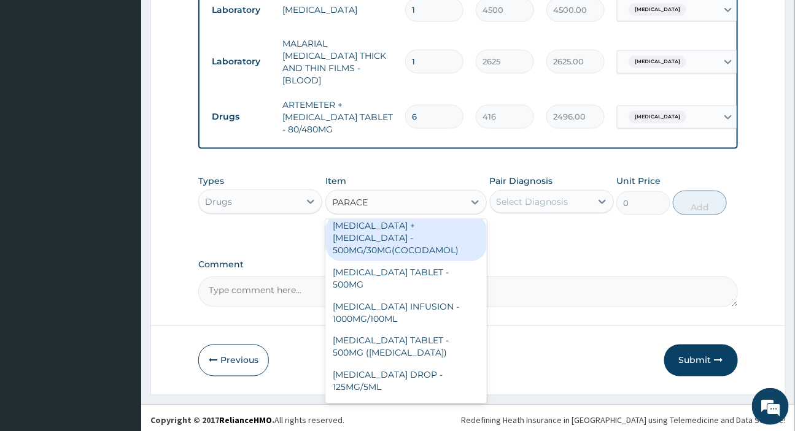
scroll to position [142, 0]
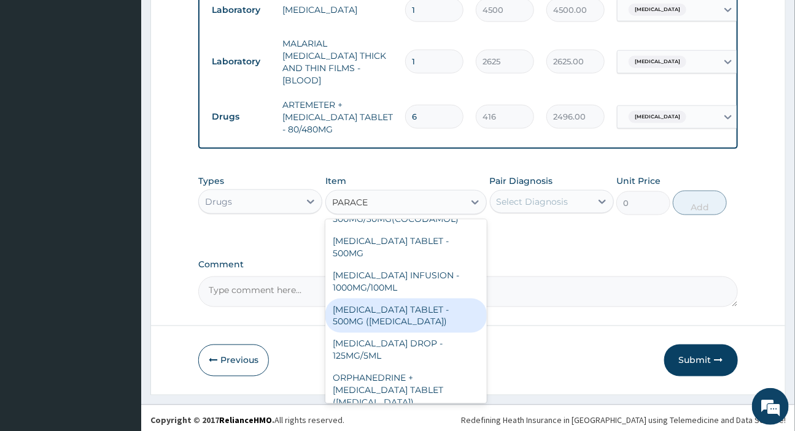
click at [375, 302] on div "PARACETAMOL TABLET - 500MG (PANADOL)" at bounding box center [405, 316] width 161 height 34
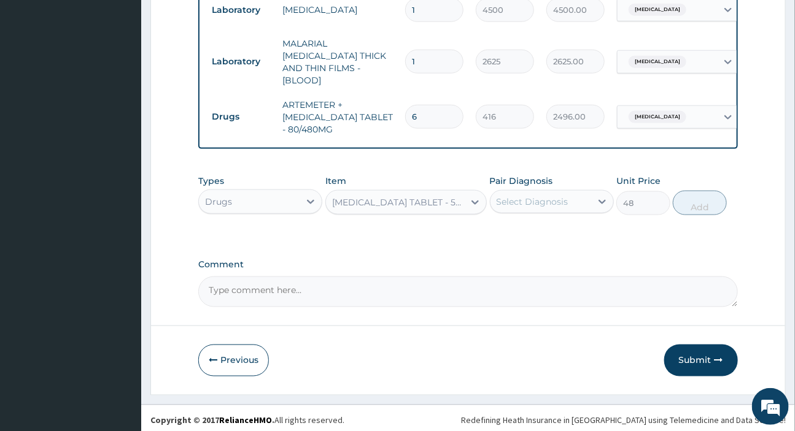
click at [563, 196] on div "Select Diagnosis" at bounding box center [532, 202] width 72 height 12
click at [558, 225] on div "Malaria" at bounding box center [552, 233] width 124 height 25
drag, startPoint x: 558, startPoint y: 225, endPoint x: 444, endPoint y: 269, distance: 122.6
click at [444, 269] on div "Comment" at bounding box center [467, 284] width 539 height 48
click at [693, 201] on button "Add" at bounding box center [700, 203] width 54 height 25
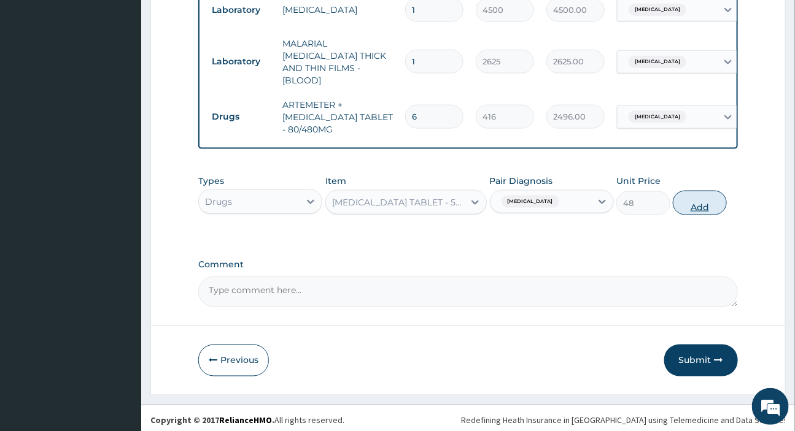
type input "0"
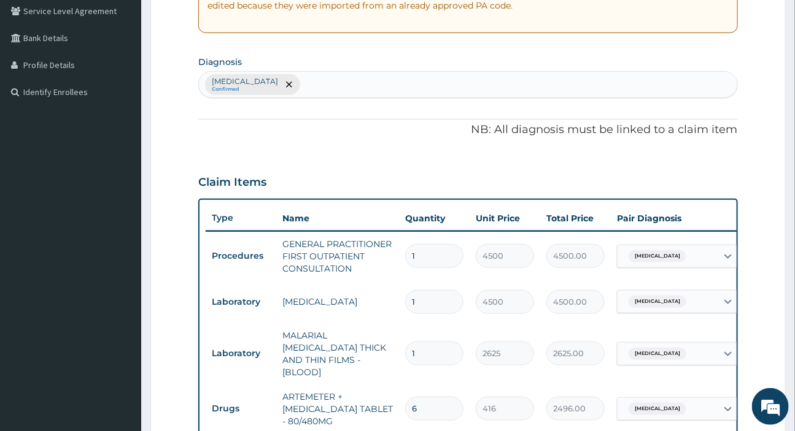
scroll to position [326, 0]
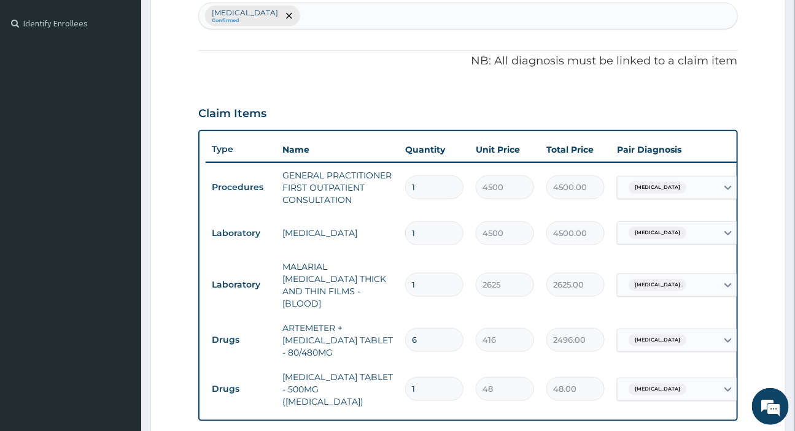
click at [307, 12] on div "Malaria Confirmed" at bounding box center [468, 16] width 538 height 26
type input "VIREMI"
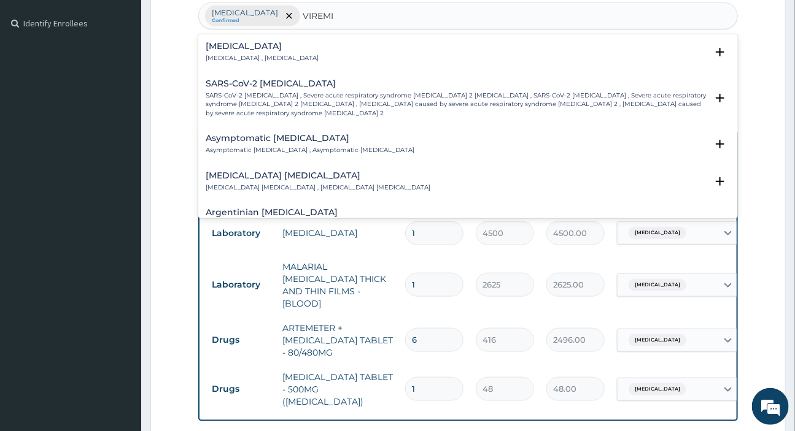
click at [270, 49] on div "Viremia Viremia , Viraemia" at bounding box center [468, 52] width 524 height 21
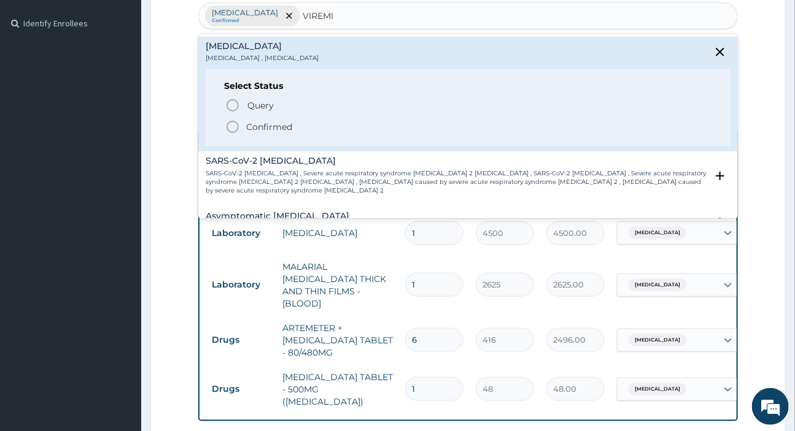
click at [238, 130] on icon "status option filled" at bounding box center [232, 127] width 15 height 15
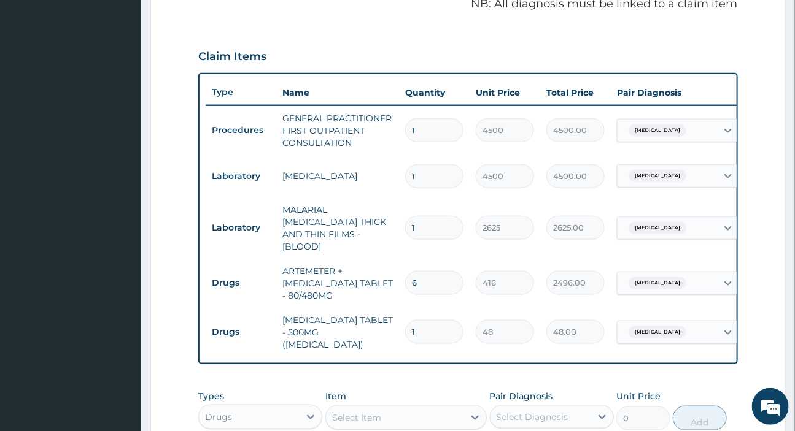
scroll to position [382, 0]
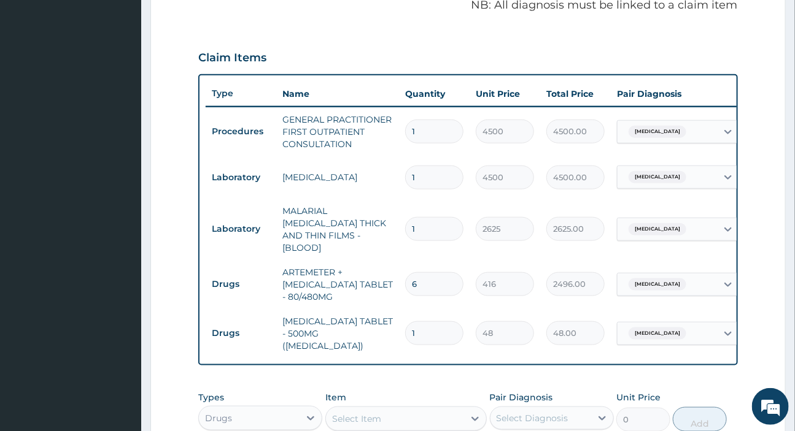
click at [668, 133] on div "Malaria" at bounding box center [666, 131] width 99 height 21
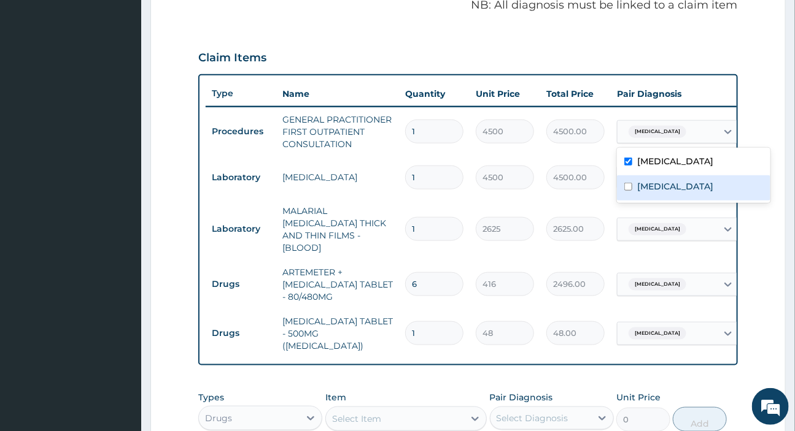
click at [645, 182] on label "Viremia" at bounding box center [675, 186] width 76 height 12
checkbox input "true"
click at [675, 225] on div "Malaria" at bounding box center [666, 229] width 99 height 21
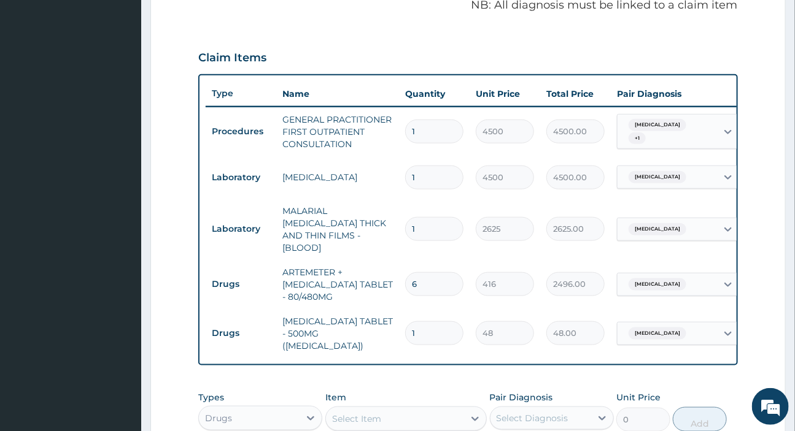
click at [675, 225] on div "Malaria" at bounding box center [666, 229] width 99 height 21
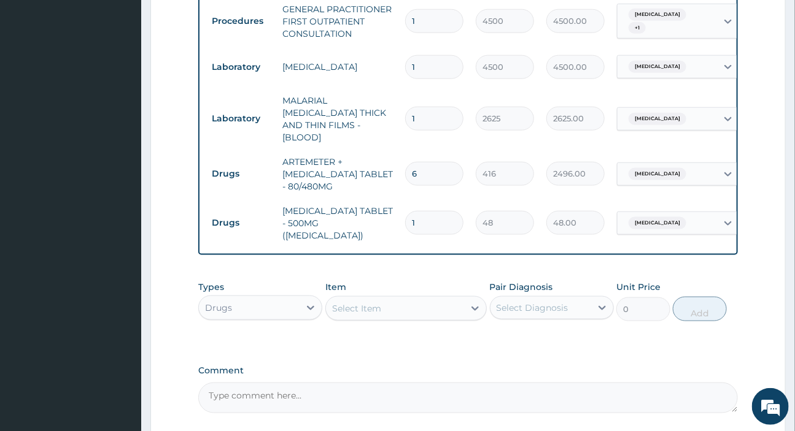
scroll to position [494, 0]
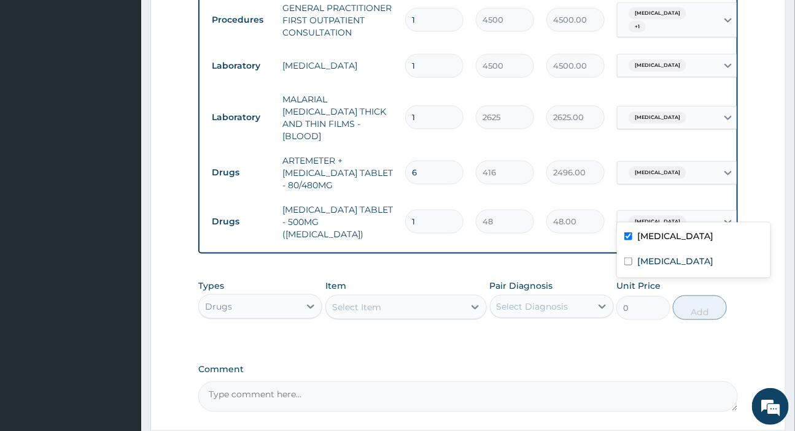
click at [668, 212] on div "Malaria" at bounding box center [666, 222] width 99 height 21
click at [645, 258] on label "Viremia" at bounding box center [675, 261] width 76 height 12
checkbox input "true"
click at [555, 249] on div "PA Code / Prescription Code Enter Code(Secondary Care Only) Encounter Date 16-0…" at bounding box center [467, 17] width 539 height 789
click at [444, 210] on input "1" at bounding box center [434, 222] width 58 height 24
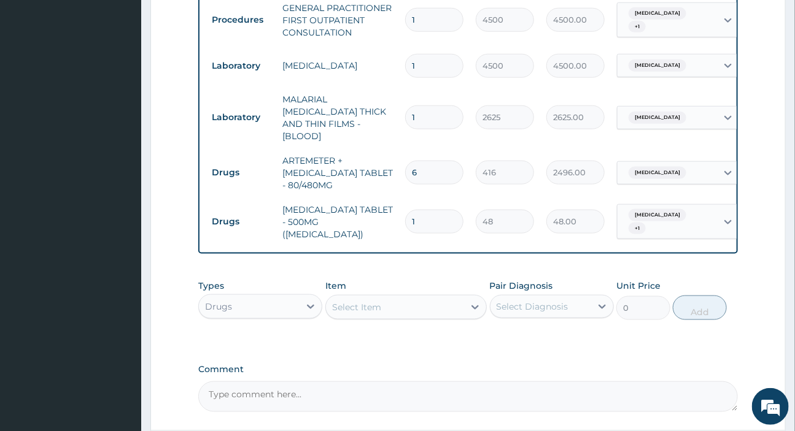
type input "18"
type input "864.00"
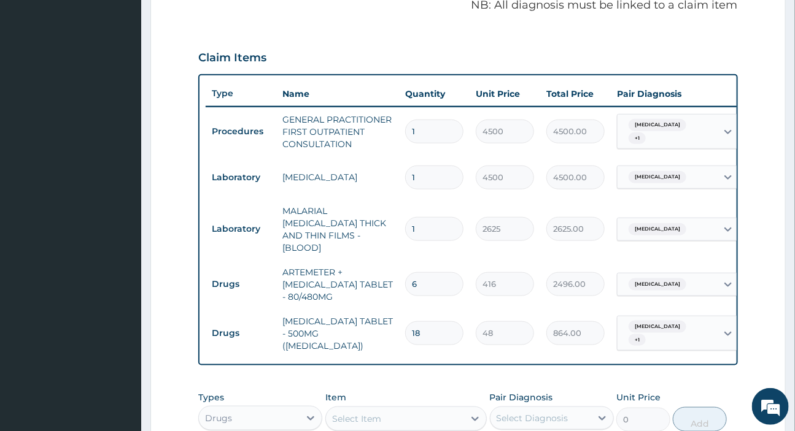
scroll to position [593, 0]
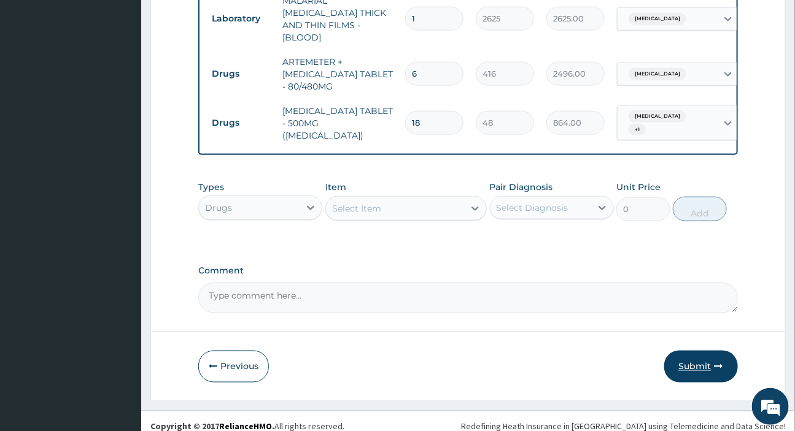
type input "18"
click at [682, 353] on button "Submit" at bounding box center [701, 367] width 74 height 32
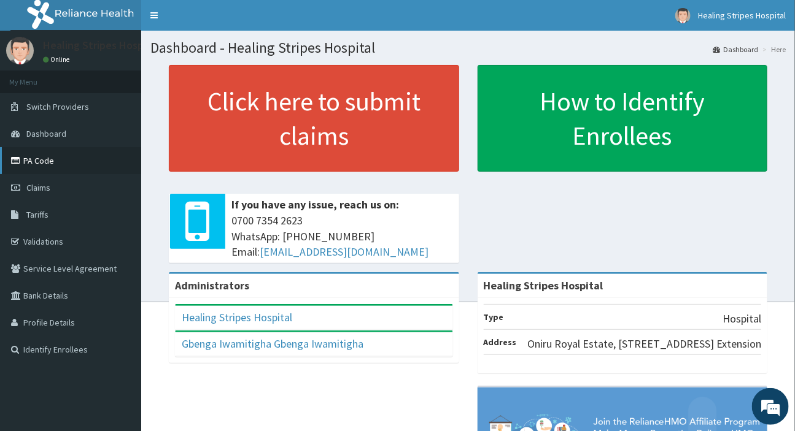
click at [45, 162] on link "PA Code" at bounding box center [70, 160] width 141 height 27
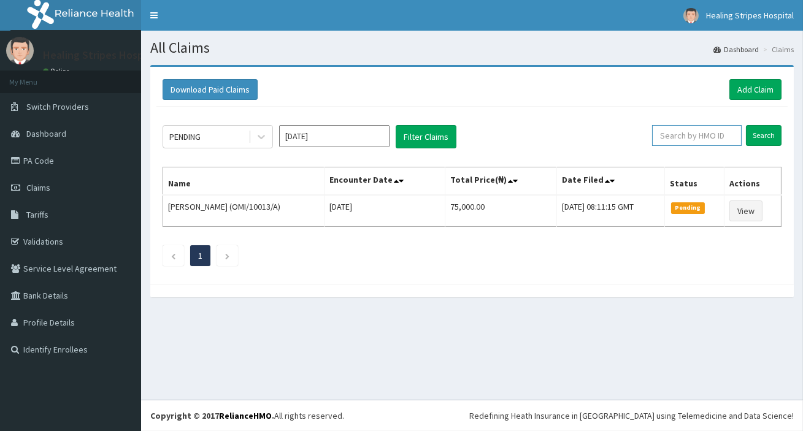
click at [712, 137] on input "text" at bounding box center [697, 135] width 90 height 21
paste input "RCC/10042/A"
type input "RCC/10042/A"
click at [772, 141] on input "Search" at bounding box center [764, 135] width 36 height 21
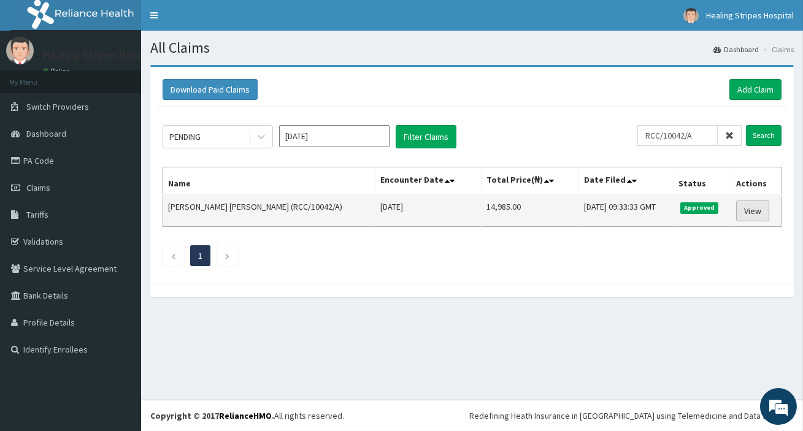
click at [746, 207] on link "View" at bounding box center [752, 211] width 33 height 21
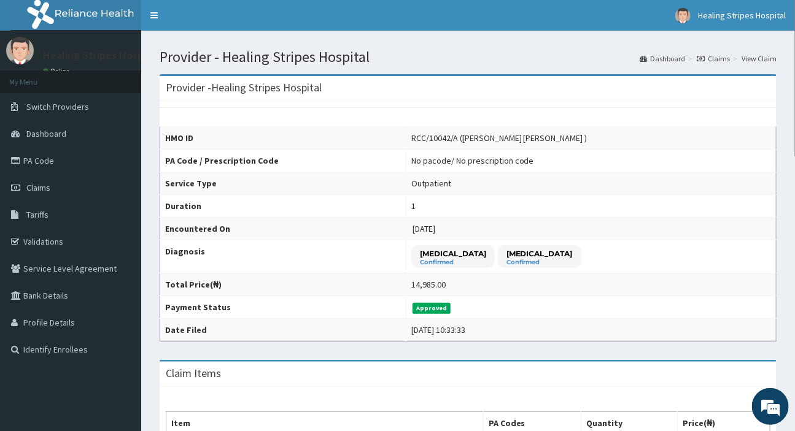
click at [764, 58] on link "View Claim" at bounding box center [758, 58] width 35 height 10
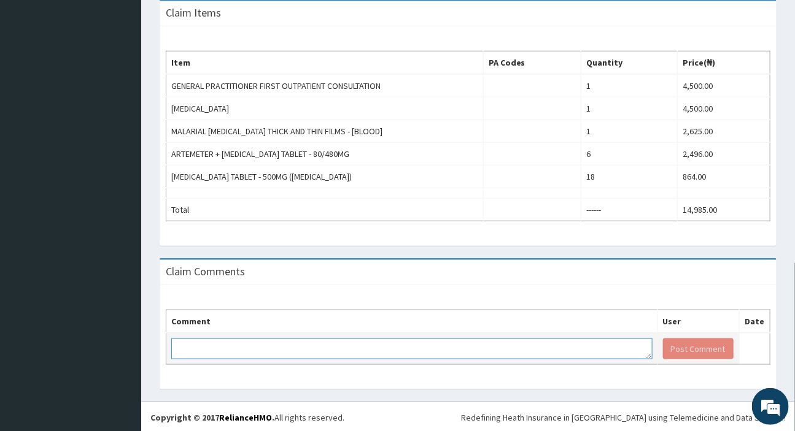
click at [295, 352] on textarea at bounding box center [411, 349] width 481 height 21
click at [225, 351] on textarea at bounding box center [411, 349] width 481 height 21
type textarea "k"
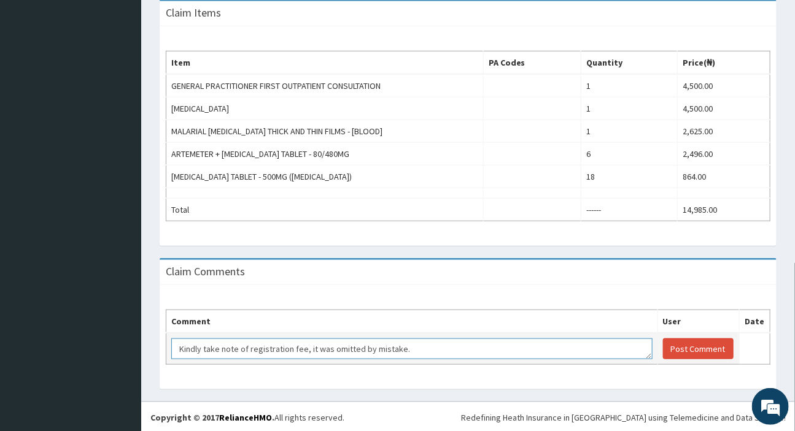
click at [300, 346] on textarea "Kindly take note of registration fee, it was omitted by mistake." at bounding box center [411, 349] width 481 height 21
click at [314, 346] on textarea "Kindly take note of registration fee - 3,000, it was omitted by mistake." at bounding box center [411, 349] width 481 height 21
click at [331, 350] on textarea "Kindly take note of registration fee - 3,000, it was omitted by mistake." at bounding box center [411, 349] width 481 height 21
type textarea "Kindly take note of registration fee - 3,000 it was omitted by mistake."
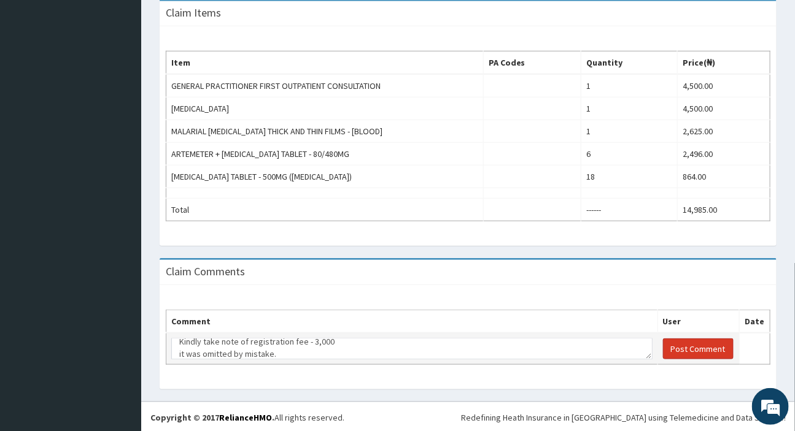
click at [669, 352] on button "Post Comment" at bounding box center [698, 349] width 71 height 21
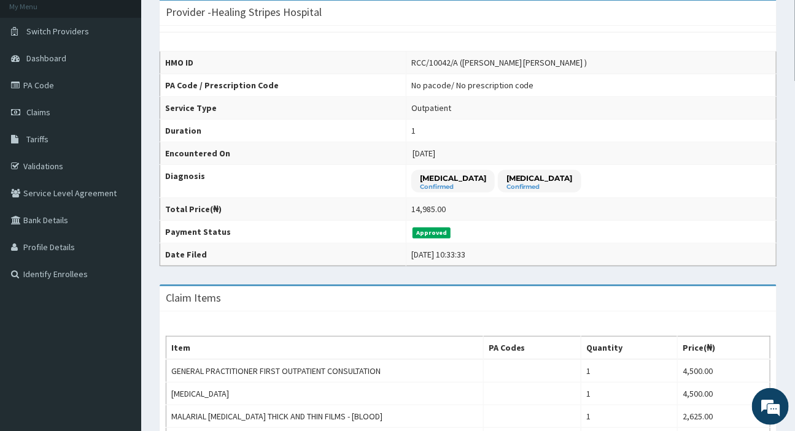
scroll to position [0, 0]
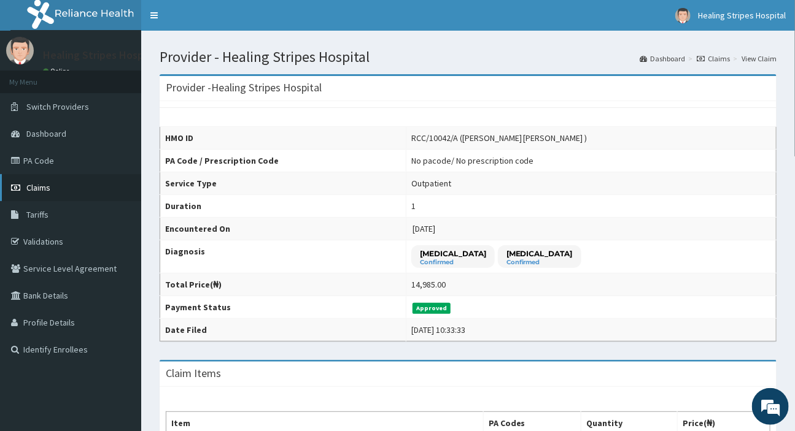
click at [38, 186] on span "Claims" at bounding box center [38, 187] width 24 height 11
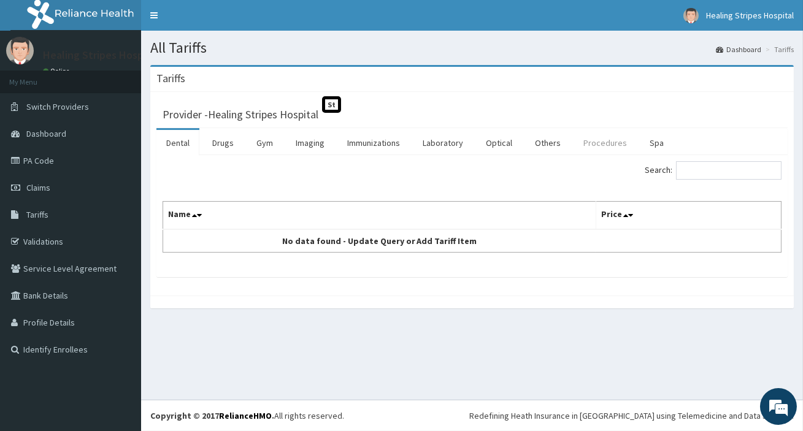
click at [613, 145] on link "Procedures" at bounding box center [605, 143] width 63 height 26
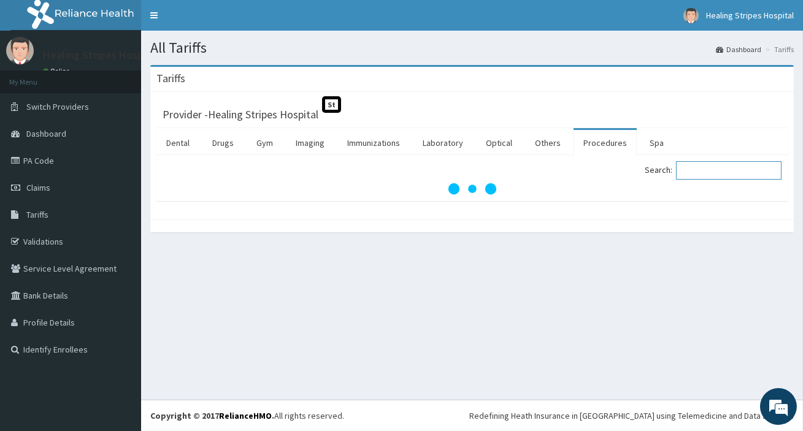
click at [703, 172] on input "Search:" at bounding box center [729, 170] width 106 height 18
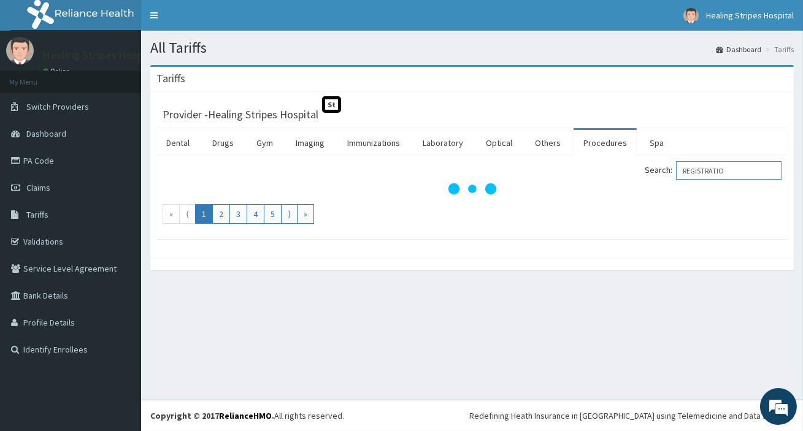
type input "REGISTRATION"
